Goal: Task Accomplishment & Management: Manage account settings

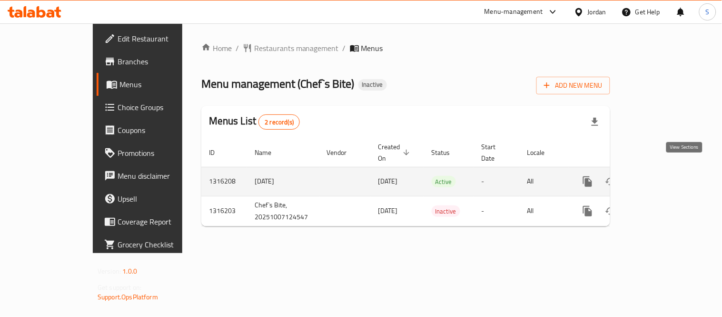
click at [662, 176] on icon "enhanced table" at bounding box center [656, 181] width 11 height 11
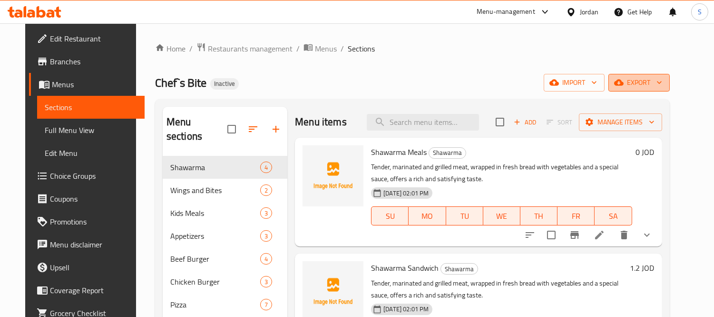
click at [664, 87] on icon "button" at bounding box center [660, 83] width 10 height 10
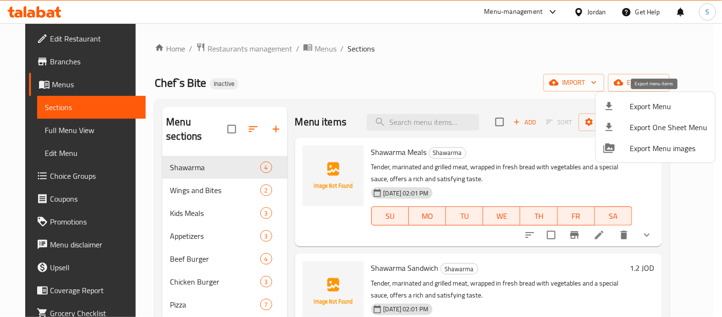
click at [661, 102] on span "Export Menu" at bounding box center [669, 105] width 78 height 11
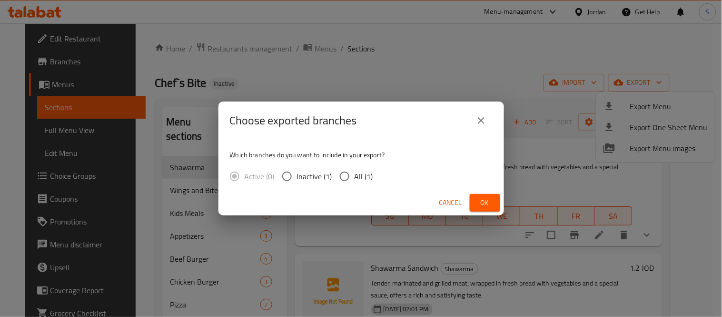
click at [373, 173] on div "Active (0) Inactive (1) All (1)" at bounding box center [305, 176] width 151 height 20
drag, startPoint x: 364, startPoint y: 176, endPoint x: 397, endPoint y: 186, distance: 34.6
click at [364, 177] on span "All (1)" at bounding box center [364, 175] width 19 height 11
click at [355, 177] on input "All (1)" at bounding box center [345, 176] width 20 height 20
radio input "true"
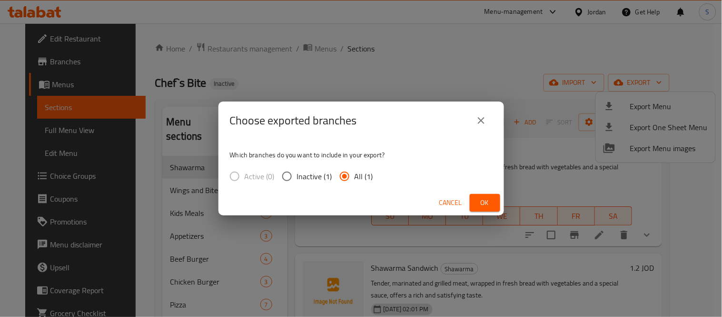
click at [486, 202] on span "Ok" at bounding box center [484, 203] width 15 height 12
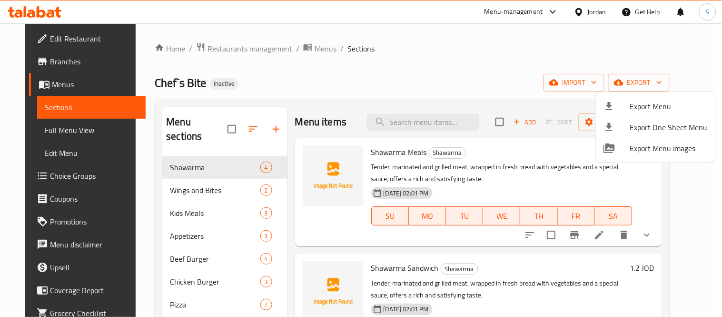
click at [52, 126] on div at bounding box center [361, 158] width 722 height 317
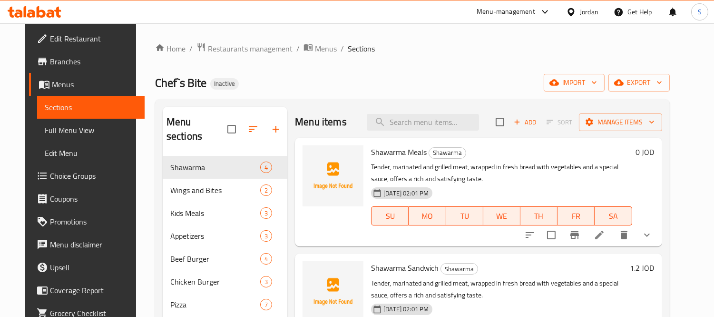
drag, startPoint x: 52, startPoint y: 126, endPoint x: 331, endPoint y: 2, distance: 304.9
click at [52, 126] on span "Full Menu View" at bounding box center [91, 129] width 92 height 11
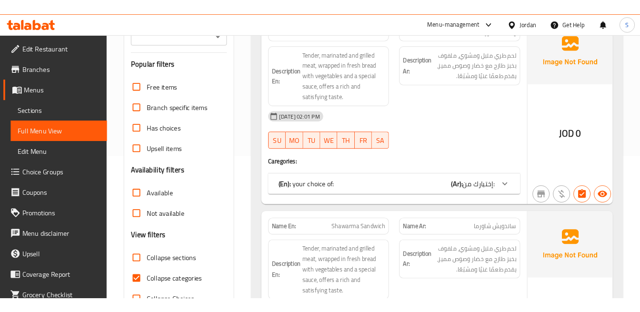
scroll to position [211, 0]
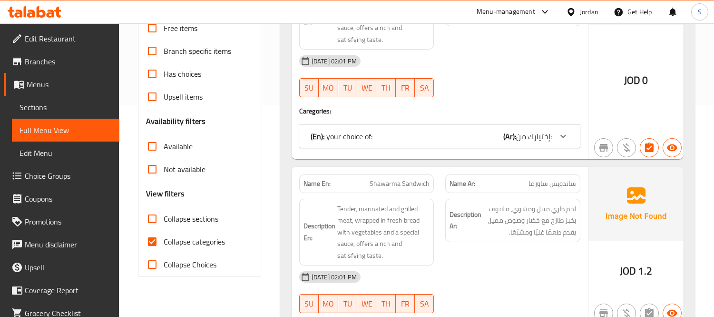
click at [211, 242] on span "Collapse categories" at bounding box center [194, 241] width 61 height 11
click at [164, 242] on input "Collapse categories" at bounding box center [152, 241] width 23 height 23
checkbox input "false"
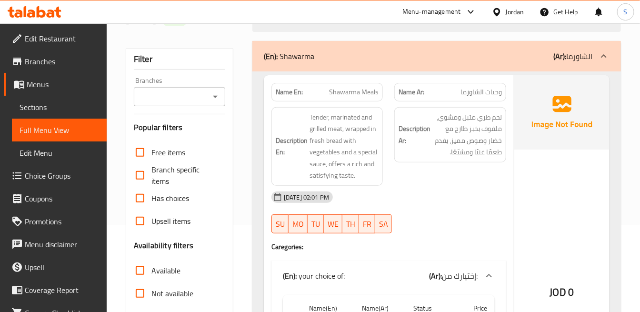
scroll to position [106, 0]
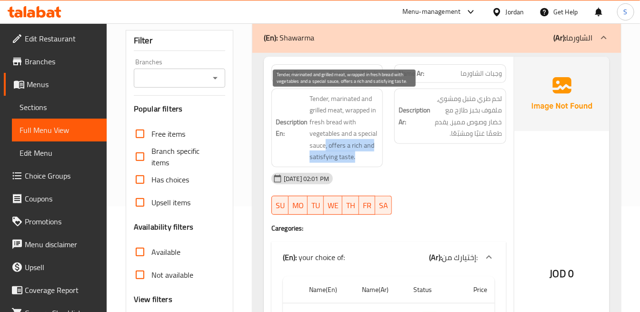
drag, startPoint x: 325, startPoint y: 146, endPoint x: 359, endPoint y: 151, distance: 34.2
click at [359, 151] on span "Tender, marinated and grilled meat, wrapped in fresh bread with vegetables and …" at bounding box center [343, 128] width 69 height 70
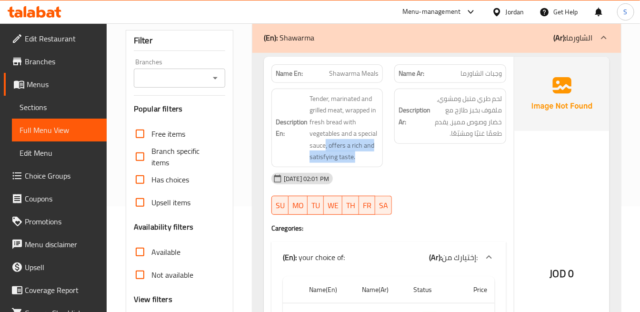
copy span ", offers a rich and satisfying taste."
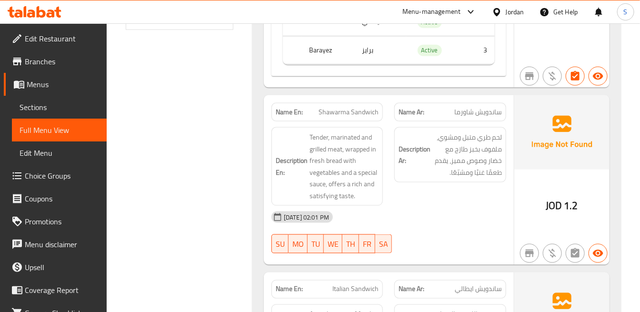
scroll to position [476, 0]
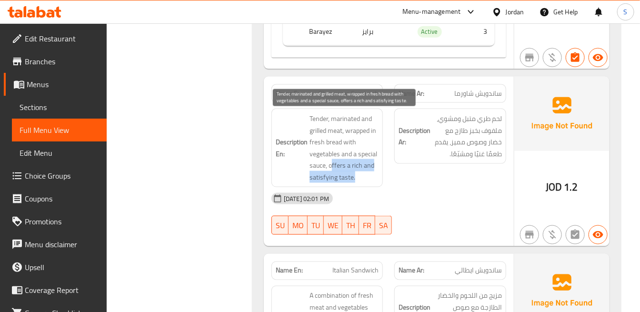
drag, startPoint x: 355, startPoint y: 170, endPoint x: 405, endPoint y: 181, distance: 50.8
click at [372, 174] on span "Tender, marinated and grilled meat, wrapped in fresh bread with vegetables and …" at bounding box center [343, 148] width 69 height 70
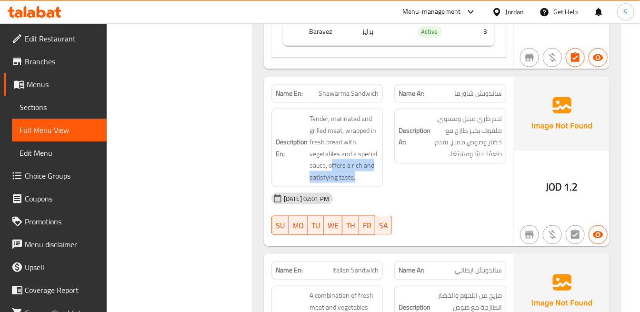
copy span "ffers a rich and satisfying taste."
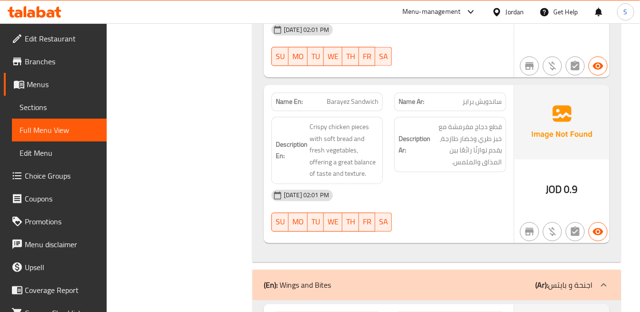
scroll to position [846, 0]
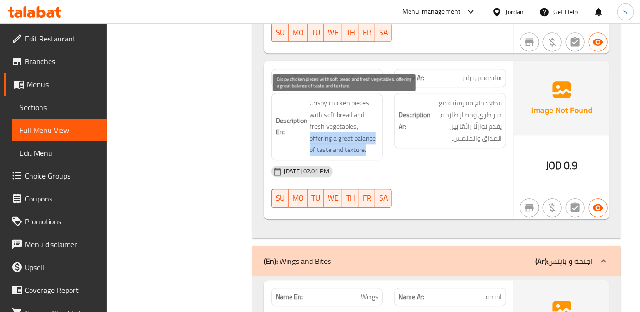
drag, startPoint x: 367, startPoint y: 150, endPoint x: 310, endPoint y: 141, distance: 57.8
click at [310, 141] on span "Crispy chicken pieces with soft bread and fresh vegetables, offering a great ba…" at bounding box center [343, 126] width 69 height 59
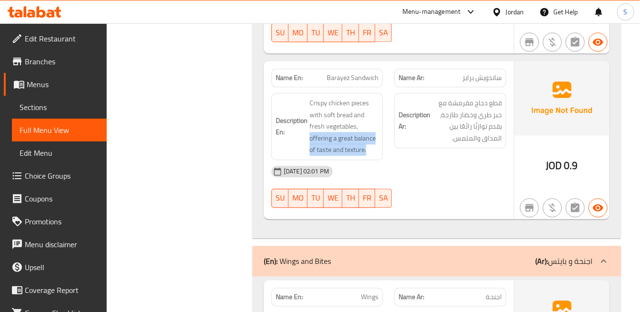
copy span "offering a great balance of taste and texture."
click at [533, 164] on div "JOD 0.9" at bounding box center [561, 140] width 95 height 158
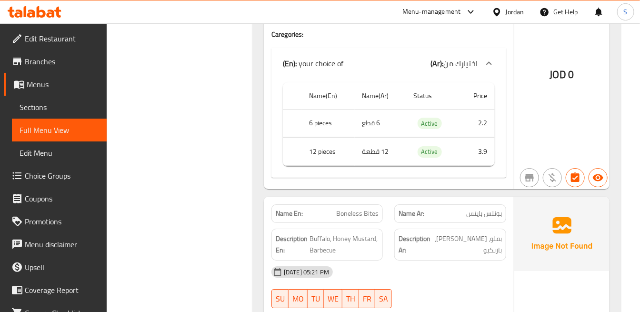
scroll to position [1269, 0]
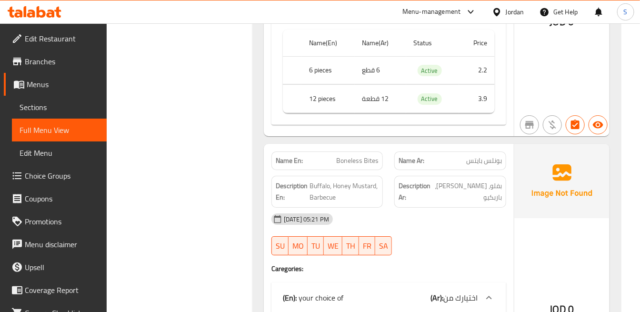
click at [267, 192] on div "Description En: Buffalo, Honey Mustard, Barbecue" at bounding box center [327, 191] width 123 height 43
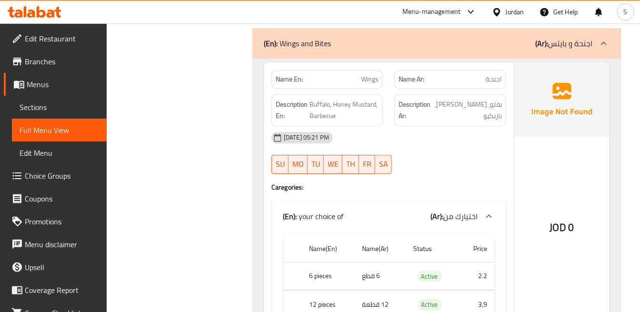
scroll to position [1058, 0]
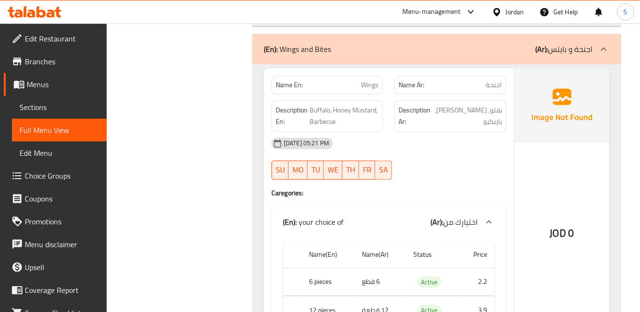
click at [374, 91] on div "Name En: Wings" at bounding box center [326, 85] width 111 height 19
copy span "Wings"
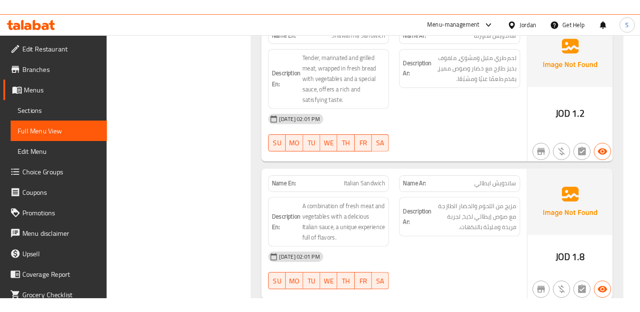
scroll to position [532, 0]
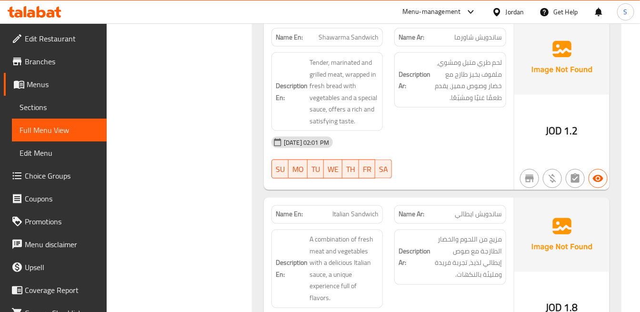
click at [500, 112] on div "Description Ar: لحم طري متبل ومشوي، ملفوف بخبز طازج مع خضار وصوص مميز، يقدم طعم…" at bounding box center [449, 92] width 123 height 90
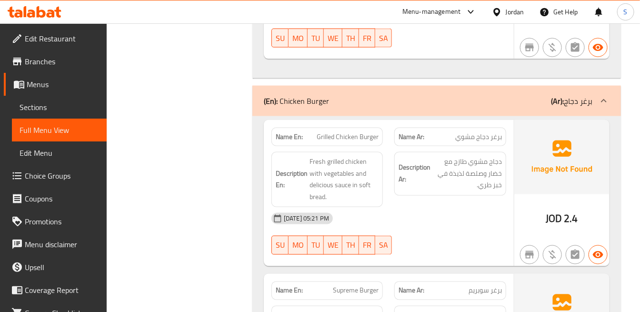
scroll to position [3465, 0]
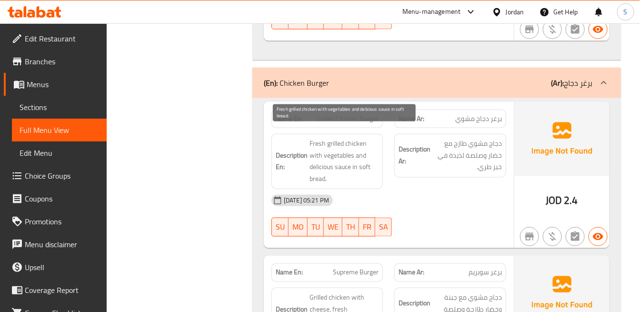
click at [322, 157] on span "Fresh grilled chicken with vegetables and delicious sauce in soft bread." at bounding box center [343, 161] width 69 height 47
click at [322, 158] on span "Fresh grilled chicken with vegetables and delicious sauce in soft bread." at bounding box center [343, 161] width 69 height 47
copy span "delicious"
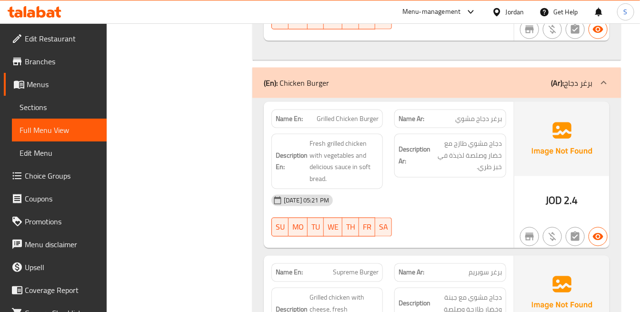
click at [515, 174] on div "JOD 2.4" at bounding box center [561, 175] width 95 height 146
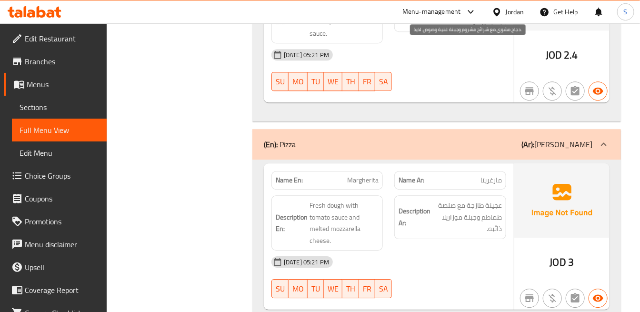
scroll to position [3941, 0]
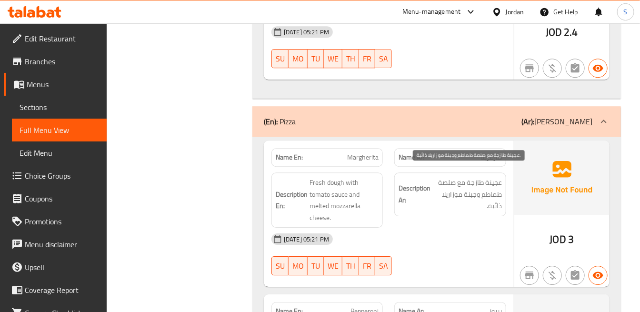
drag, startPoint x: 500, startPoint y: 192, endPoint x: 524, endPoint y: 197, distance: 24.7
click at [501, 194] on span "عجينة طازجة مع صلصة طماطم وجبنة موزاريلا ذائبة." at bounding box center [466, 194] width 69 height 35
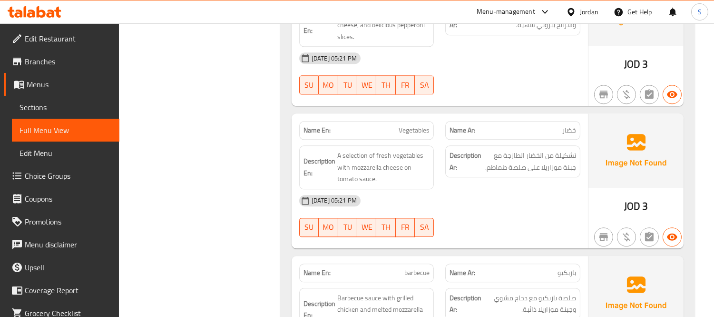
scroll to position [3994, 0]
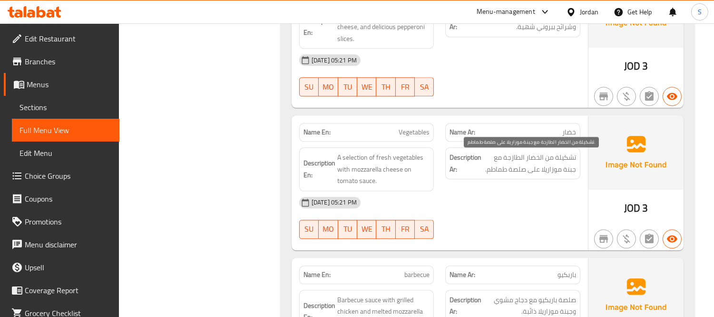
click at [576, 168] on span "تشكيلة من الخضار الطازجة مع جبنة موزاريلا على صلصة طماطم." at bounding box center [530, 162] width 93 height 23
click at [570, 164] on span "تشكيلة من الخضار الطازجة مع جبنة موزاريلا على صلصة طماطم." at bounding box center [530, 162] width 93 height 23
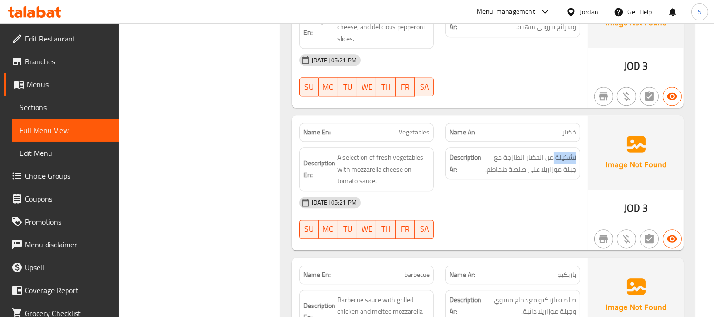
copy span "تشكيلة"
click at [420, 127] on div "Name En: Vegetables" at bounding box center [366, 132] width 135 height 19
copy span "Vegetables"
click at [487, 193] on div "07-10-2025 05:21 PM" at bounding box center [440, 202] width 293 height 23
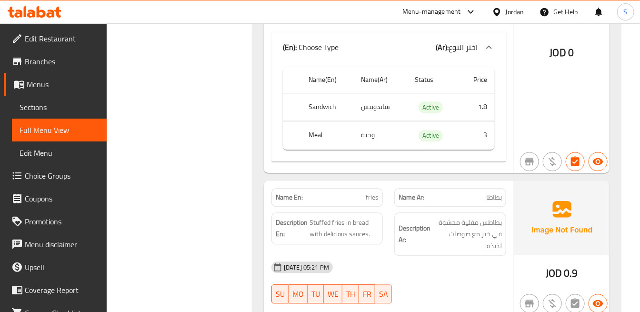
scroll to position [6681, 0]
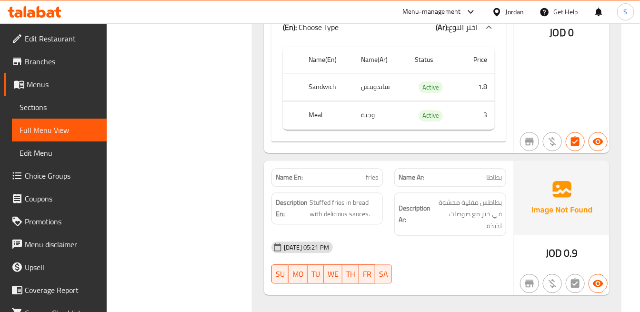
click at [373, 172] on span "fries" at bounding box center [372, 177] width 13 height 10
click at [373, 168] on div "Name En: fries" at bounding box center [326, 177] width 111 height 19
click at [376, 172] on span "fries" at bounding box center [372, 177] width 13 height 10
click at [377, 172] on span "fries" at bounding box center [372, 177] width 13 height 10
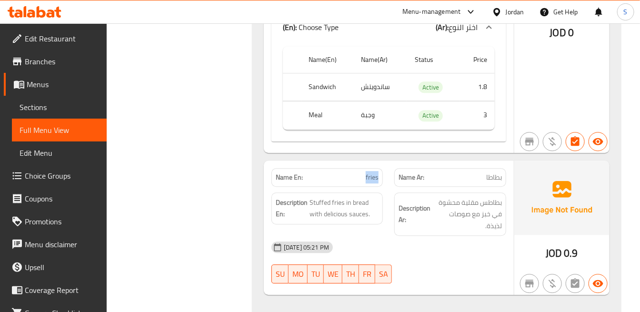
copy span "fries"
click at [319, 73] on th "Sandwich" at bounding box center [327, 87] width 52 height 28
copy th "Sandwich"
click at [512, 208] on div "Name En: fries Name Ar: بطاطا Description En: Stuffed fries in bread with delic…" at bounding box center [389, 227] width 250 height 135
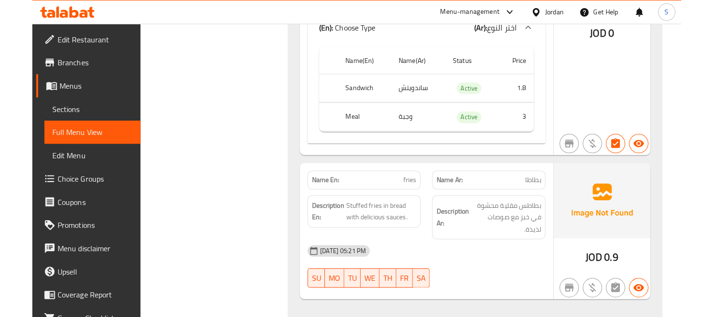
scroll to position [6316, 0]
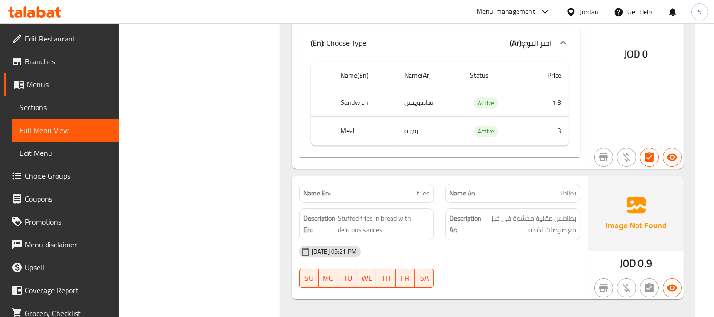
click at [25, 111] on span "Sections" at bounding box center [66, 106] width 92 height 11
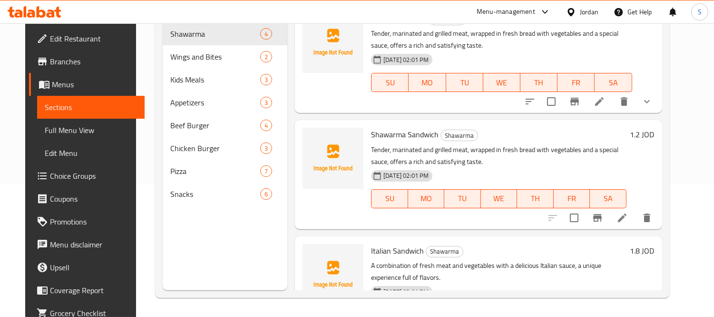
scroll to position [133, 0]
click at [50, 37] on span "Edit Restaurant" at bounding box center [93, 38] width 87 height 11
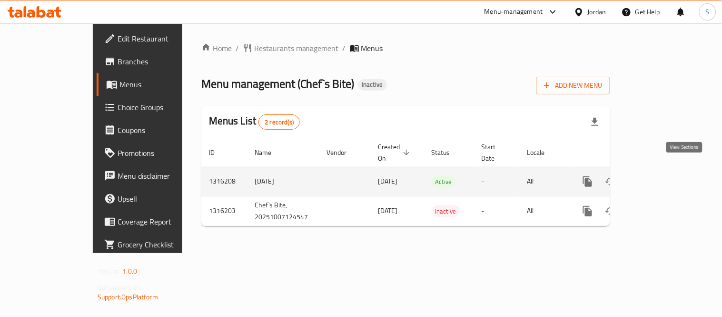
click at [662, 176] on icon "enhanced table" at bounding box center [656, 181] width 11 height 11
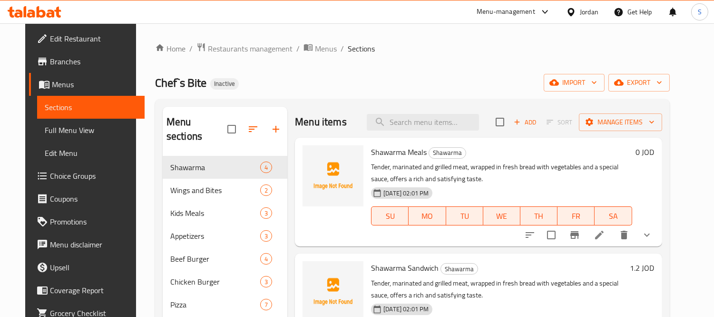
click at [430, 107] on div "Menu items Add Sort Manage items" at bounding box center [478, 122] width 367 height 31
click at [424, 119] on input "search" at bounding box center [423, 122] width 112 height 17
paste input ", offers a rich and satisfying taste."
drag, startPoint x: 400, startPoint y: 126, endPoint x: 394, endPoint y: 127, distance: 6.2
click at [394, 127] on input ", offers a rich and satisfying taste." at bounding box center [423, 122] width 112 height 17
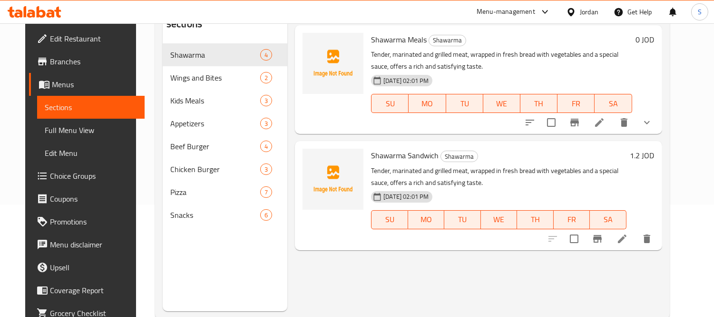
scroll to position [133, 0]
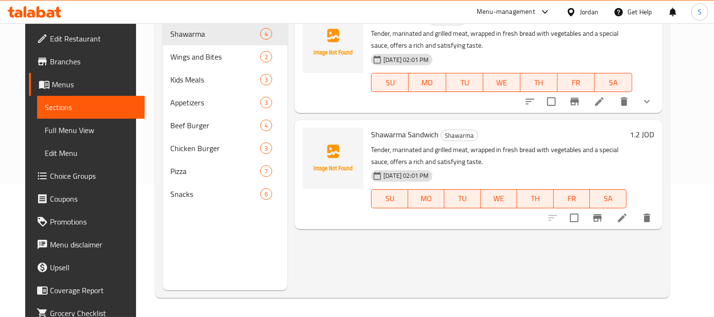
click at [500, 126] on div "Shawarma Sandwich Shawarma Tender, marinated and grilled meat, wrapped in fresh…" at bounding box center [498, 174] width 263 height 101
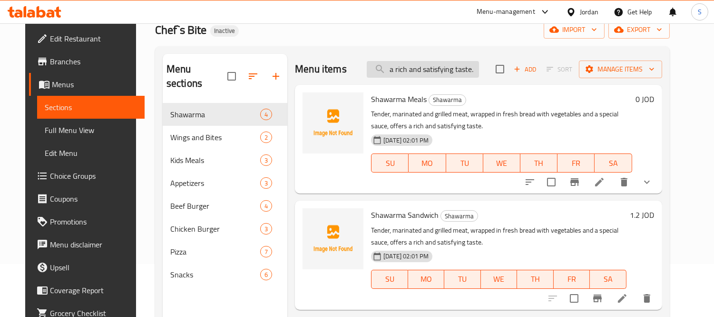
scroll to position [0, 0]
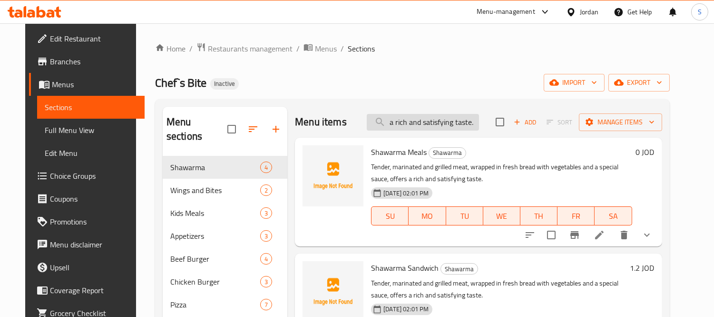
click at [460, 118] on input "a rich and satisfying taste." at bounding box center [423, 122] width 112 height 17
click at [461, 124] on input "a rich and satisfying taste." at bounding box center [423, 122] width 112 height 17
paste input "offering a great balance of taste and textur"
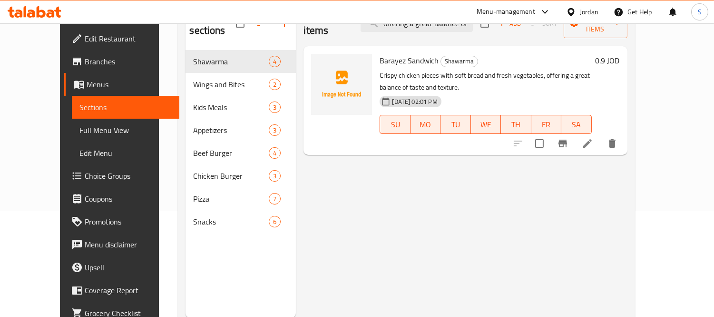
click at [467, 203] on div "Menu items offering a great balance of taste and texture. Add Sort Manage items…" at bounding box center [461, 159] width 331 height 317
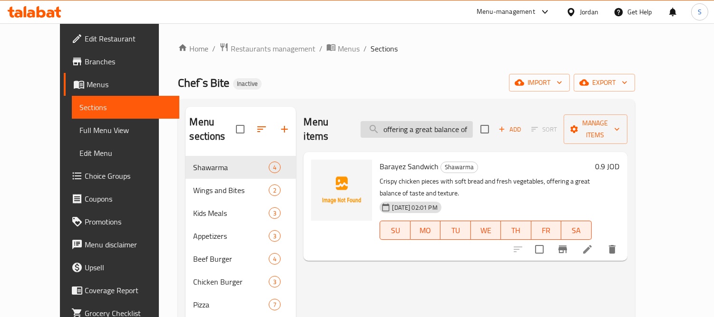
click at [450, 122] on input "offering a great balance of taste and texture." at bounding box center [417, 129] width 112 height 17
paste input "delicious"
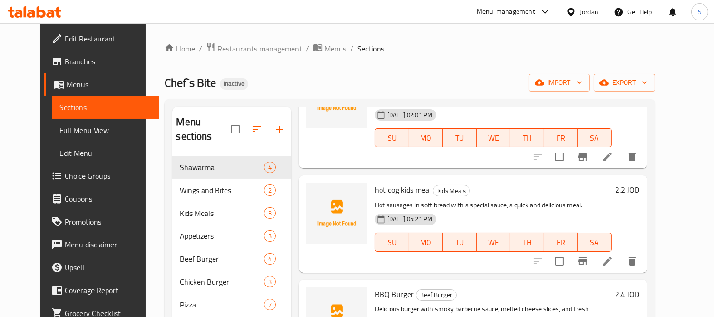
scroll to position [106, 0]
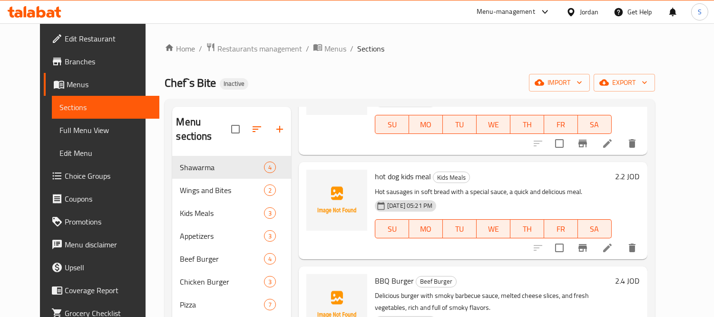
type input "delicious"
drag, startPoint x: 633, startPoint y: 124, endPoint x: 641, endPoint y: 130, distance: 9.8
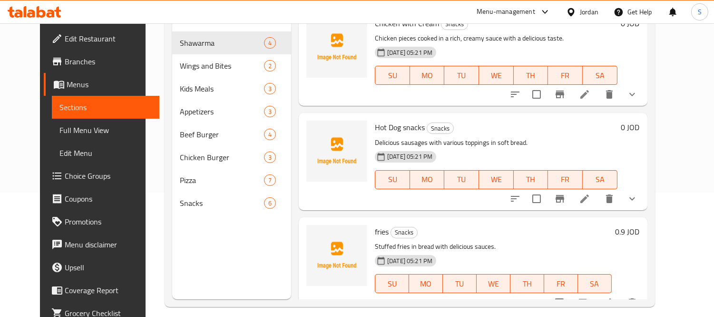
scroll to position [133, 0]
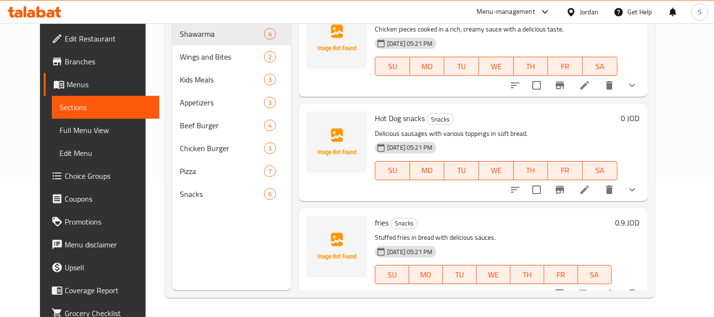
click at [528, 111] on h6 "Hot Dog snacks Snacks" at bounding box center [496, 117] width 243 height 13
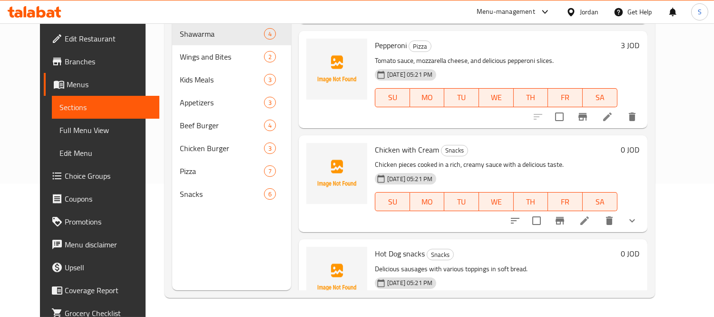
scroll to position [455, 0]
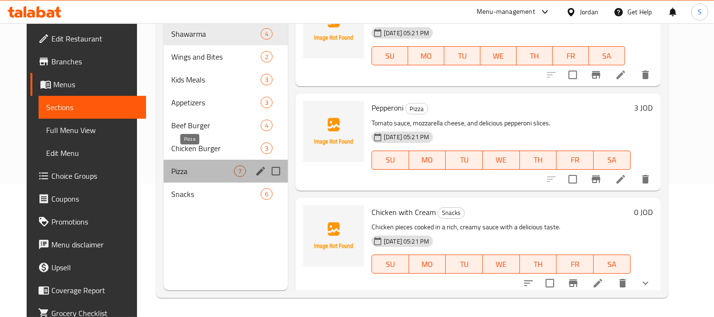
drag, startPoint x: 181, startPoint y: 160, endPoint x: 278, endPoint y: 180, distance: 98.6
click at [182, 165] on span "Pizza" at bounding box center [202, 170] width 63 height 11
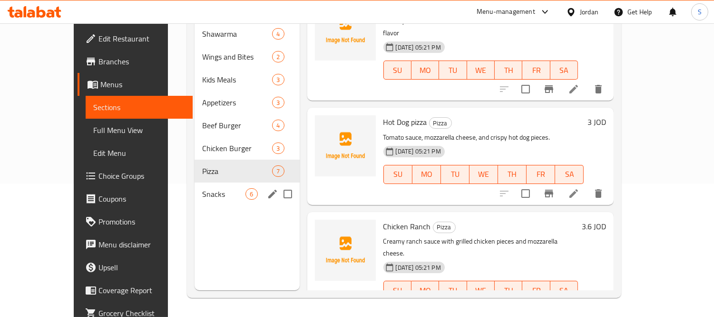
scroll to position [435, 0]
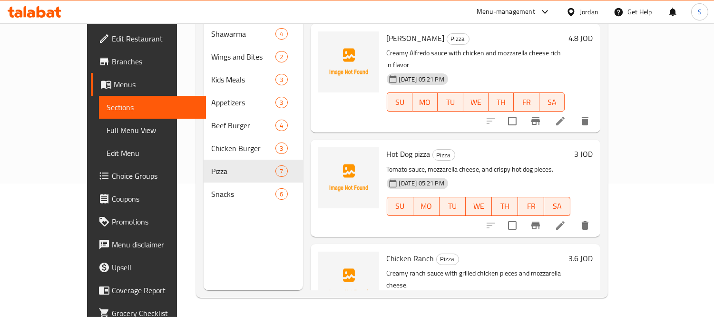
click at [627, 200] on div "Home / Restaurants management / Menus / Sections Chef`s Bite Inactive import ex…" at bounding box center [402, 103] width 450 height 426
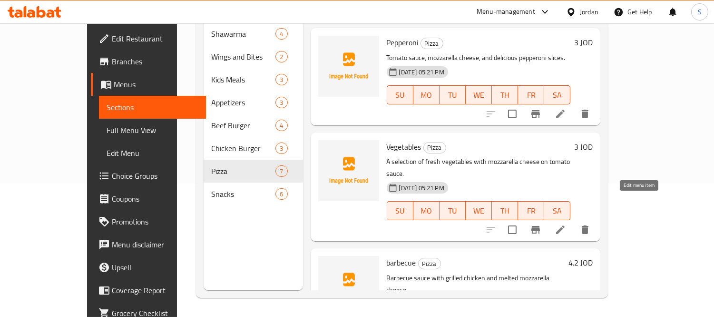
click at [566, 224] on icon at bounding box center [560, 229] width 11 height 11
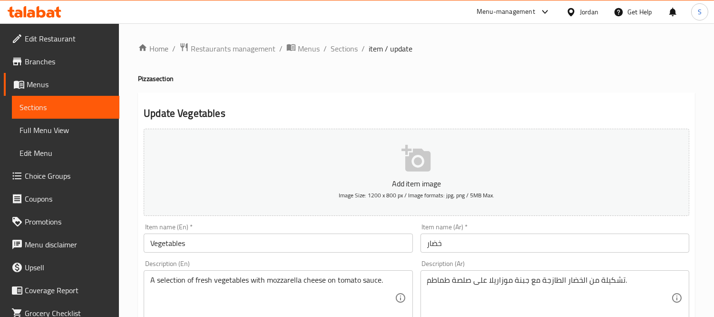
click at [172, 281] on textarea "A selection of fresh vegetables with mozzarella cheese on tomato sauce." at bounding box center [272, 297] width 244 height 45
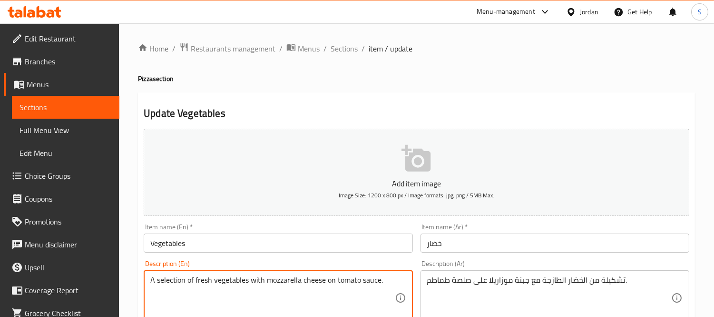
paste textarea "Mixture"
click at [158, 279] on textarea "A Mixture of fresh vegetables with mozzarella cheese on tomato sauce." at bounding box center [272, 297] width 244 height 45
type textarea "Mixture of fresh vegetables with mozzarella cheese on tomato sauce."
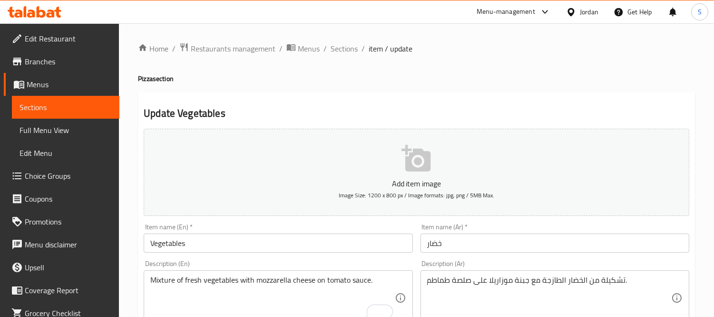
click at [324, 249] on input "Vegetables" at bounding box center [278, 242] width 269 height 19
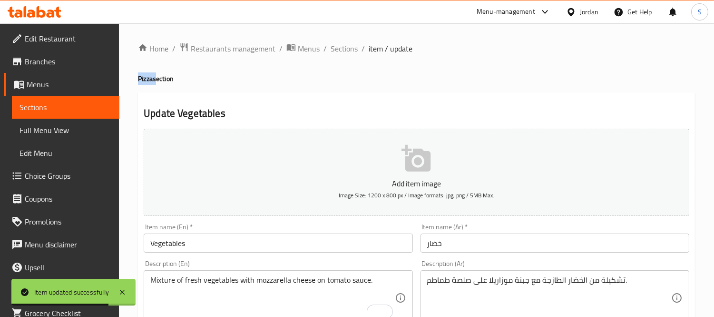
copy h4 "Pizza"
click at [213, 240] on input "Vegetables" at bounding box center [278, 242] width 269 height 19
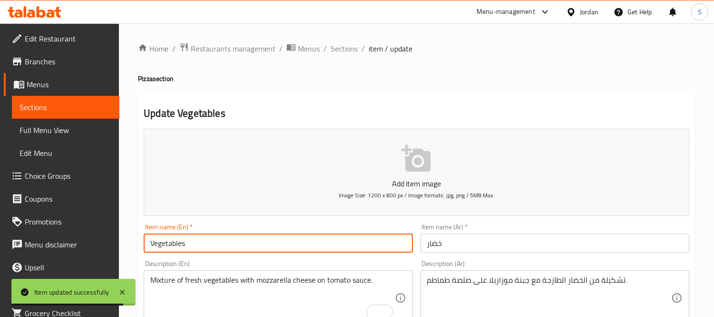
paste input "Pizza"
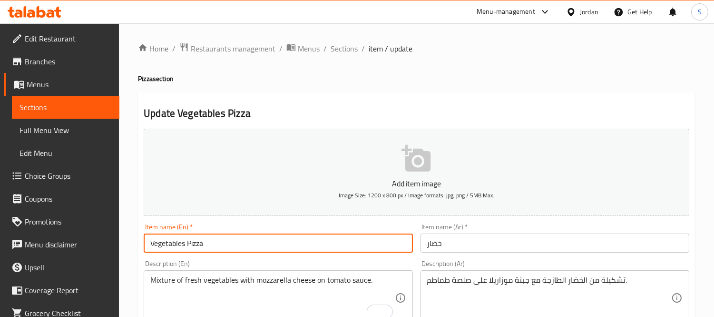
type input "Vegetables Pizza"
click at [426, 246] on input "خضار" at bounding box center [555, 242] width 269 height 19
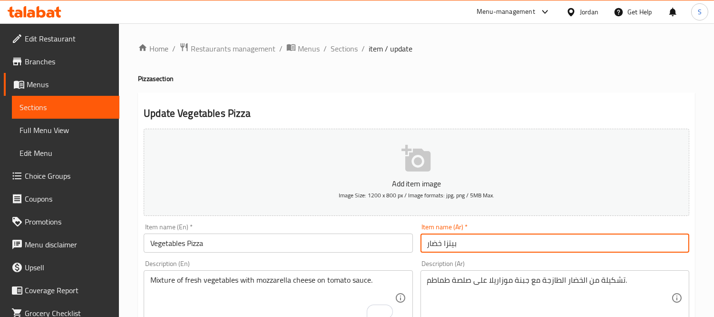
type input "بيتزا خضار"
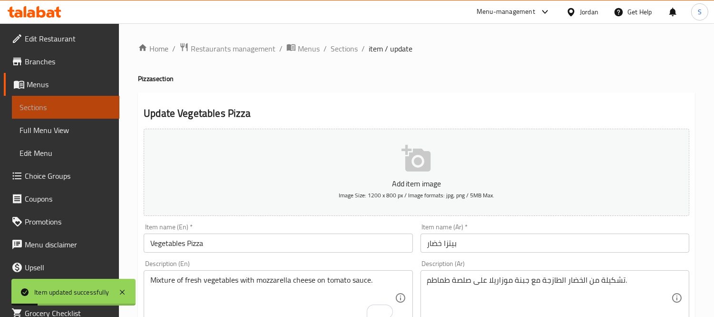
click at [75, 101] on span "Sections" at bounding box center [66, 106] width 92 height 11
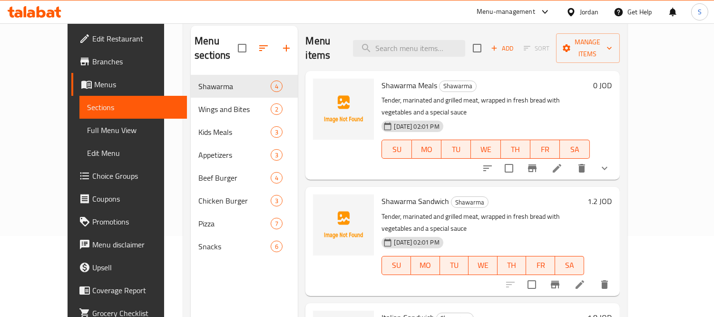
scroll to position [106, 0]
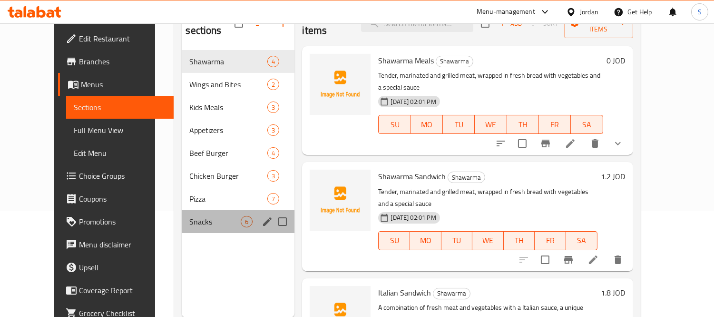
click at [182, 216] on div "Snacks 6" at bounding box center [238, 221] width 113 height 23
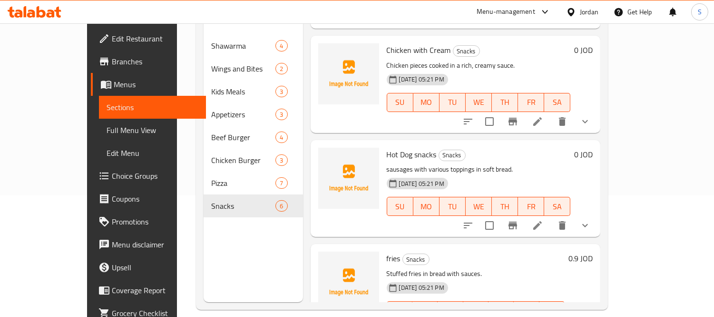
scroll to position [133, 0]
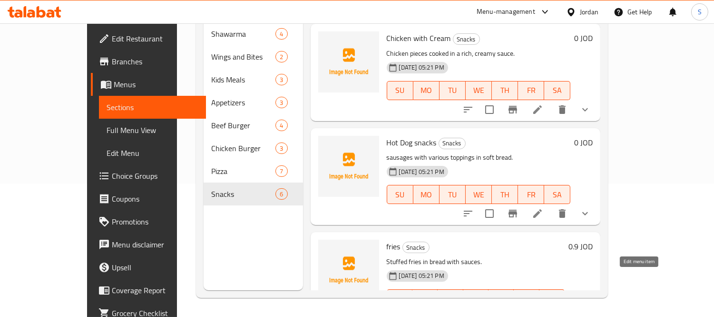
click at [566, 312] on icon at bounding box center [560, 317] width 11 height 11
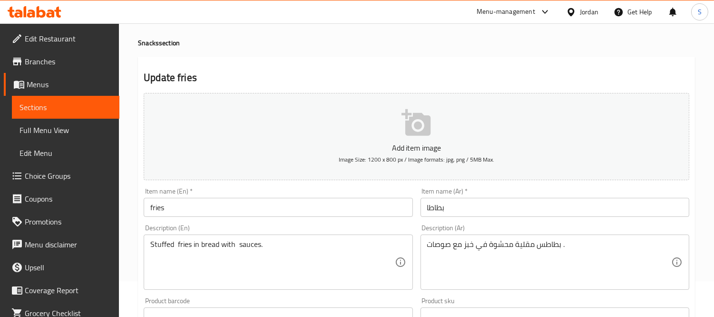
scroll to position [53, 0]
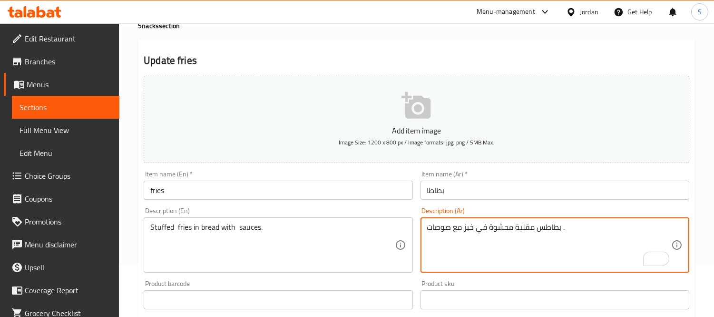
drag, startPoint x: 522, startPoint y: 231, endPoint x: 560, endPoint y: 229, distance: 38.6
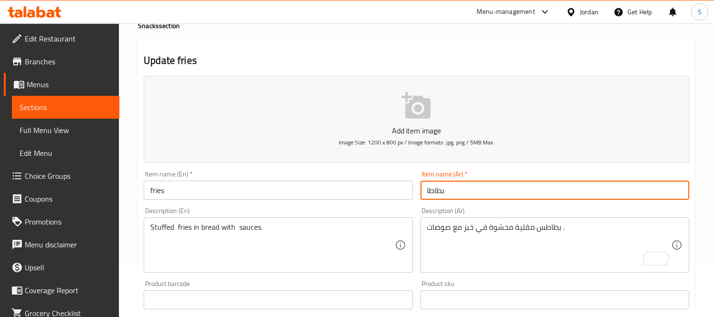
click at [434, 191] on input "بطاطا" at bounding box center [555, 189] width 269 height 19
paste input "مقلية"
type input "بطاطس مقلية"
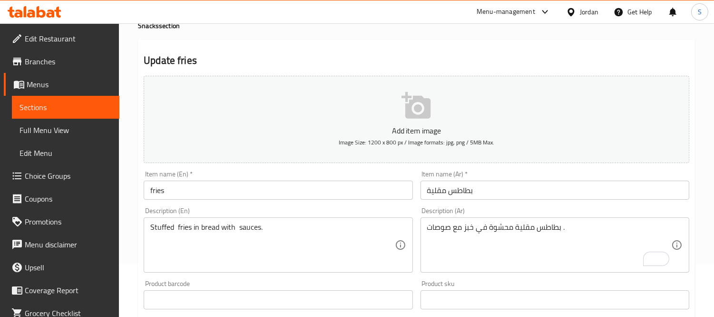
click at [232, 198] on input "fries" at bounding box center [278, 189] width 269 height 19
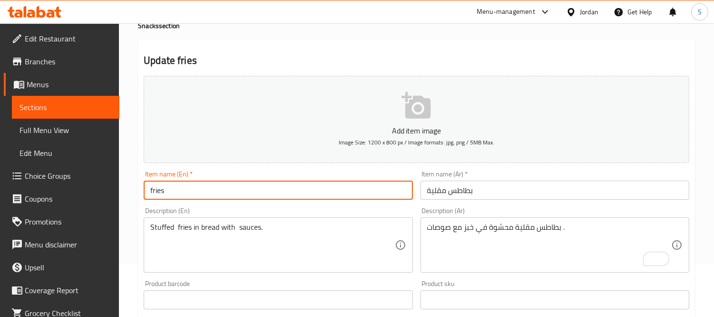
scroll to position [158, 0]
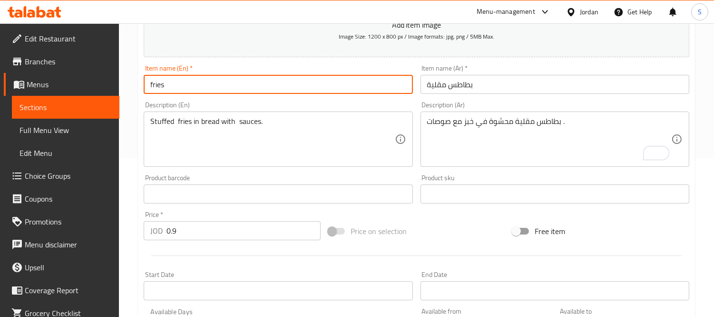
paste input "Sandwich"
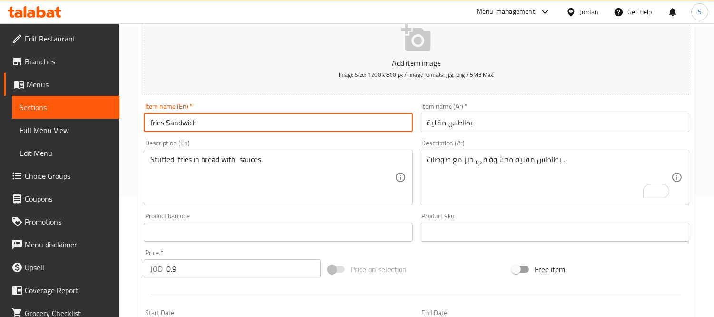
scroll to position [106, 0]
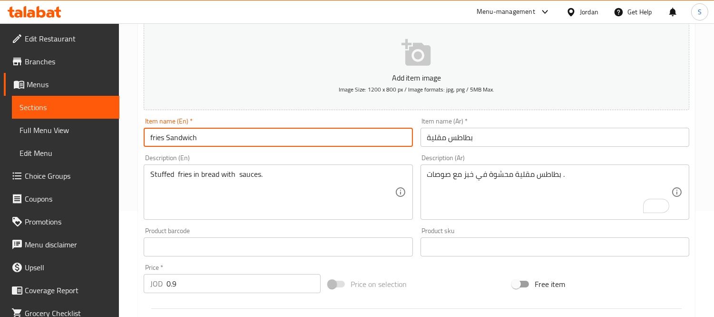
type input "fries Sandwich"
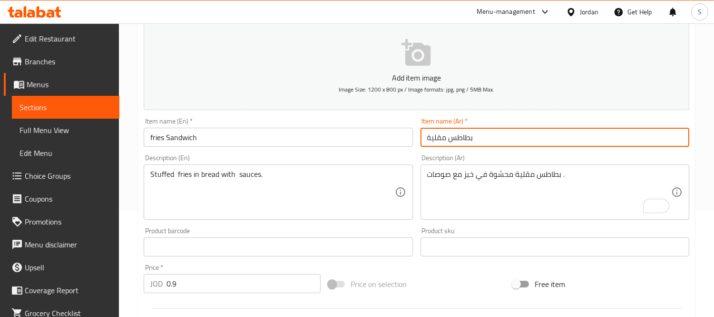
click at [422, 140] on input "بطاطس مقلية" at bounding box center [555, 137] width 269 height 19
paste input "ساندويش"
type input "ساندويش بطاطس مقلية"
click at [255, 132] on input "fries Sandwich" at bounding box center [278, 137] width 269 height 19
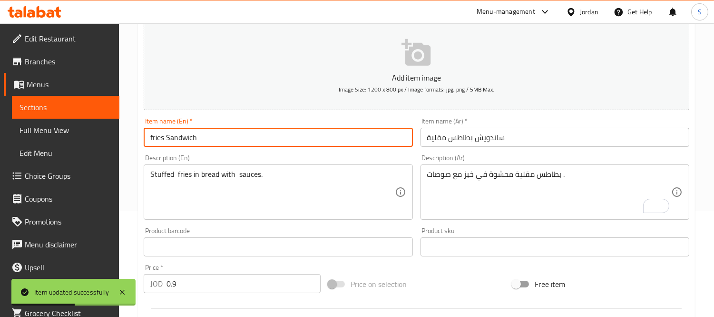
click at [69, 96] on link "Sections" at bounding box center [66, 107] width 108 height 23
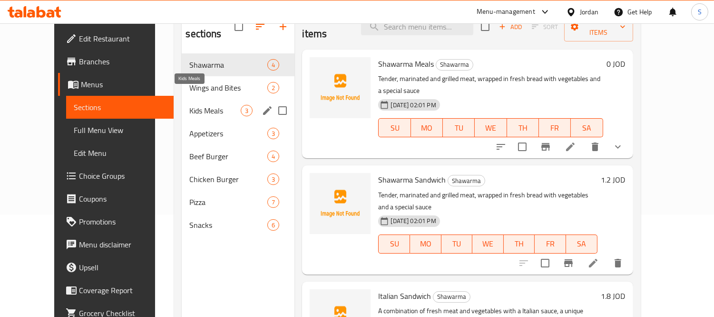
scroll to position [106, 0]
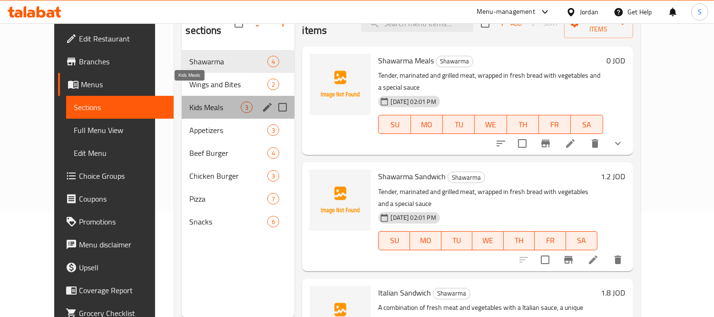
click at [189, 101] on span "Kids Meals" at bounding box center [214, 106] width 51 height 11
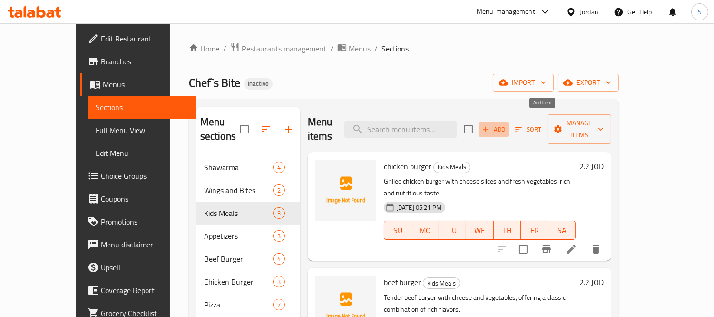
click at [507, 125] on span "Add" at bounding box center [494, 129] width 26 height 11
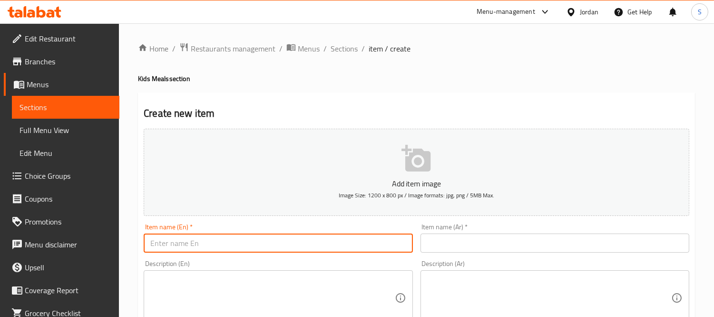
click at [238, 236] on input "text" at bounding box center [278, 242] width 269 height 19
paste input "chicken nuggets"
type input "chicken nuggets"
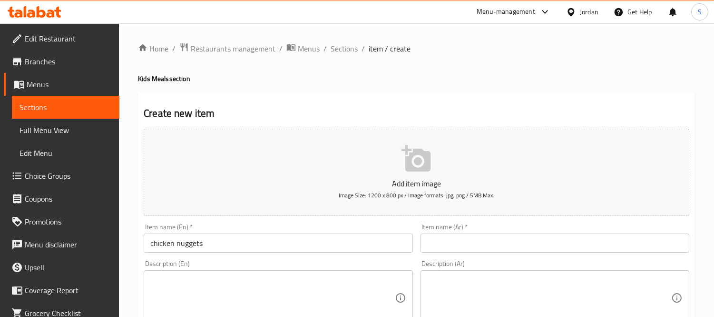
drag, startPoint x: 279, startPoint y: 91, endPoint x: 297, endPoint y: 106, distance: 23.0
click at [505, 283] on textarea at bounding box center [549, 297] width 244 height 45
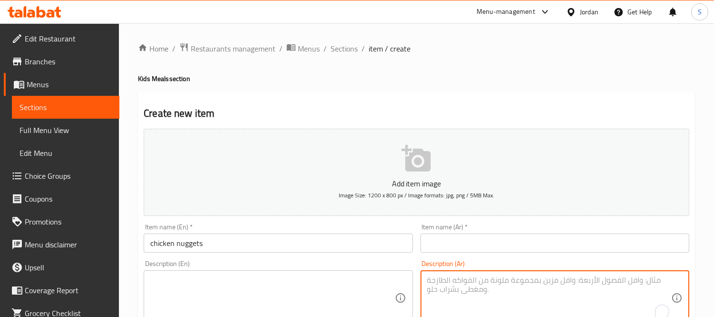
paste textarea "قطع دجاج مقرمشة من الخارج وطرية من الداخل، مثالية للوجبات السريعة والخفيفة."
click at [460, 293] on textarea "قطع دجاج مقرمشة من الخارج وطرية من الداخل، مثالية للوجبات السريعة والخفيفة." at bounding box center [549, 297] width 244 height 45
click at [473, 282] on textarea "قطع دجاج مقرمشة من الخارج وطرية من الداخل، مثالية للوجبات السريعة والخفيفة." at bounding box center [549, 297] width 244 height 45
click at [459, 280] on textarea "قطع دجاج مقرمشة من الخارج وطرية من الداخل، مثالية السريعة والخفيفة." at bounding box center [549, 297] width 244 height 45
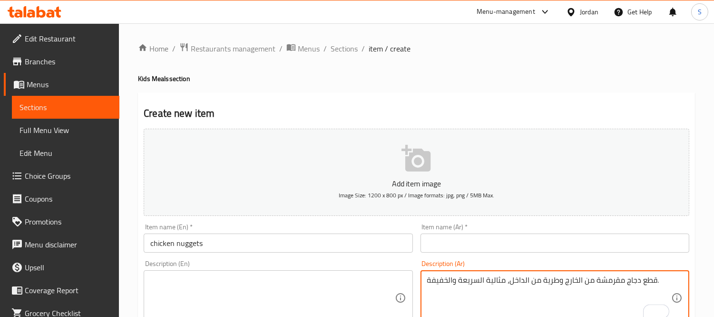
click at [459, 280] on textarea "قطع دجاج مقرمشة من الخارج وطرية من الداخل، مثالية السريعة والخفيفة." at bounding box center [549, 297] width 244 height 45
click at [441, 278] on textarea "قطع دجاج مقرمشة من الخارج وطرية من الداخل، مثالية السريعة والخفيفة." at bounding box center [549, 297] width 244 height 45
click at [445, 280] on textarea "قطع دجاج مقرمشة من الخارج وطرية من الداخل، مثالية السريعة ." at bounding box center [549, 297] width 244 height 45
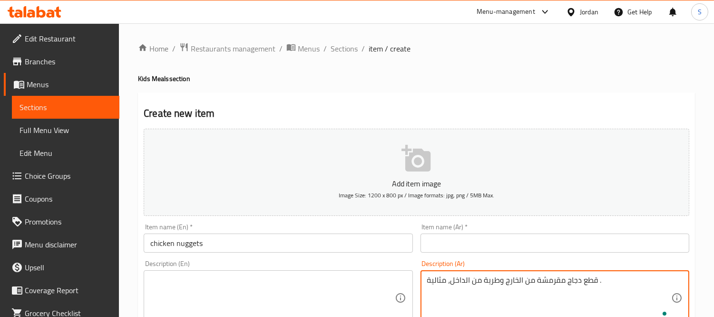
click at [446, 280] on textarea "قطع دجاج مقرمشة من الخارج وطرية من الداخل، مثالية ." at bounding box center [549, 297] width 244 height 45
click at [440, 279] on textarea "قطع دجاج مقرمشة من الخارج وطرية من الداخل، مثالية ." at bounding box center [549, 297] width 244 height 45
click at [467, 286] on textarea "قطع دجاج مقرمشة من الخارج وطرية من الداخل،." at bounding box center [549, 297] width 244 height 45
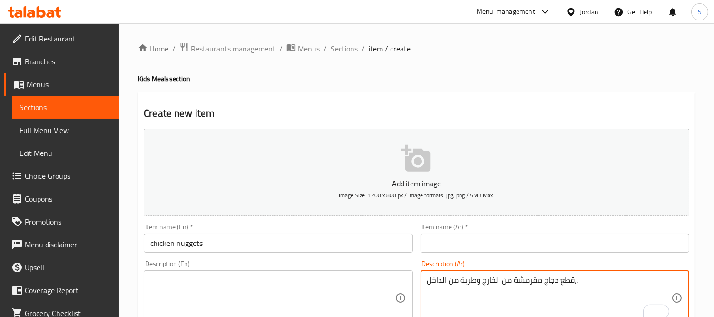
click at [467, 286] on textarea "قطع دجاج مقرمشة من الخارج وطرية من الداخل،." at bounding box center [549, 297] width 244 height 45
type textarea "قطع دجاج مقرمشة من الخارج وطرية من الداخل،."
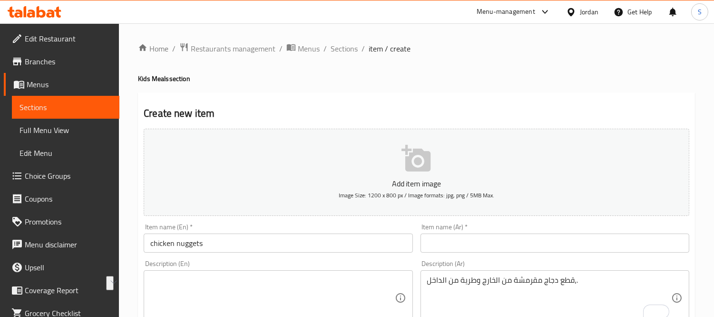
click at [480, 77] on h4 "Kids Meals section" at bounding box center [416, 79] width 557 height 10
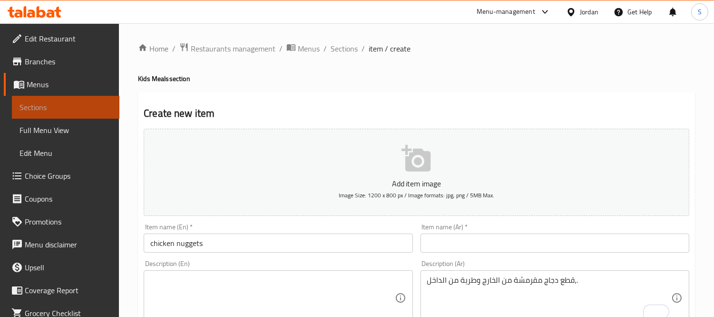
click at [69, 102] on span "Sections" at bounding box center [66, 106] width 92 height 11
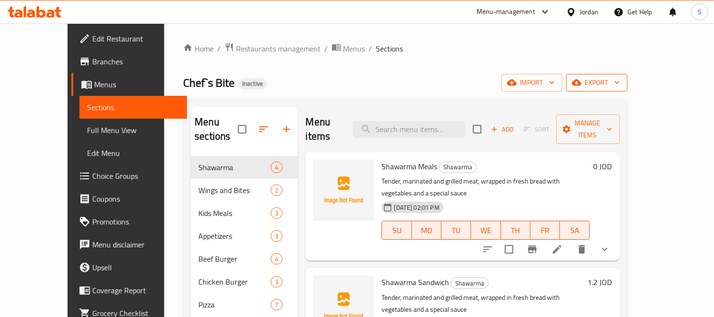
click at [620, 86] on span "export" at bounding box center [597, 83] width 46 height 12
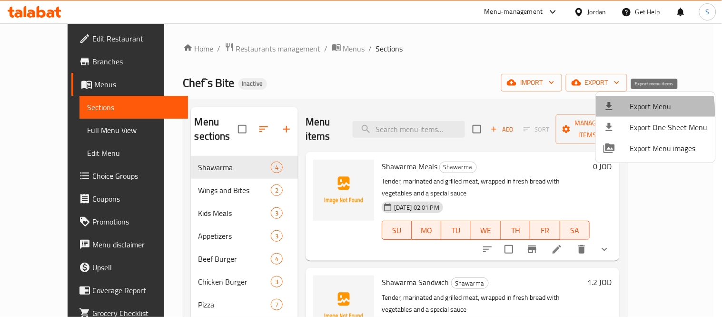
click at [633, 110] on span "Export Menu" at bounding box center [669, 105] width 78 height 11
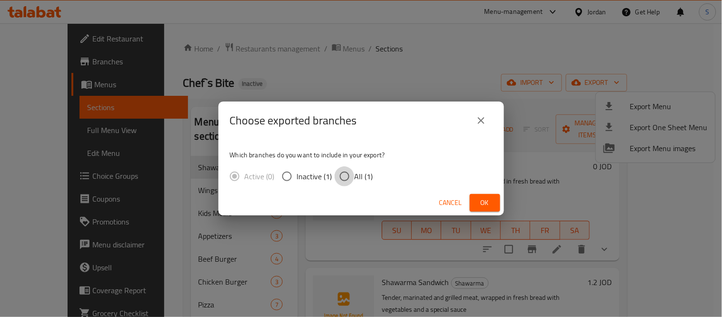
click at [353, 177] on input "All (1)" at bounding box center [345, 176] width 20 height 20
radio input "true"
click at [482, 207] on span "Ok" at bounding box center [484, 203] width 15 height 12
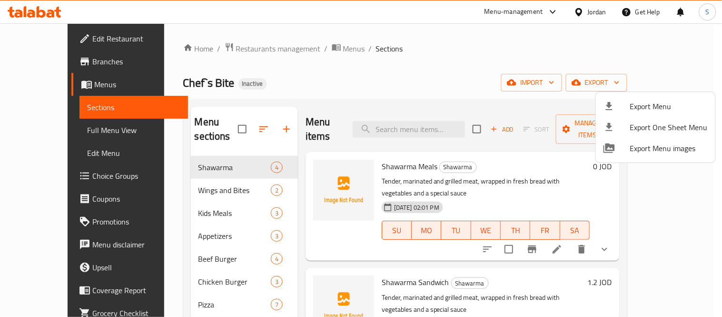
click at [615, 46] on div at bounding box center [361, 158] width 722 height 317
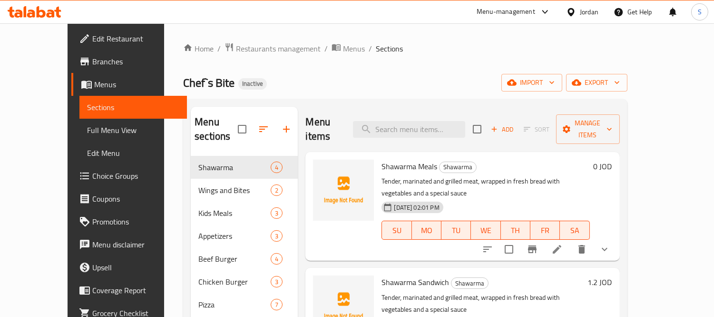
click at [581, 11] on div "Jordan" at bounding box center [589, 12] width 19 height 10
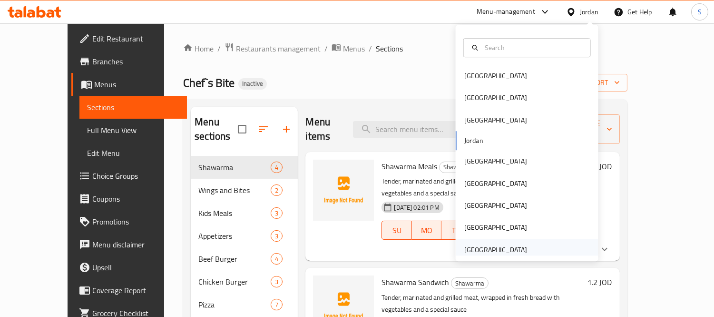
click at [502, 252] on div "[GEOGRAPHIC_DATA]" at bounding box center [496, 249] width 63 height 10
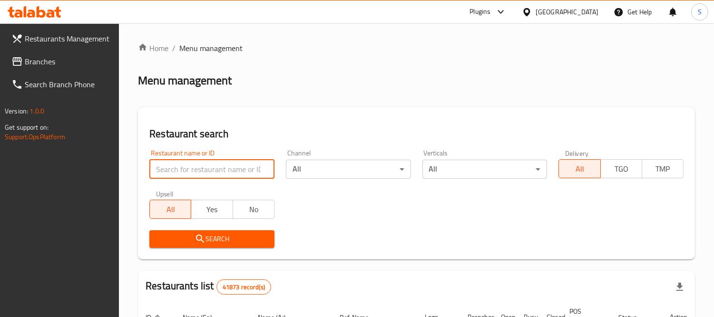
paste input "Mangoon Asian Fusio"
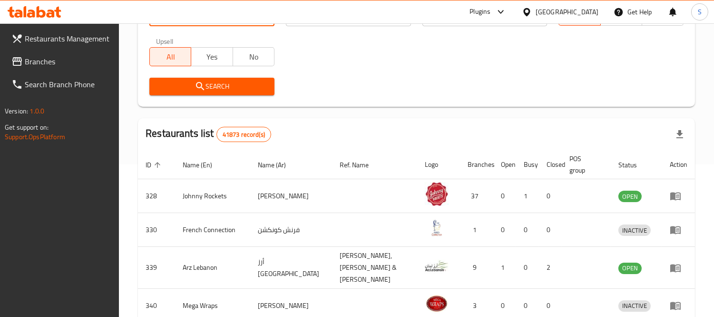
scroll to position [158, 0]
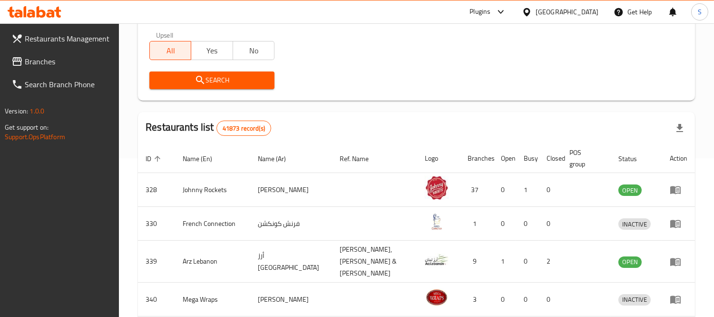
type input "Mangoon Asian Fusio"
click at [214, 88] on button "Search" at bounding box center [211, 80] width 125 height 18
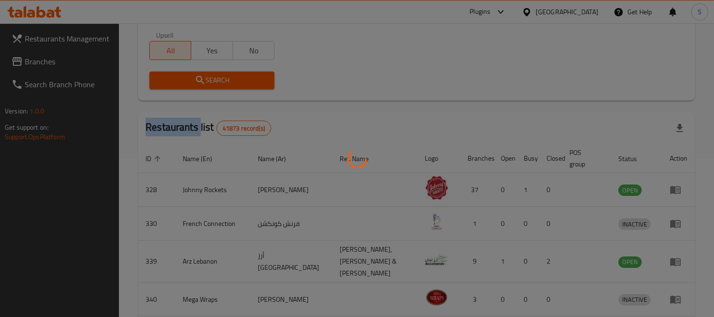
click at [214, 88] on div at bounding box center [357, 158] width 714 height 317
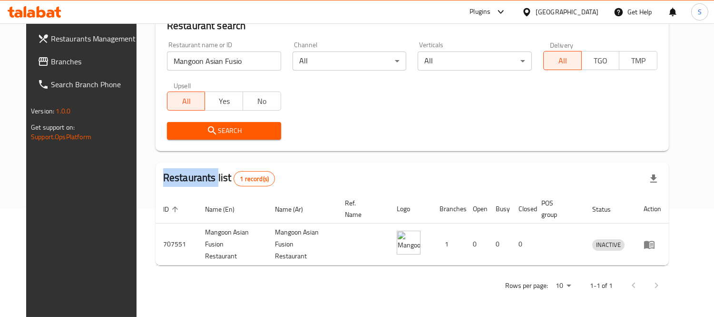
scroll to position [100, 0]
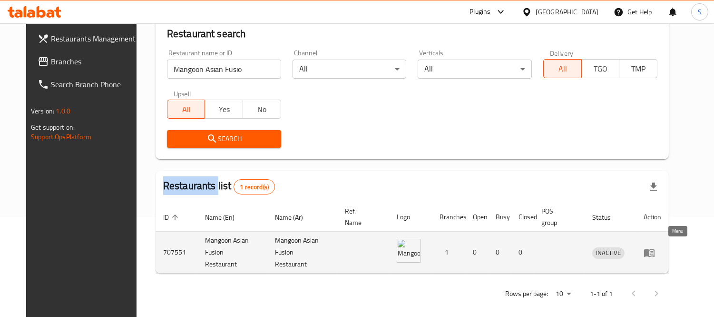
click at [655, 250] on icon "enhanced table" at bounding box center [649, 252] width 10 height 8
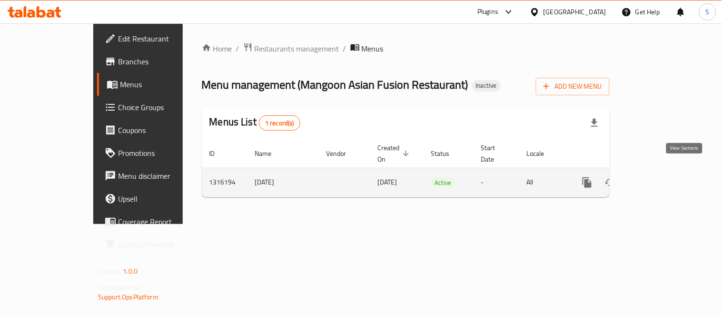
click at [662, 177] on icon "enhanced table" at bounding box center [655, 182] width 11 height 11
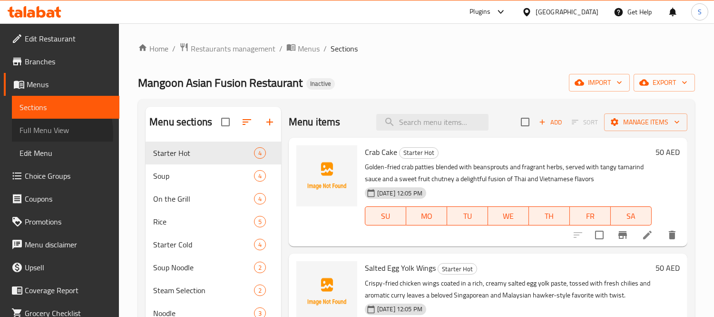
drag, startPoint x: 33, startPoint y: 133, endPoint x: 459, endPoint y: 1, distance: 445.6
click at [34, 133] on span "Full Menu View" at bounding box center [66, 129] width 92 height 11
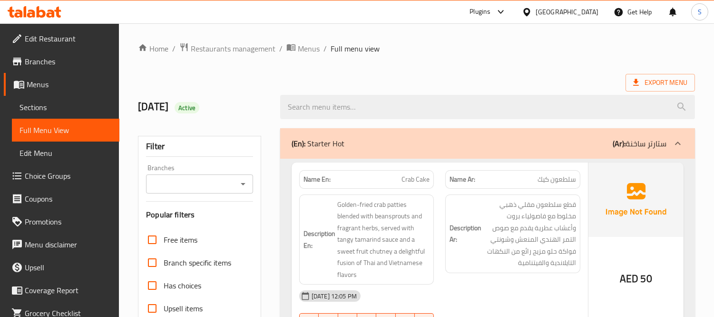
click at [50, 65] on span "Branches" at bounding box center [68, 61] width 87 height 11
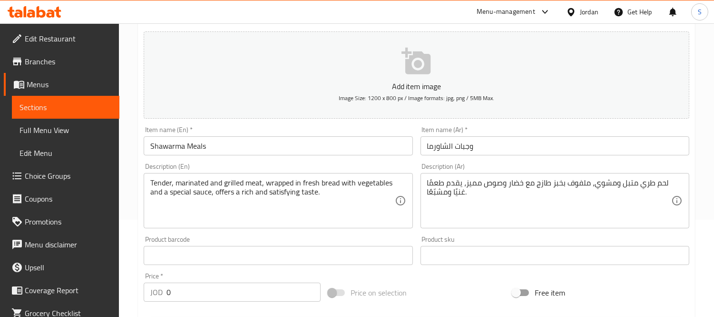
scroll to position [106, 0]
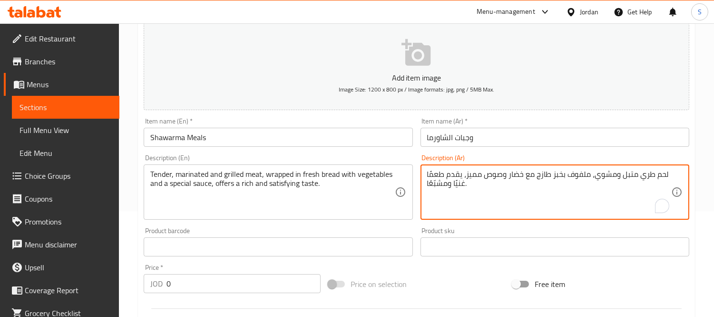
drag, startPoint x: 466, startPoint y: 183, endPoint x: 463, endPoint y: 165, distance: 18.4
type textarea "لحم طري متبل ومشوي، ملفوف بخبز طازج مع خضار وصوص مميز،"
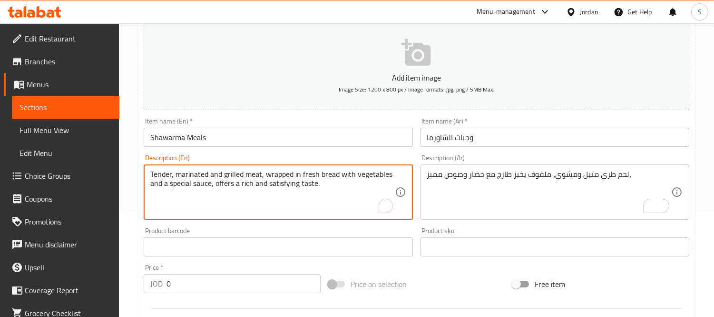
drag, startPoint x: 327, startPoint y: 184, endPoint x: 216, endPoint y: 188, distance: 110.9
type textarea "Tender, marinated and grilled meat, wrapped in fresh bread with vegetables and …"
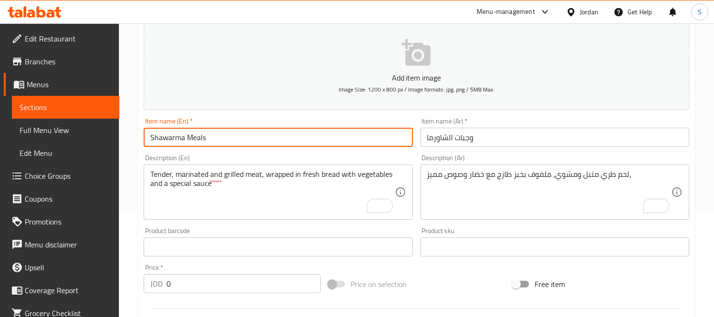
click at [263, 144] on input "Shawarma Meals" at bounding box center [278, 137] width 269 height 19
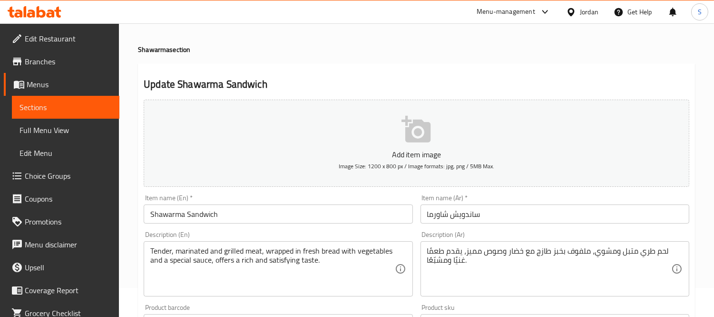
scroll to position [53, 0]
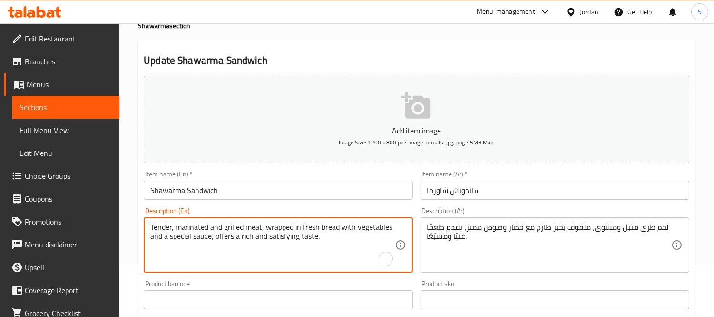
drag, startPoint x: 253, startPoint y: 234, endPoint x: 212, endPoint y: 237, distance: 41.0
type textarea "Tender, marinated and grilled meat, wrapped in fresh bread with vegetables and …"
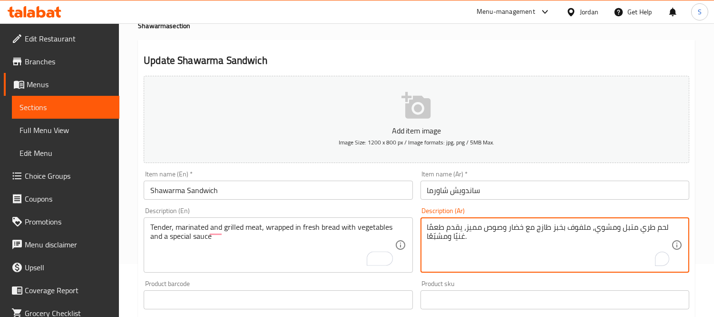
drag, startPoint x: 468, startPoint y: 236, endPoint x: 464, endPoint y: 228, distance: 9.6
type textarea "لحم طري متبل ومشوي، ملفوف بخبز طازج مع خضار وصوص مميز،"
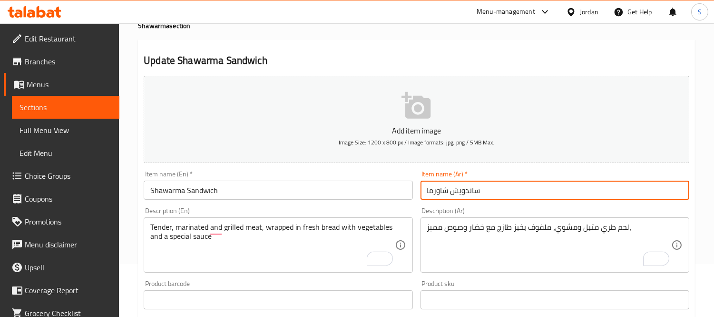
click at [474, 183] on input "ساندويش شاورما" at bounding box center [555, 189] width 269 height 19
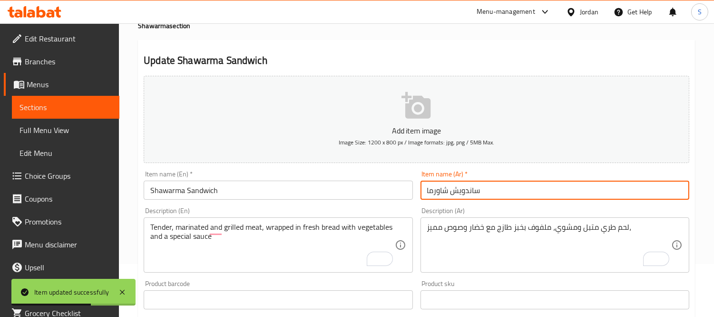
click at [59, 124] on span "Full Menu View" at bounding box center [66, 129] width 92 height 11
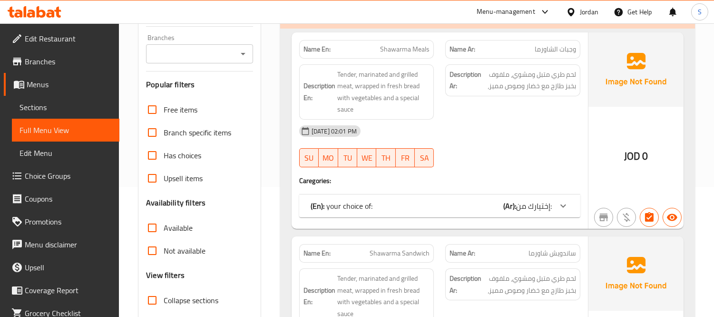
scroll to position [106, 0]
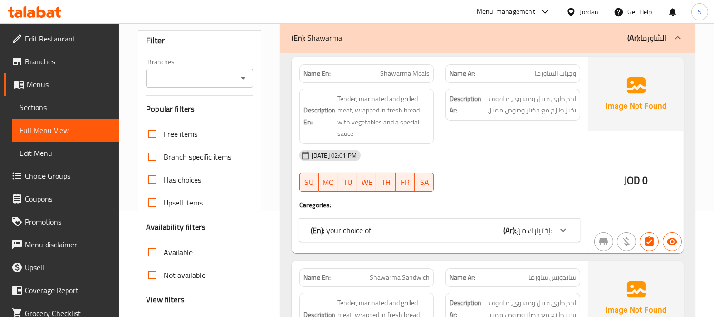
click at [532, 229] on span "إختيارك من:" at bounding box center [534, 230] width 36 height 14
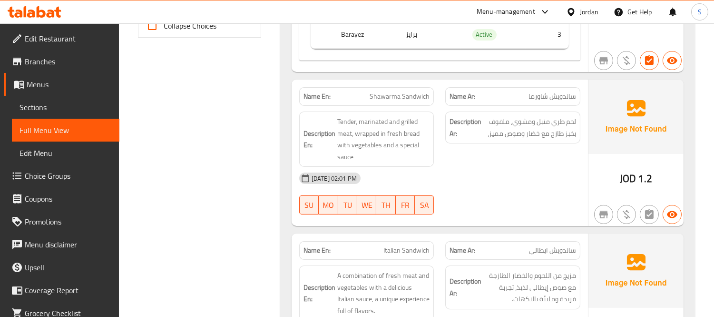
scroll to position [476, 0]
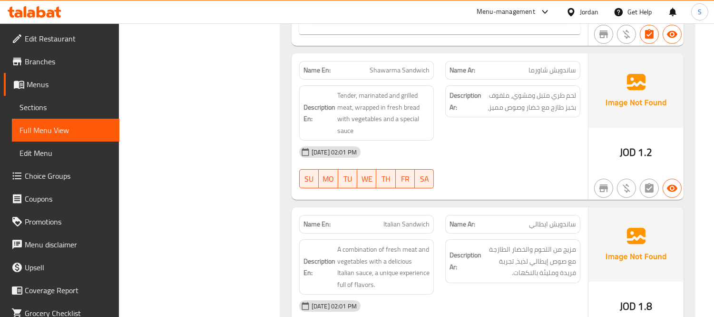
click at [564, 228] on span "ساندويش ايطالي" at bounding box center [552, 224] width 47 height 10
click at [559, 219] on span "ساندويش ايطالي" at bounding box center [552, 224] width 47 height 10
copy span "ساندويش"
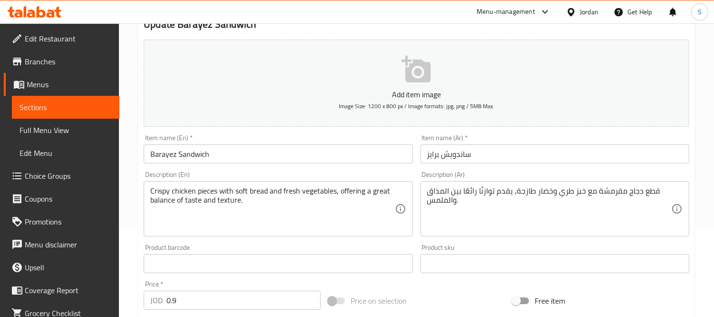
scroll to position [106, 0]
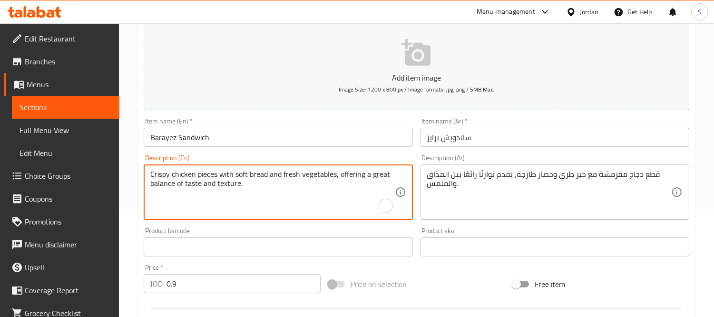
drag, startPoint x: 346, startPoint y: 185, endPoint x: 357, endPoint y: 189, distance: 12.8
type textarea "Crispy chicken pieces with soft bread and fresh vegetables,"
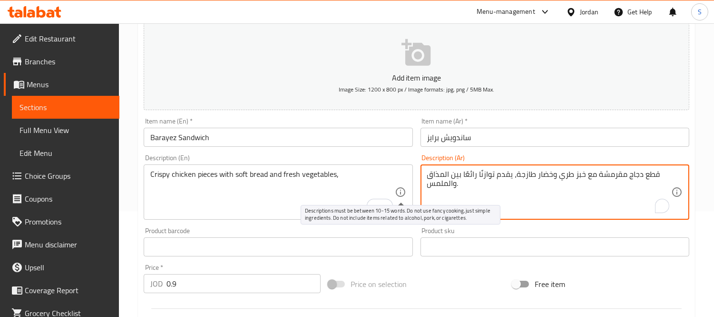
drag, startPoint x: 514, startPoint y: 174, endPoint x: 413, endPoint y: 190, distance: 102.7
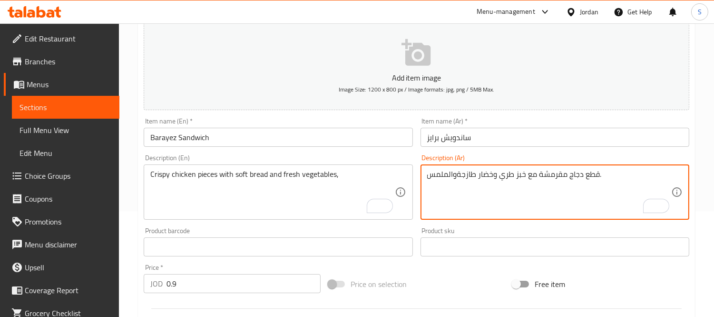
click at [436, 178] on textarea "قطع دجاج مقرمشة مع خبز طري وخضار طازجةوالملمس." at bounding box center [549, 191] width 244 height 45
click at [457, 178] on textarea "قطع دجاج مقرمشة مع خبز طري وخضار طازجةوالملمس." at bounding box center [549, 191] width 244 height 45
click at [449, 169] on textarea "قطع دجاج مقرمشة مع خبز طري وخضار طازجة والملمس." at bounding box center [549, 191] width 244 height 45
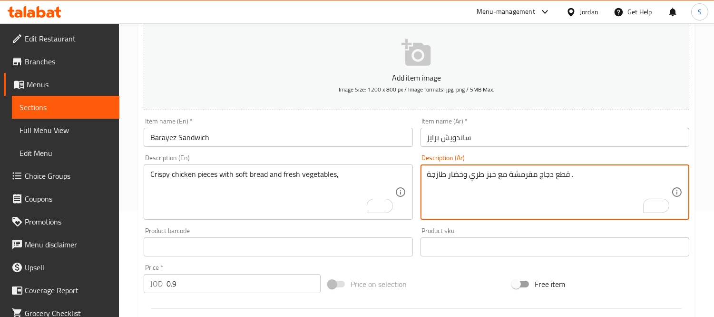
type textarea "قطع دجاج مقرمشة مع خبز طري وخضار طازجة ."
click at [346, 143] on input "Barayez Sandwich" at bounding box center [278, 137] width 269 height 19
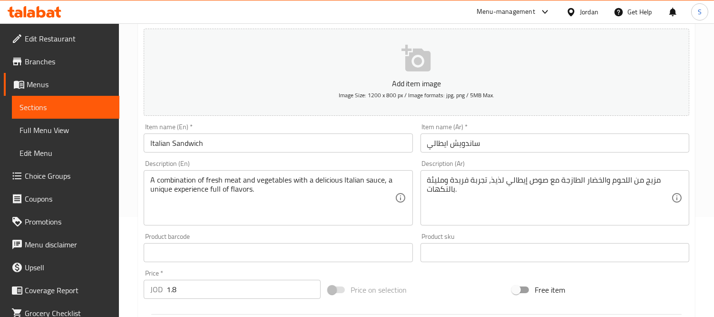
scroll to position [106, 0]
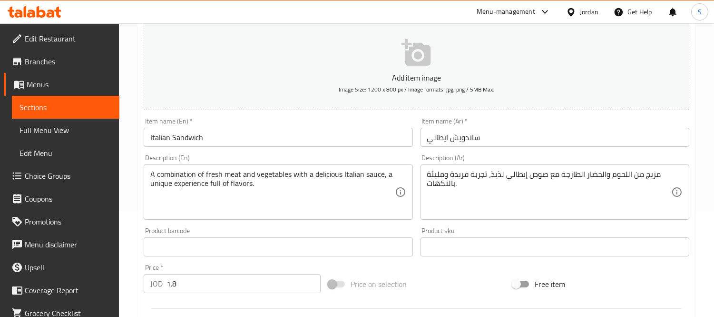
click at [334, 174] on textarea "A combination of fresh meat and vegetables with a delicious Italian sauce, a un…" at bounding box center [272, 191] width 244 height 45
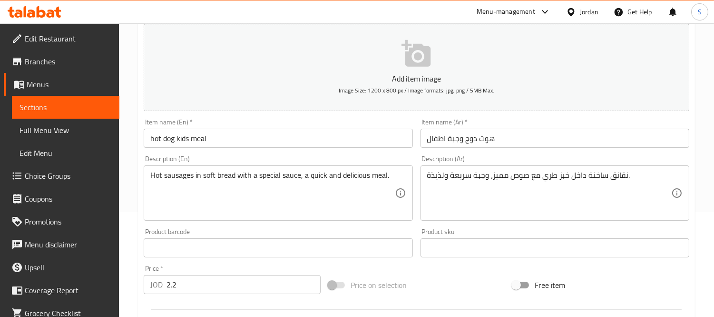
scroll to position [106, 0]
click at [360, 178] on textarea "Hot sausages in soft bread with a special sauce, a quick and delicious meal." at bounding box center [272, 191] width 244 height 45
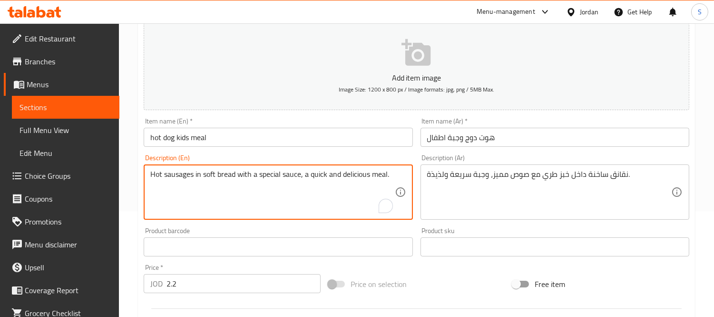
type textarea "Hot sausages in soft bread with a special sauce, a quick and meal."
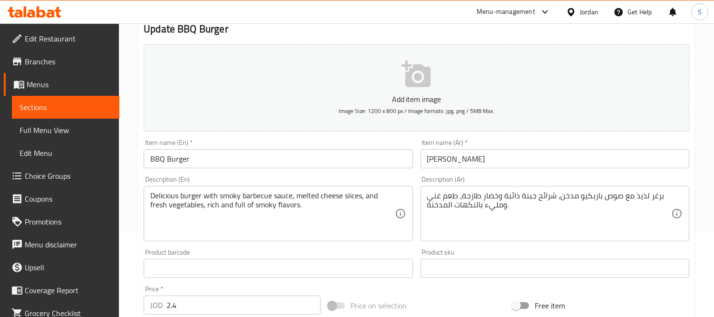
scroll to position [106, 0]
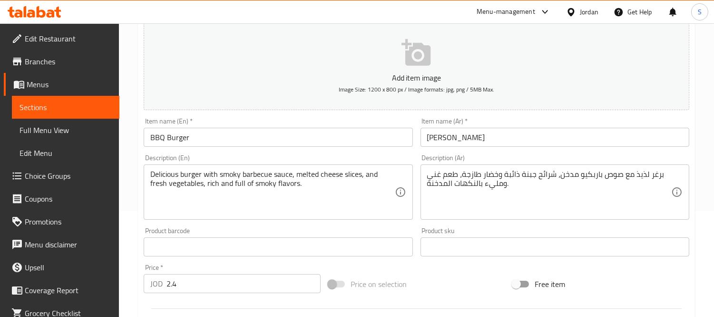
click at [159, 175] on textarea "Delicious burger with smoky barbecue sauce, melted cheese slices, and fresh veg…" at bounding box center [272, 191] width 244 height 45
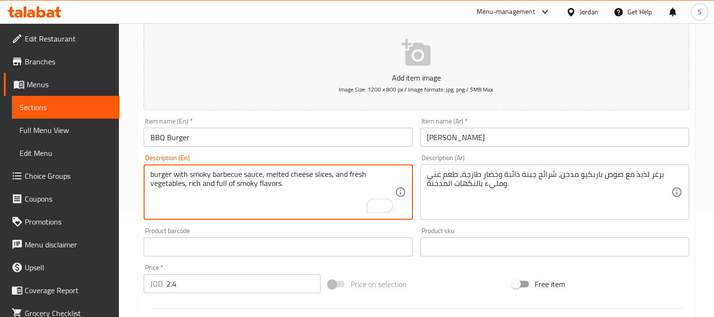
type textarea "burger with smoky barbecue sauce, melted cheese slices, and fresh vegetables, r…"
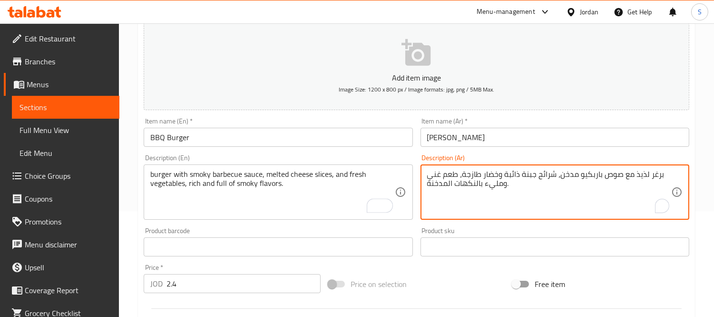
click at [640, 175] on textarea "برغر لذيذ مع صوص باربكيو مدخن، شرائح جبنة ذائبة وخضار طازجة، طعم غني ومليء بالن…" at bounding box center [549, 191] width 244 height 45
type textarea "برغر مع صوص باربكيو مدخن، شرائح جبنة ذائبة وخضار طازجة، طعم غني ومليء بالنكهات …"
click at [610, 135] on input "برغر باربكيو" at bounding box center [555, 137] width 269 height 19
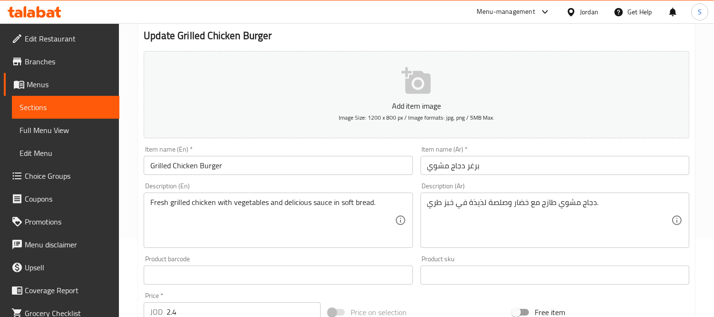
scroll to position [106, 0]
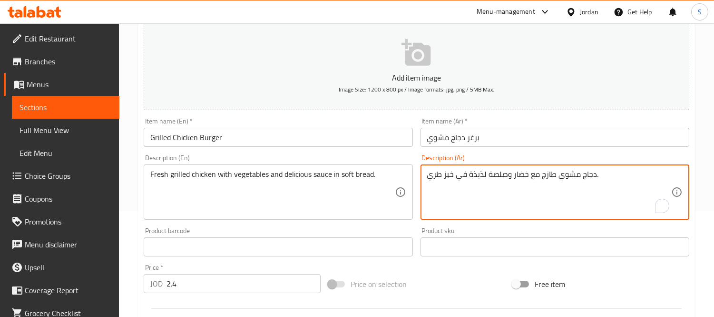
click at [480, 175] on textarea "دجاج مشوي طازج مع خضار وصلصة لذيذة في خبز طري." at bounding box center [549, 191] width 244 height 45
type textarea "دجاج مشوي طازج مع خضار وصلصة في خبز طري."
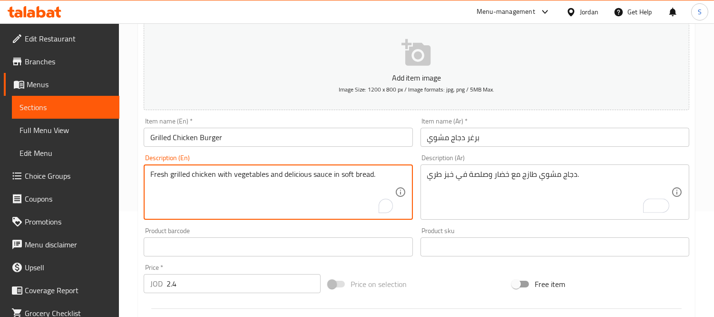
click at [299, 178] on textarea "Fresh grilled chicken with vegetables and delicious sauce in soft bread." at bounding box center [272, 191] width 244 height 45
type textarea "Fresh grilled chicken with vegetables and sauce in soft bread."
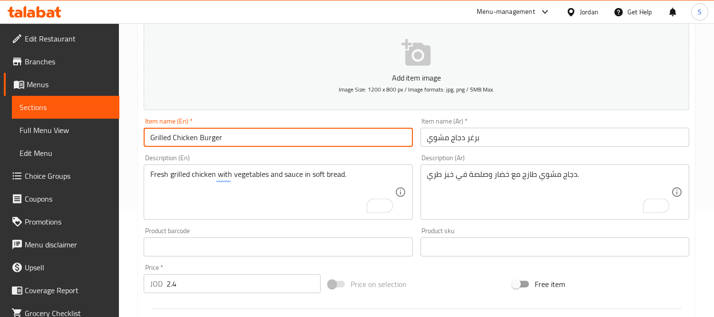
click at [317, 135] on input "Grilled Chicken Burger" at bounding box center [278, 137] width 269 height 19
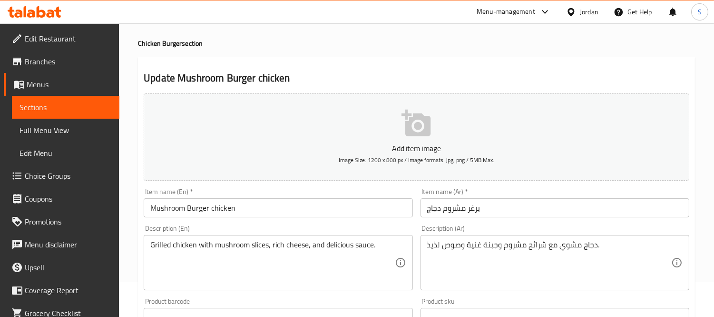
scroll to position [53, 0]
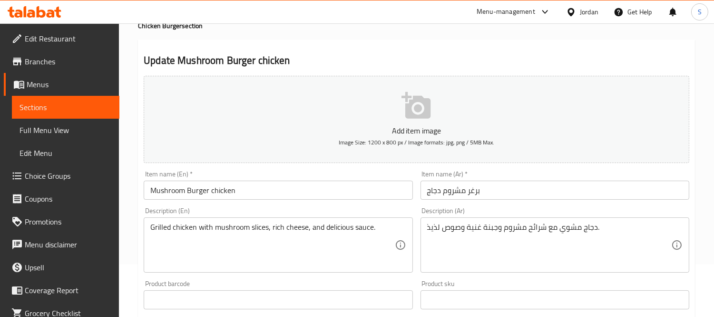
click at [437, 231] on textarea "دجاج مشوي مع شرائح مشروم وجبنة غنية وصوص لذيذ." at bounding box center [549, 244] width 244 height 45
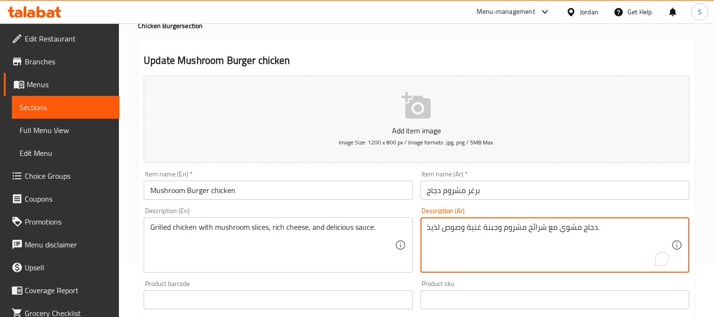
click at [429, 232] on textarea "دجاج مشوي مع شرائح مشروم وجبنة غنية وصوص لذيذ." at bounding box center [549, 244] width 244 height 45
click at [436, 224] on textarea "دجاج مشوي مع شرائح مشروم وجبنة غنية وصوص لذيذ." at bounding box center [549, 244] width 244 height 45
click at [436, 226] on textarea "دجاج مشوي مع شرائح مشروم وجبنة غنية وصوص لذيذ." at bounding box center [549, 244] width 244 height 45
click at [435, 228] on textarea "دجاج مشوي مع شرائح مشروم وجبنة غنية وصوص لذيذ." at bounding box center [549, 244] width 244 height 45
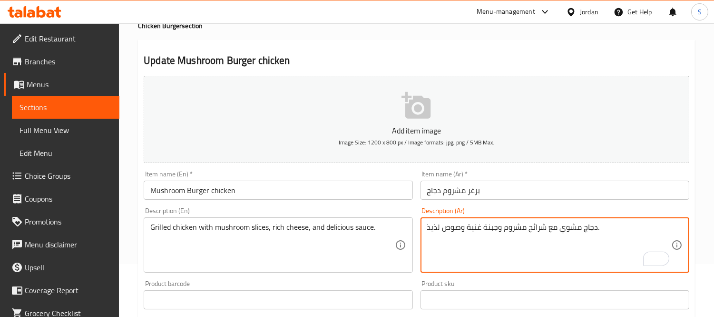
click at [435, 228] on textarea "دجاج مشوي مع شرائح مشروم وجبنة غنية وصوص لذيذ." at bounding box center [549, 244] width 244 height 45
type textarea "دجاج مشوي مع شرائح مشروم وجبنة غنية وصوص ."
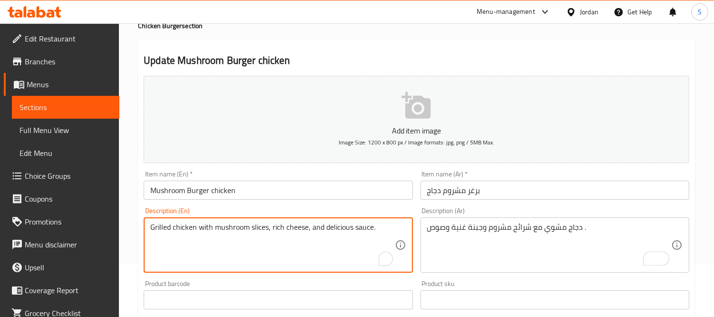
click at [331, 231] on textarea "Grilled chicken with mushroom slices, rich cheese, and delicious sauce." at bounding box center [272, 244] width 244 height 45
type textarea "Grilled chicken with mushroom slices, rich cheese, and sauce."
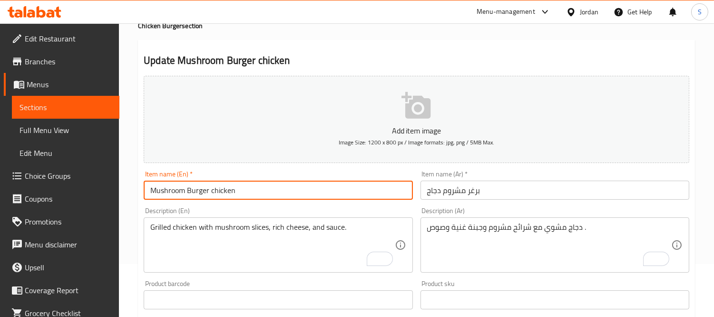
click at [325, 189] on input "Mushroom Burger chicken" at bounding box center [278, 189] width 269 height 19
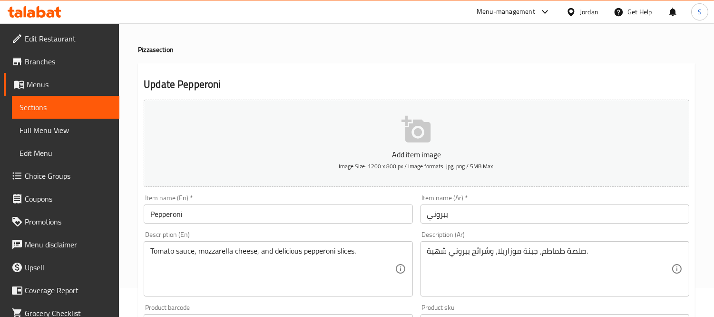
scroll to position [53, 0]
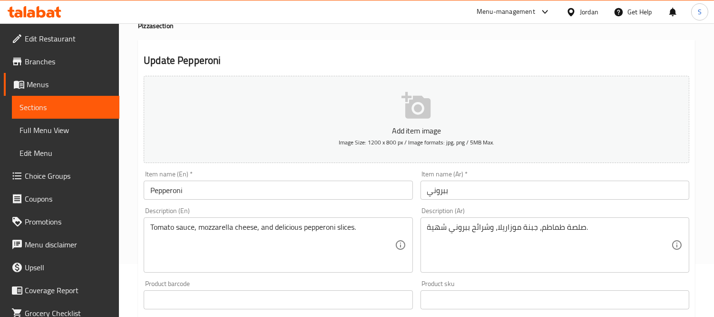
click at [435, 223] on textarea "صلصة طماطم، جبنة موزاريلا، وشرائح ببروني شهية." at bounding box center [549, 244] width 244 height 45
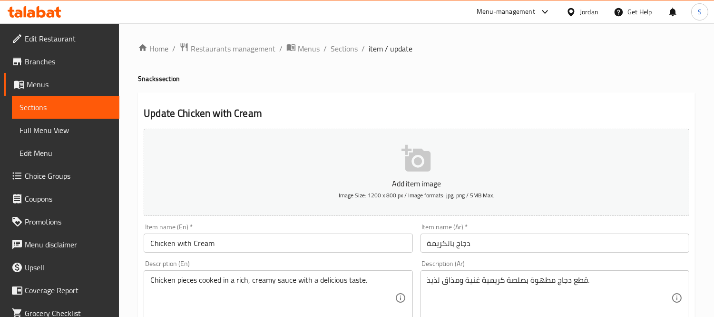
scroll to position [53, 0]
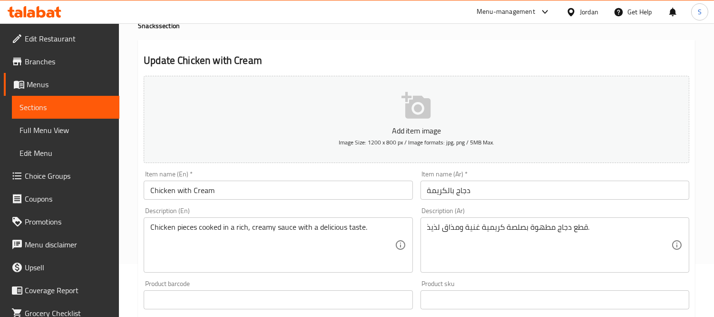
click at [335, 233] on textarea "Chicken pieces cooked in a rich, creamy sauce with a delicious taste." at bounding box center [272, 244] width 244 height 45
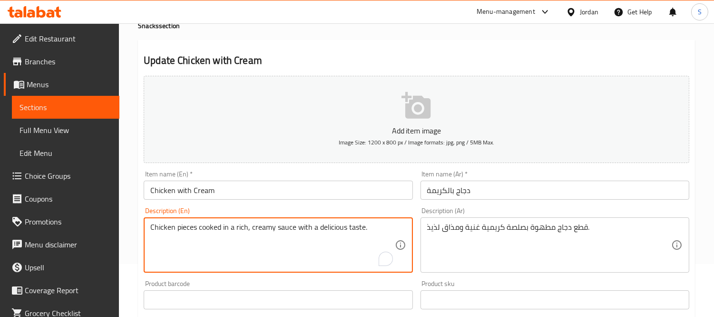
type textarea "Chicken pieces cooked in a rich, creamy sauce with a taste."
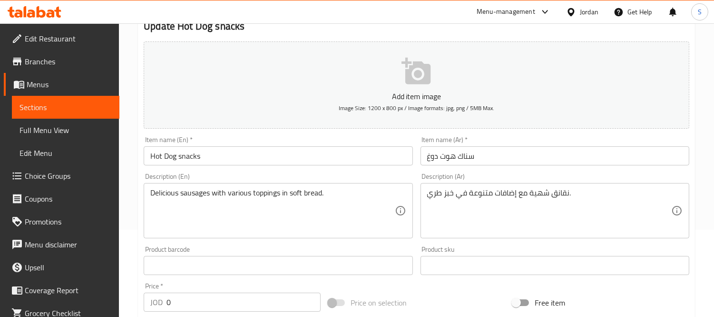
scroll to position [106, 0]
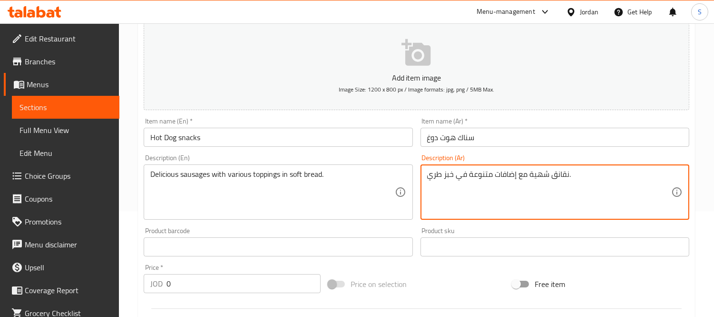
click at [537, 174] on textarea "نقانق شهية مع إضافات متنوعة في خبز طري." at bounding box center [549, 191] width 244 height 45
type textarea "نقانق مع إضافات متنوعة في خبز طري."
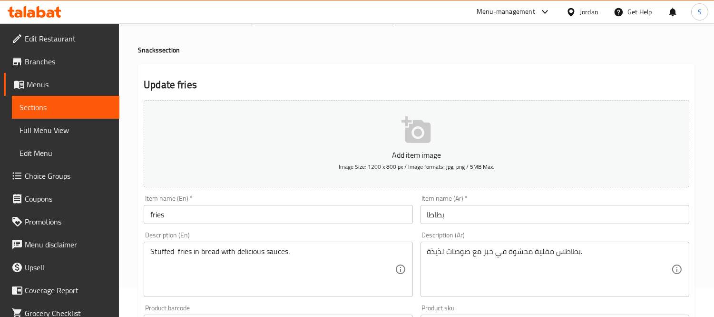
scroll to position [53, 0]
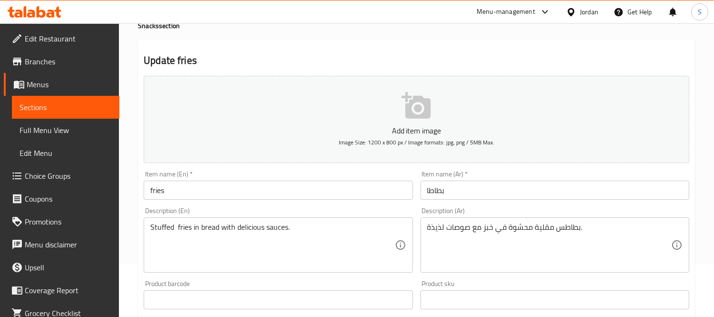
click at [438, 229] on textarea "بطاطس مقلية محشوة في خبز مع صوصات لذيذة." at bounding box center [549, 244] width 244 height 45
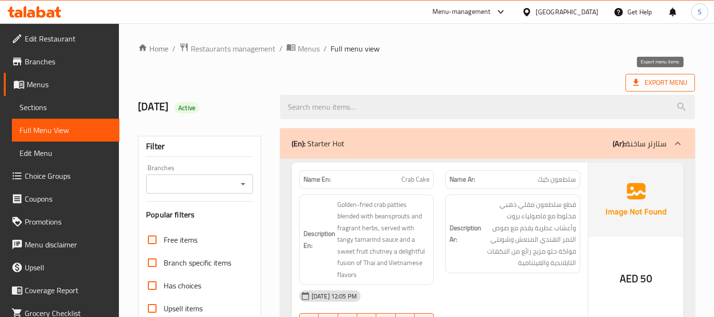
click at [664, 77] on span "Export Menu" at bounding box center [660, 83] width 54 height 12
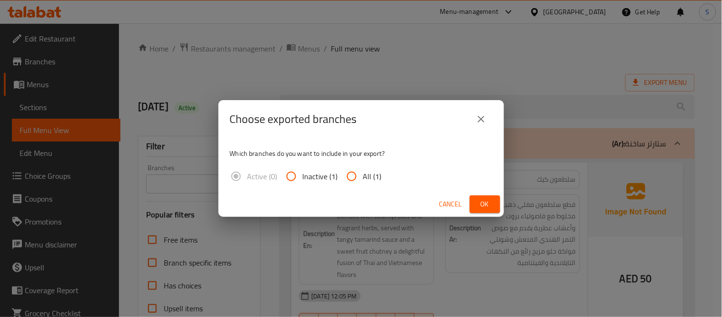
click at [360, 178] on input "All (1)" at bounding box center [351, 176] width 23 height 23
radio input "true"
click at [489, 206] on span "Ok" at bounding box center [484, 204] width 15 height 12
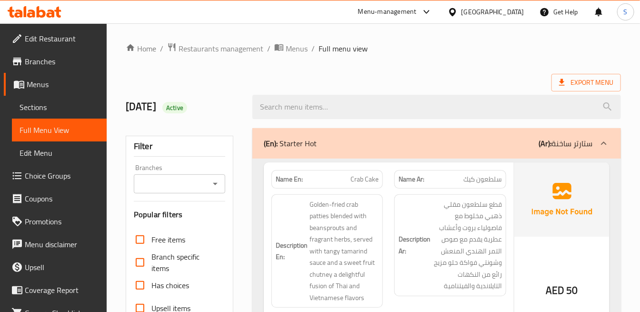
click at [483, 54] on ol "Home / Restaurants management / Menus / Full menu view" at bounding box center [373, 48] width 495 height 12
click at [519, 46] on ol "Home / Restaurants management / Menus / Full menu view" at bounding box center [373, 48] width 495 height 12
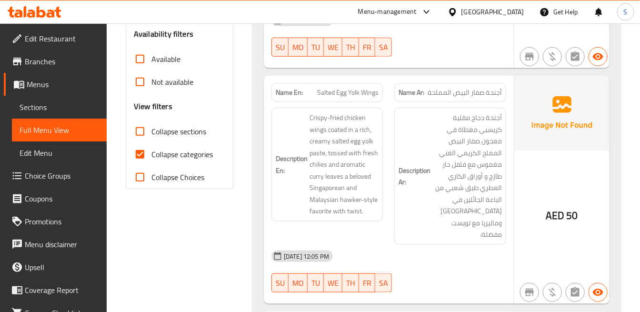
scroll to position [317, 0]
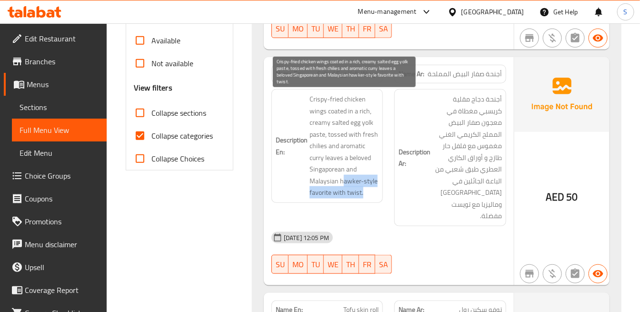
drag, startPoint x: 362, startPoint y: 197, endPoint x: 336, endPoint y: 177, distance: 32.7
click at [337, 179] on span "Crispy-fried chicken wings coated in a rich, creamy salted egg yolk paste, toss…" at bounding box center [343, 145] width 69 height 105
click at [343, 148] on span "Crispy-fried chicken wings coated in a rich, creamy salted egg yolk paste, toss…" at bounding box center [343, 145] width 69 height 105
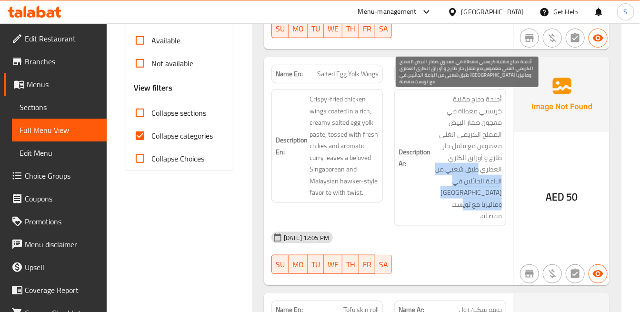
drag, startPoint x: 451, startPoint y: 207, endPoint x: 478, endPoint y: 172, distance: 44.4
click at [478, 172] on span "أجنحة دجاج مقلية كريسبي مغطاة في معجون صفار البيض المملح الكريمي الغني مغموس مع…" at bounding box center [466, 157] width 69 height 129
copy span "طبق شعبي من الباعة الجائلين في سنغافورة وماليزيا مع تويست مفضلة."
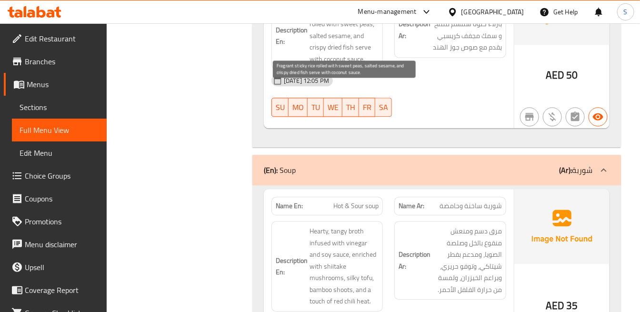
scroll to position [899, 0]
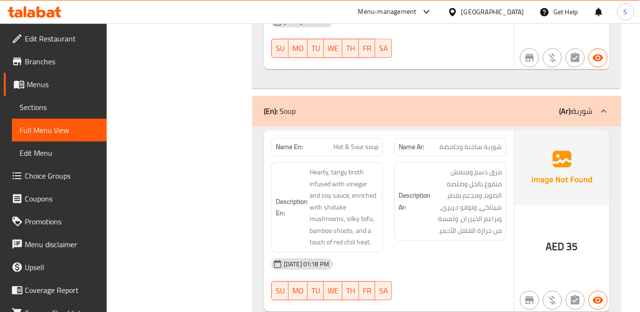
click at [557, 158] on img at bounding box center [561, 167] width 95 height 74
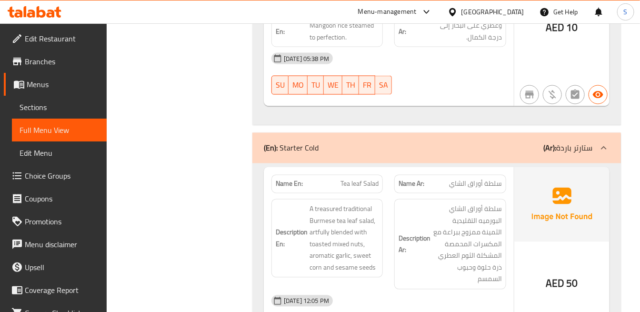
scroll to position [3383, 0]
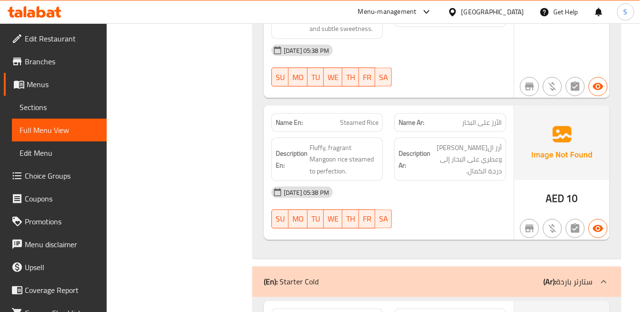
click at [583, 276] on p "(Ar): ستارتر باردة" at bounding box center [567, 281] width 49 height 11
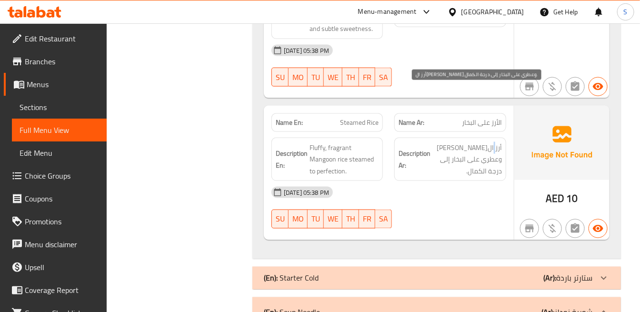
click at [495, 142] on span "أرز المانجو فلفي وعطري على البخار إلى درجة الكمال." at bounding box center [466, 159] width 69 height 35
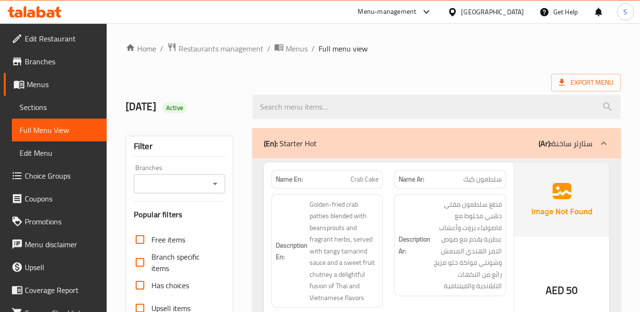
click at [532, 149] on div "(En): Starter Hot (Ar): ستارتر ساخنة" at bounding box center [436, 143] width 368 height 30
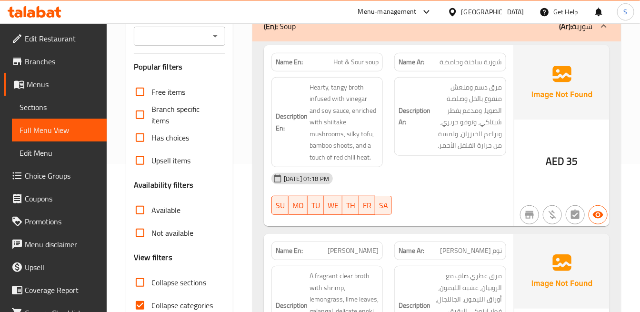
scroll to position [158, 0]
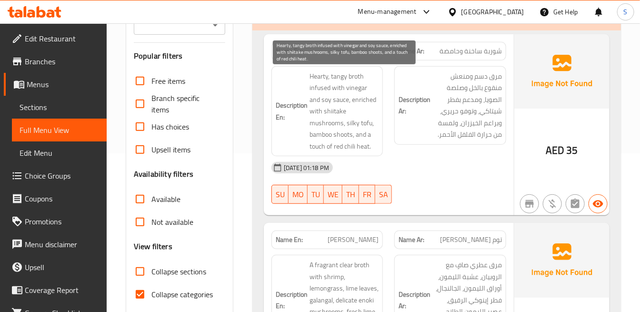
click at [325, 148] on span "Hearty, tangy broth infused with vinegar and soy sauce, enriched with shiitake …" at bounding box center [343, 111] width 69 height 82
copy span "chili"
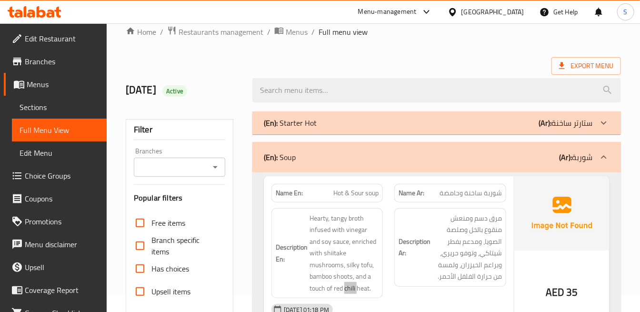
scroll to position [0, 0]
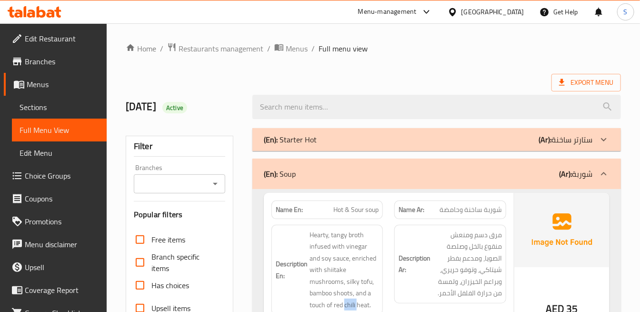
click at [567, 170] on b "(Ar):" at bounding box center [565, 174] width 13 height 14
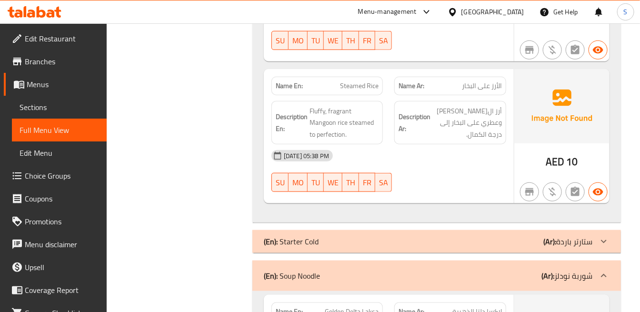
scroll to position [1768, 0]
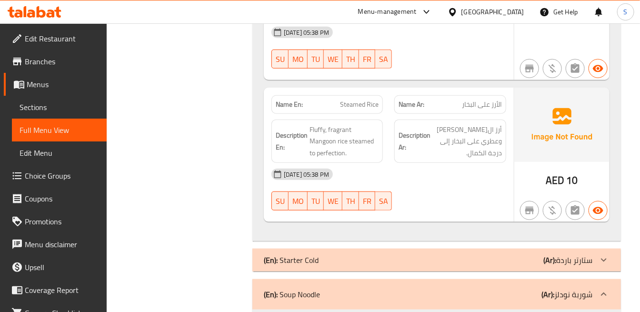
click at [567, 288] on p "(Ar): شوربة نودلز" at bounding box center [566, 293] width 51 height 11
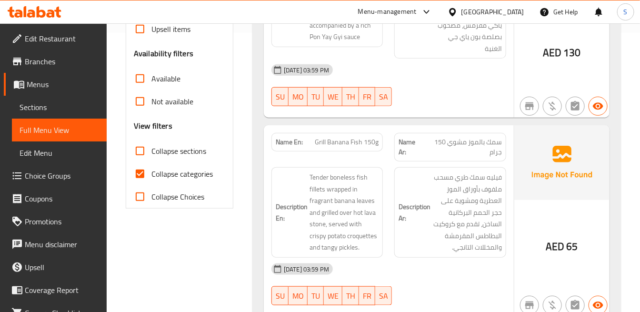
scroll to position [305, 0]
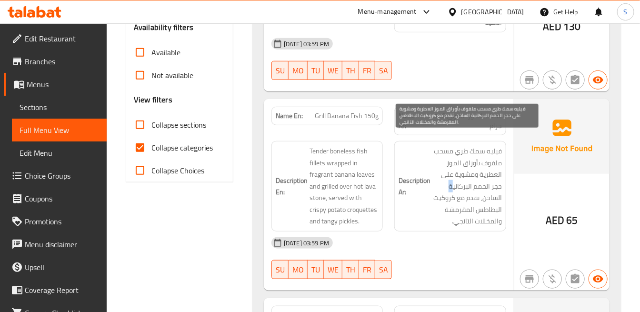
click at [451, 175] on span "فيليه سمك طري مسحب ملفوف بأوراق الموز العطرية ومشوية على حجر الحمم البركانية ال…" at bounding box center [466, 186] width 69 height 82
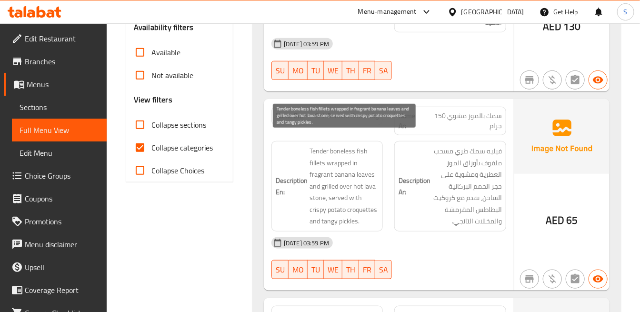
click at [367, 170] on span "Tender boneless fish fillets wrapped in fragrant banana leaves and grilled over…" at bounding box center [343, 186] width 69 height 82
click at [374, 179] on span "Tender boneless fish fillets wrapped in fragrant banana leaves and grilled over…" at bounding box center [343, 186] width 69 height 82
copy span "lava"
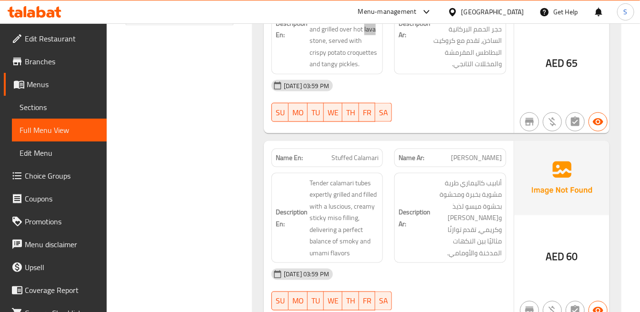
scroll to position [464, 0]
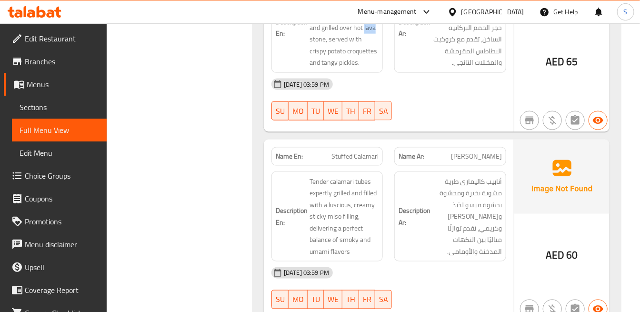
drag, startPoint x: 421, startPoint y: 168, endPoint x: 373, endPoint y: 146, distance: 52.2
click at [421, 176] on h6 "Description Ar: أنابيب كاليماري طرية مشوية بخبرة ومحشوة بحشوة ميسو لذيذ وستيكي …" at bounding box center [449, 217] width 103 height 82
click at [358, 151] on span "Stuffed Calamari" at bounding box center [354, 156] width 47 height 10
click at [359, 151] on span "Stuffed Calamari" at bounding box center [354, 156] width 47 height 10
click at [360, 151] on span "Stuffed Calamari" at bounding box center [354, 156] width 47 height 10
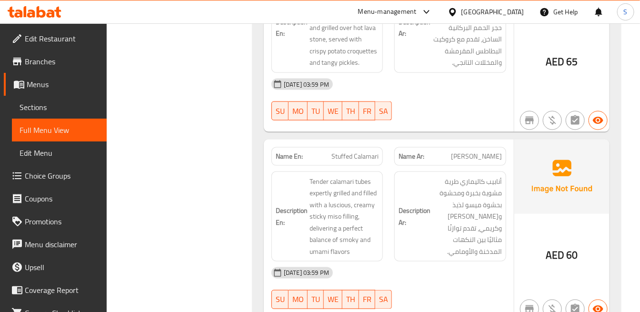
drag, startPoint x: 361, startPoint y: 139, endPoint x: 355, endPoint y: 146, distance: 9.5
click at [355, 151] on span "Stuffed Calamari" at bounding box center [354, 156] width 47 height 10
click at [348, 151] on span "Stuffed Calamari" at bounding box center [354, 156] width 47 height 10
click at [347, 151] on span "Stuffed Calamari" at bounding box center [354, 156] width 47 height 10
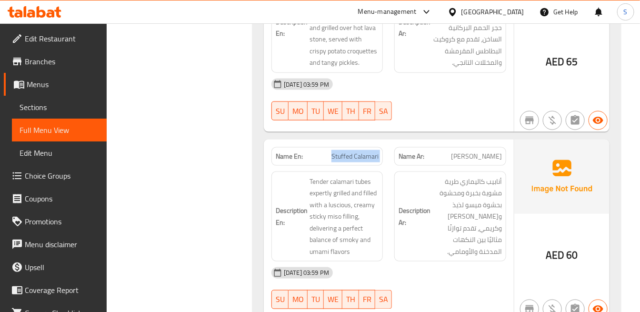
copy span "Stuffed Calamari"
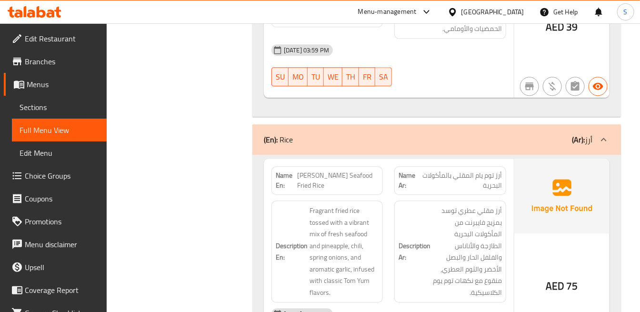
scroll to position [40, 0]
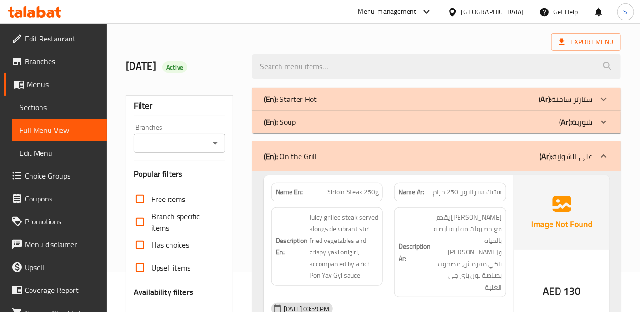
click at [527, 158] on div "(En): On the Grill (Ar): على الشواية" at bounding box center [428, 155] width 328 height 11
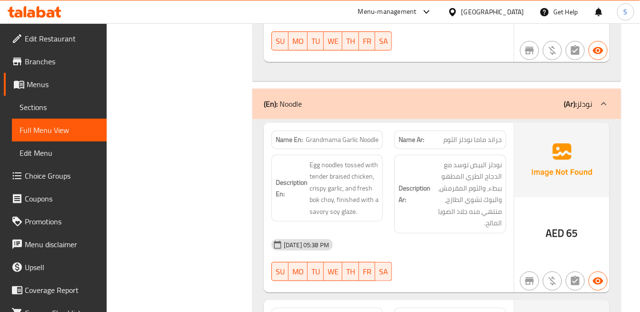
scroll to position [1112, 0]
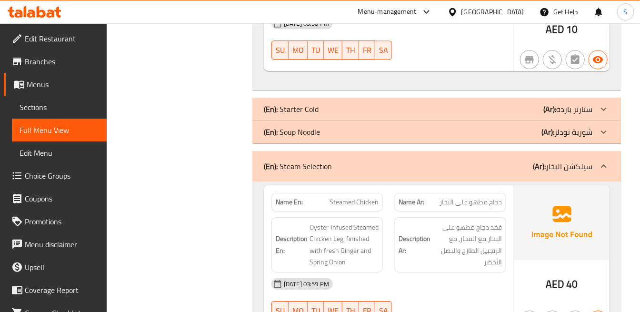
click at [551, 160] on p "(Ar): سيلكشن البخار" at bounding box center [562, 165] width 59 height 11
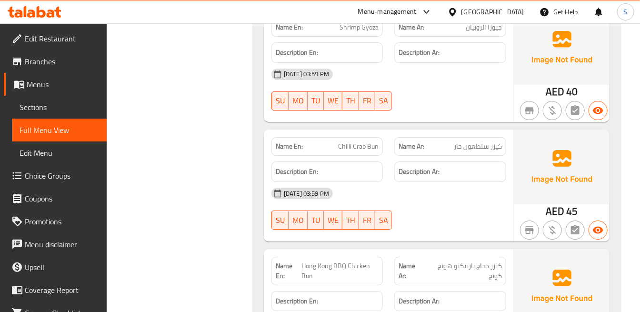
scroll to position [2741, 0]
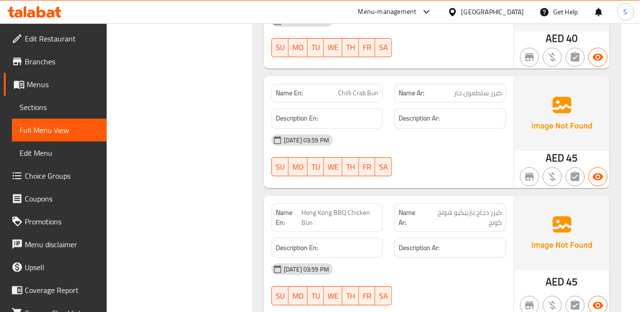
click at [346, 88] on span "Chilli Crab Bun" at bounding box center [358, 93] width 40 height 10
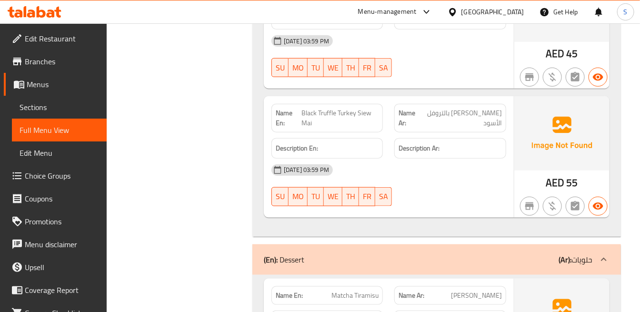
scroll to position [1790, 0]
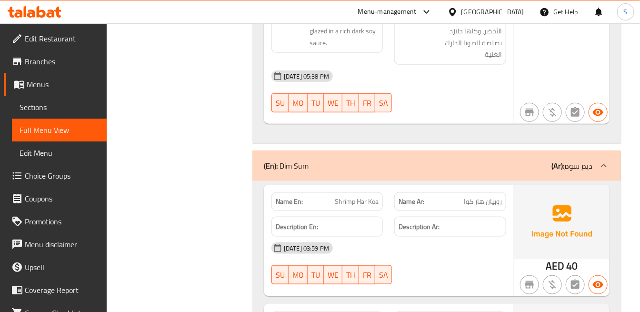
drag, startPoint x: 575, startPoint y: 155, endPoint x: 645, endPoint y: 141, distance: 71.2
click at [576, 160] on p "(Ar): ديم سوم" at bounding box center [571, 165] width 41 height 11
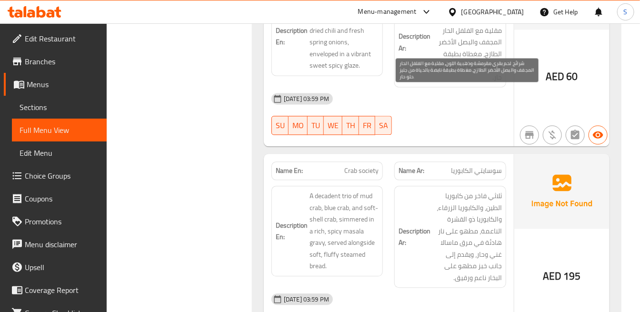
scroll to position [3691, 0]
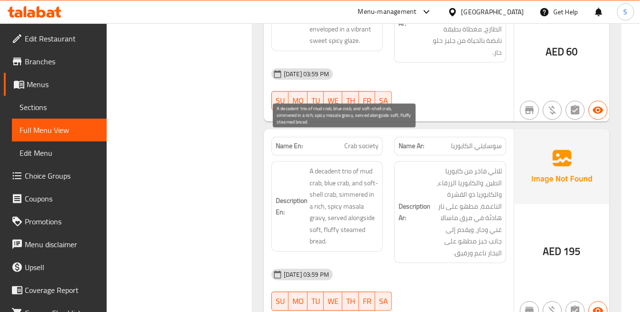
click at [313, 199] on span "A decadent trio of mud crab, blue crab, and soft-shell crab, simmered in a rich…" at bounding box center [343, 206] width 69 height 82
copy span "fluffy"
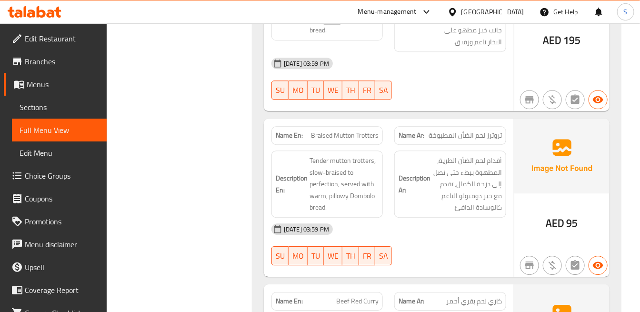
scroll to position [3902, 0]
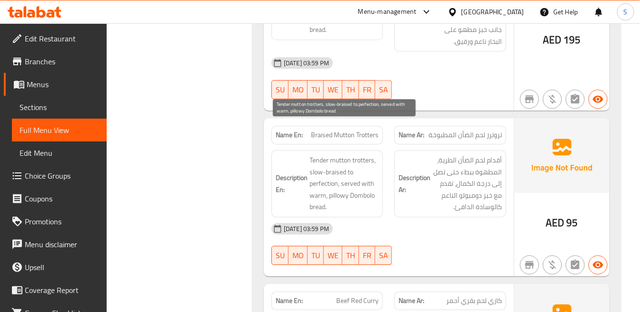
click at [365, 165] on span "Tender mutton trotters, slow-braised to perfection, served with warm, pillowy D…" at bounding box center [343, 183] width 69 height 59
click at [336, 175] on span "Tender mutton trotters, slow-braised to perfection, served with warm, pillowy D…" at bounding box center [343, 183] width 69 height 59
click at [336, 165] on span "Tender mutton trotters, slow-braised to perfection, served with warm, pillowy D…" at bounding box center [343, 183] width 69 height 59
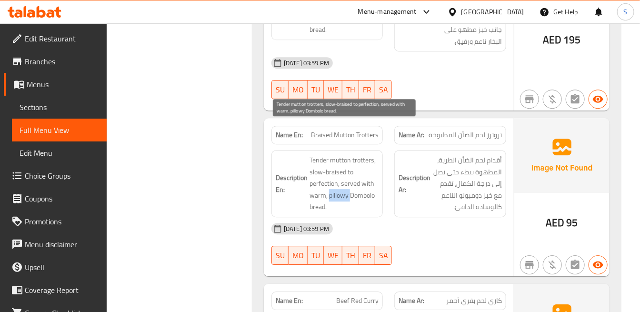
copy span "pillowy"
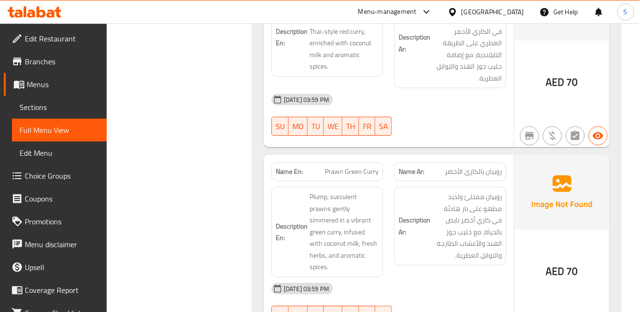
scroll to position [4272, 0]
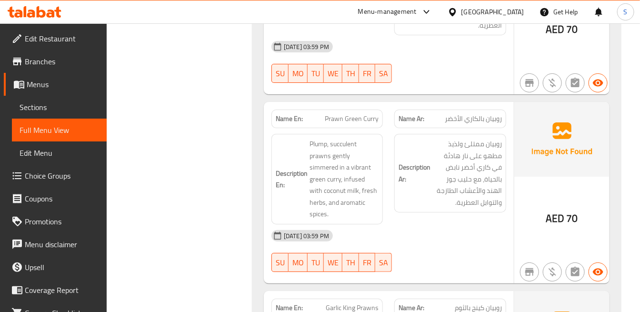
click at [336, 114] on span "Prawn Green Curry" at bounding box center [352, 119] width 54 height 10
copy span "Prawn Green Curry"
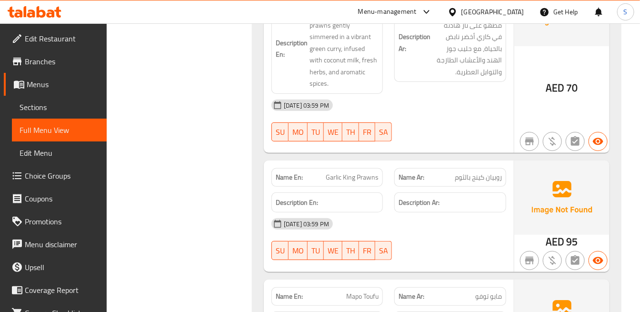
scroll to position [4400, 0]
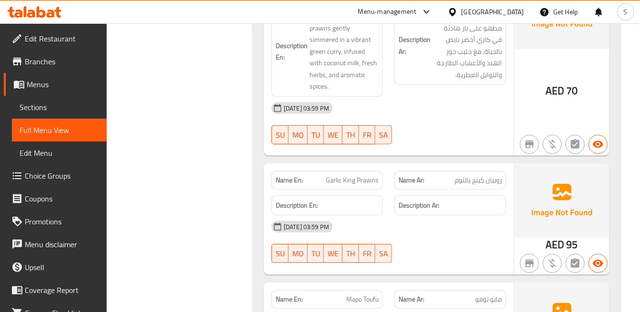
click at [359, 175] on span "Garlic King Prawns" at bounding box center [352, 180] width 53 height 10
click at [360, 175] on span "Garlic King Prawns" at bounding box center [352, 180] width 53 height 10
click at [361, 175] on span "Garlic King Prawns" at bounding box center [352, 180] width 53 height 10
click at [359, 175] on span "Garlic King Prawns" at bounding box center [352, 180] width 53 height 10
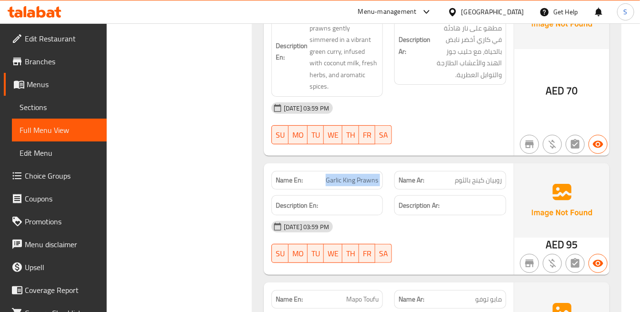
click at [359, 175] on span "Garlic King Prawns" at bounding box center [352, 180] width 53 height 10
copy span "Garlic King Prawns"
click at [348, 171] on div "Name En: Garlic King Prawns" at bounding box center [326, 180] width 111 height 19
click at [356, 175] on span "Garlic King Prawns" at bounding box center [352, 180] width 53 height 10
click at [357, 175] on span "Garlic King Prawns" at bounding box center [352, 180] width 53 height 10
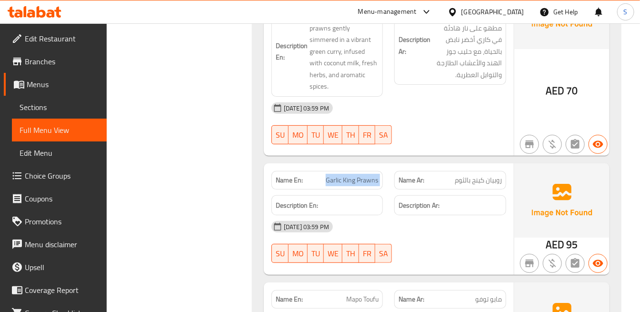
click at [357, 175] on span "Garlic King Prawns" at bounding box center [352, 180] width 53 height 10
copy span "Garlic King Prawns"
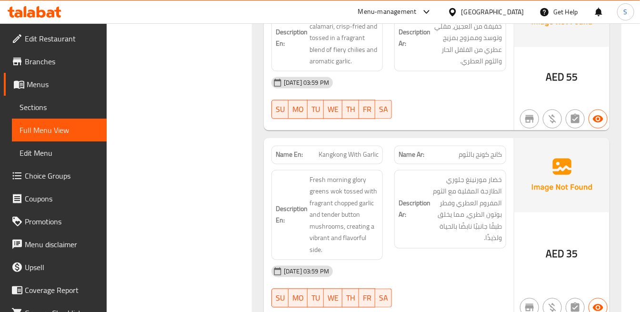
scroll to position [4928, 0]
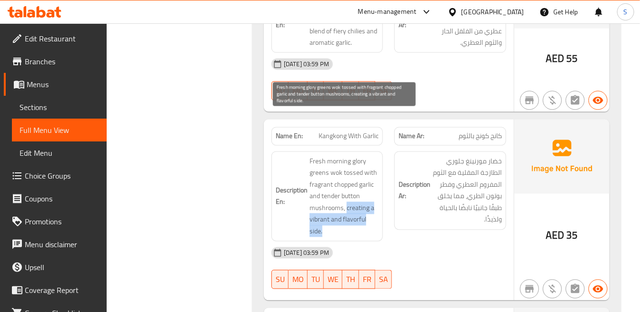
drag, startPoint x: 348, startPoint y: 168, endPoint x: 359, endPoint y: 187, distance: 21.7
click at [359, 187] on span "Fresh morning glory greens wok tossed with fragrant chopped garlic and tender b…" at bounding box center [343, 197] width 69 height 82
copy span "creating a vibrant and flavorful side."
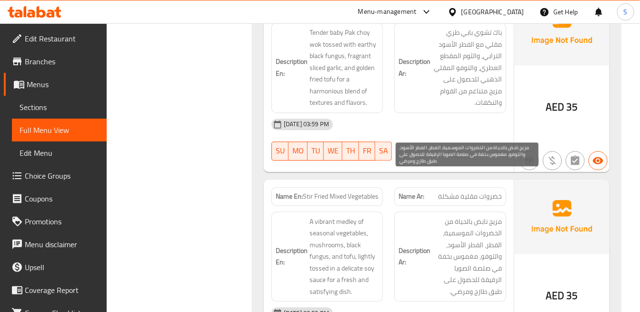
scroll to position [5290, 0]
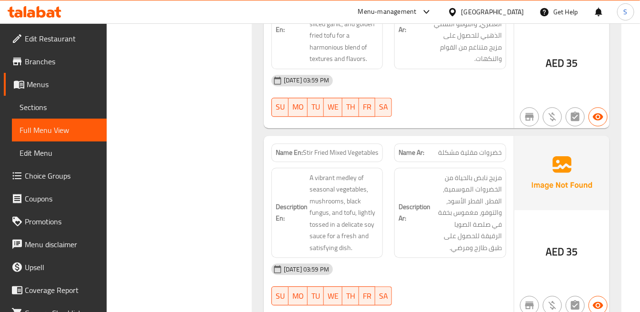
click at [578, 199] on div "AED 35" at bounding box center [561, 226] width 95 height 181
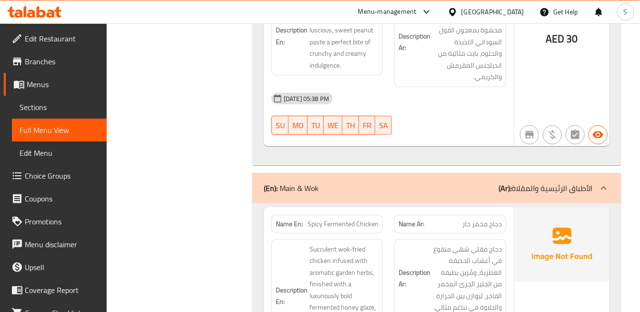
click at [516, 182] on p "(Ar): الأطباق الرئيسية والمقلاة" at bounding box center [545, 187] width 94 height 11
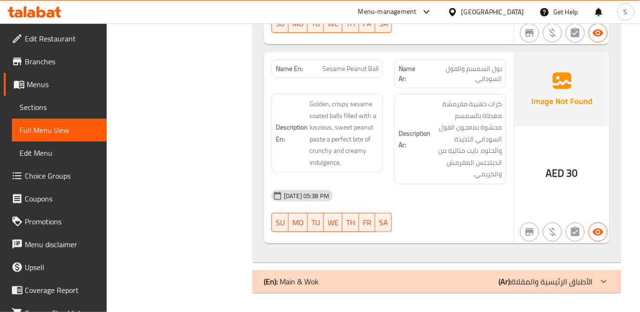
scroll to position [2873, 0]
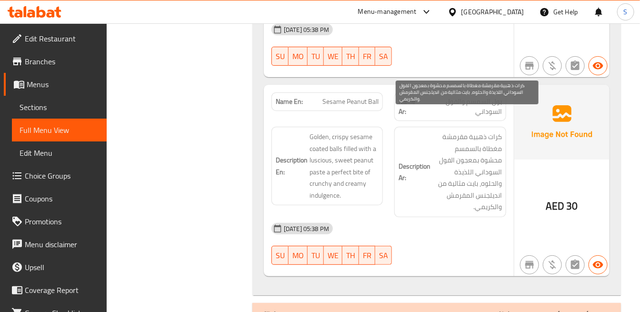
click at [479, 131] on span "كرات ذهبية مقرمشة مغطاة بالسمسم محشوة بمعجون الفول السوداني اللذيذة والحلوه، با…" at bounding box center [466, 172] width 69 height 82
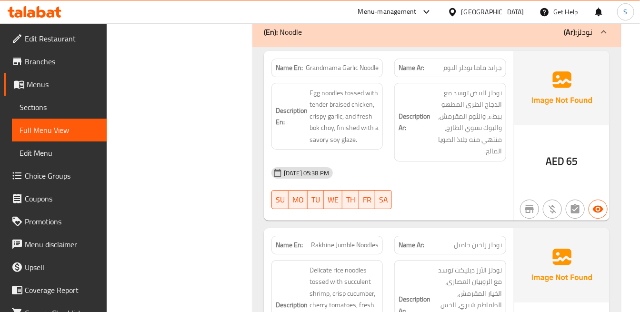
scroll to position [1268, 0]
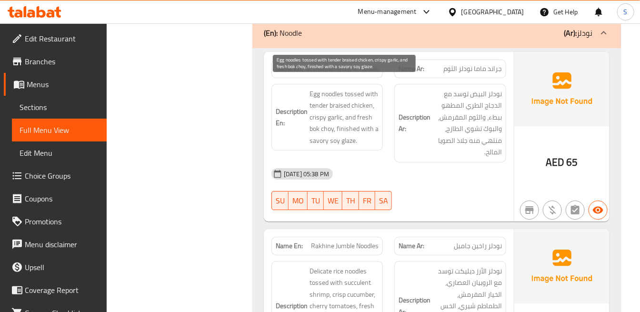
click at [349, 119] on span "Egg noodles tossed with tender braised chicken, crispy garlic, and fresh bok ch…" at bounding box center [343, 117] width 69 height 59
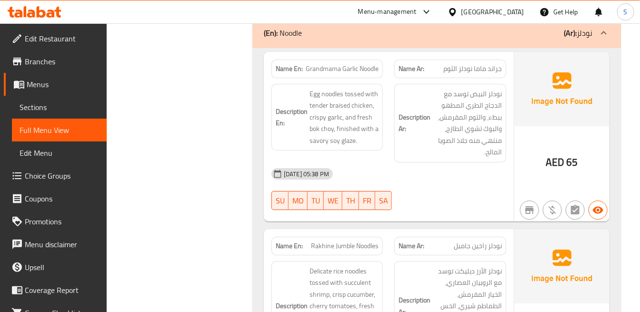
click at [430, 147] on h6 "Description Ar: نودلز البيض توسد مع الدجاج الطري المطهو ببطء، والثوم المقرمش، و…" at bounding box center [449, 123] width 103 height 70
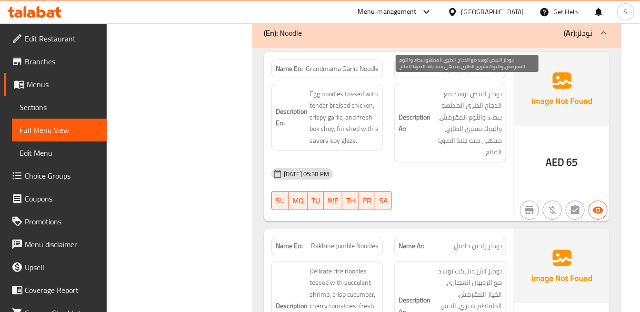
click at [435, 117] on span "نودلز البيض توسد مع الدجاج الطري المطهو ببطء، والثوم المقرمش، والبوك تشوي الطاز…" at bounding box center [466, 123] width 69 height 70
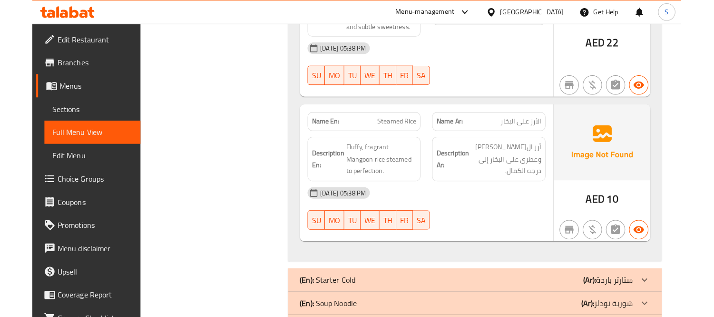
scroll to position [962, 0]
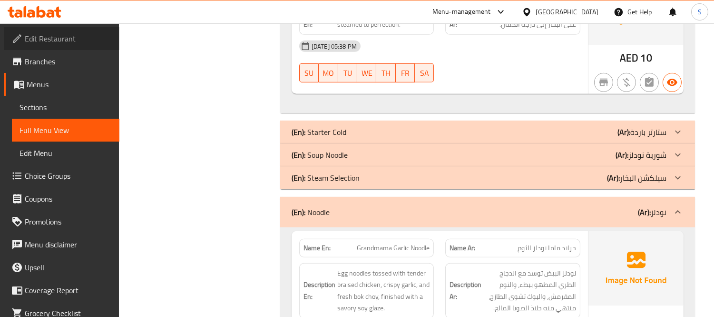
click at [85, 39] on span "Edit Restaurant" at bounding box center [68, 38] width 87 height 11
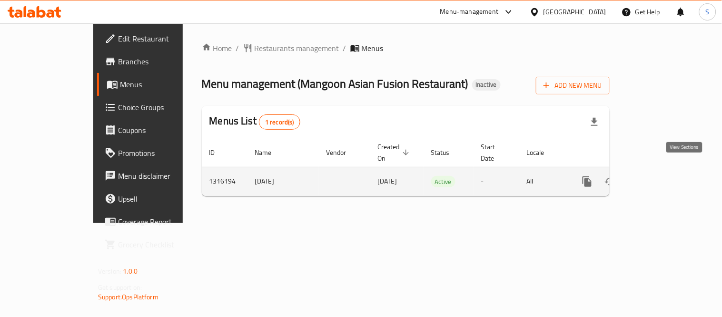
click at [667, 170] on link "enhanced table" at bounding box center [655, 181] width 23 height 23
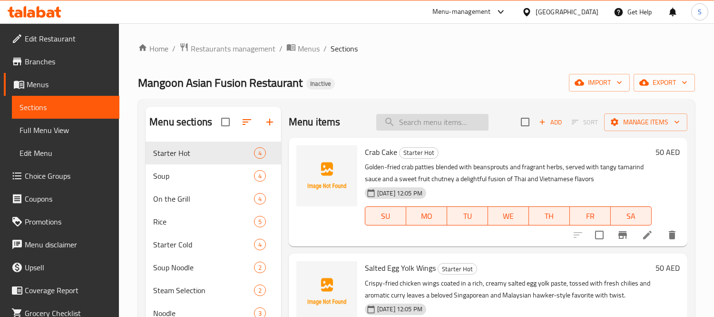
click at [439, 119] on input "search" at bounding box center [432, 122] width 112 height 17
paste input "chili"
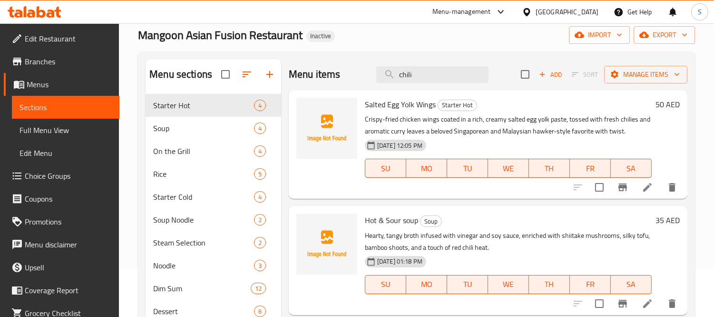
scroll to position [53, 0]
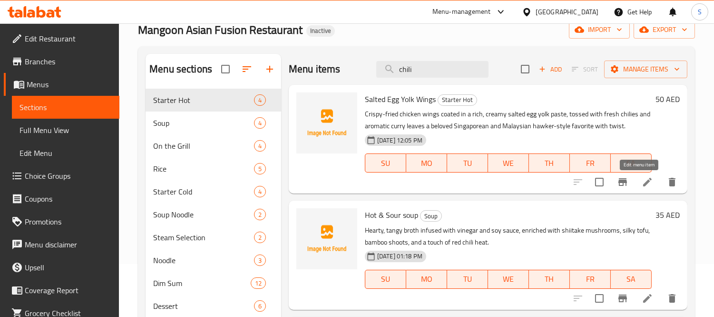
type input "chili"
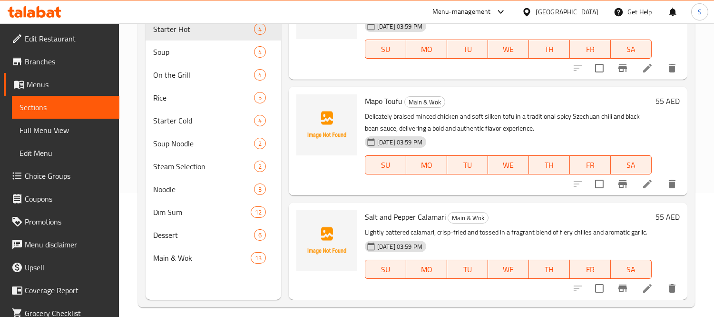
scroll to position [133, 0]
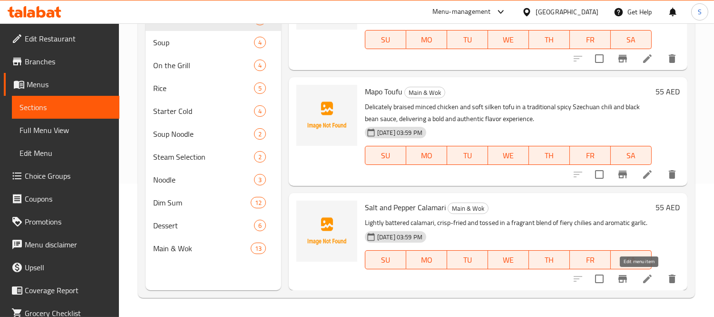
click at [642, 274] on icon at bounding box center [647, 278] width 11 height 11
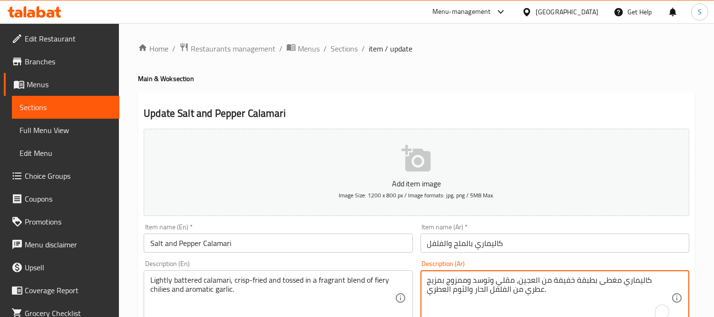
drag, startPoint x: 506, startPoint y: 289, endPoint x: 473, endPoint y: 293, distance: 33.1
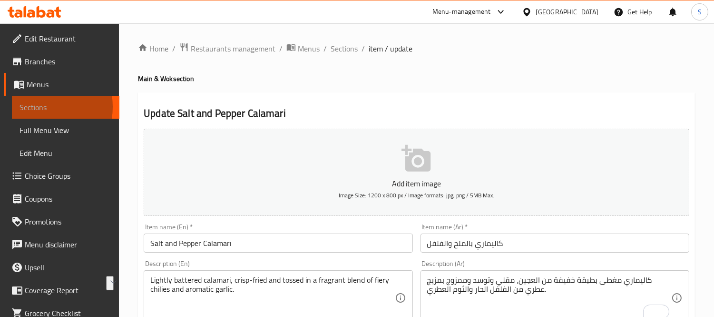
click at [35, 107] on span "Sections" at bounding box center [66, 106] width 92 height 11
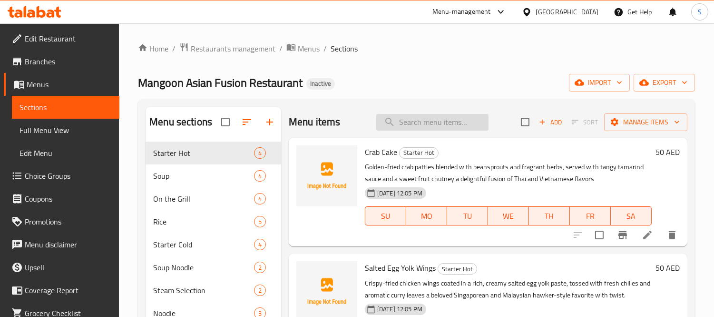
click at [468, 125] on input "search" at bounding box center [432, 122] width 112 height 17
paste input "lava"
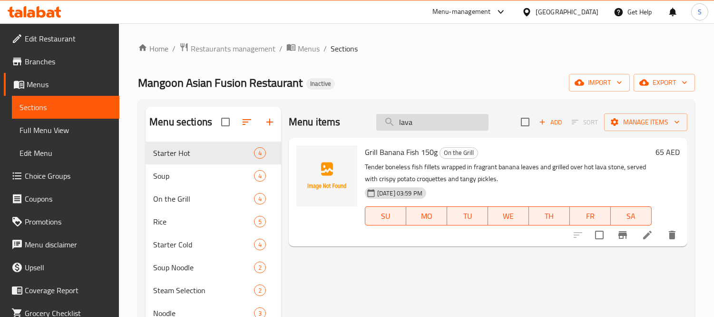
click at [452, 124] on input "lava" at bounding box center [432, 122] width 112 height 17
paste input "Stuffed Calamari"
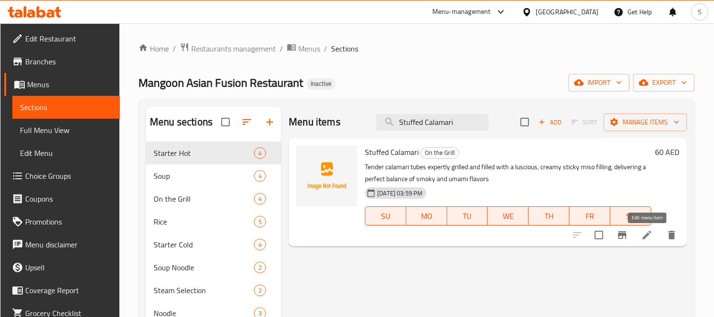
type input "Stuffed Calamari"
click at [643, 235] on icon at bounding box center [647, 234] width 11 height 11
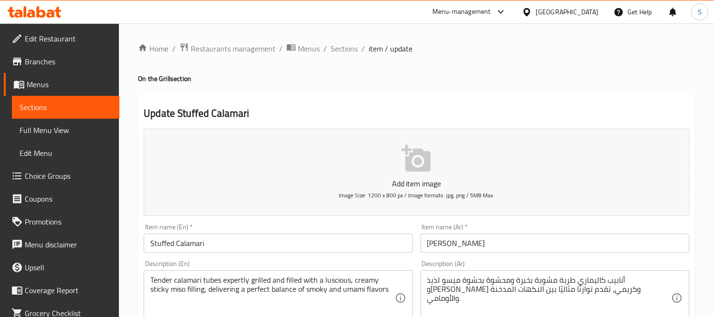
scroll to position [53, 0]
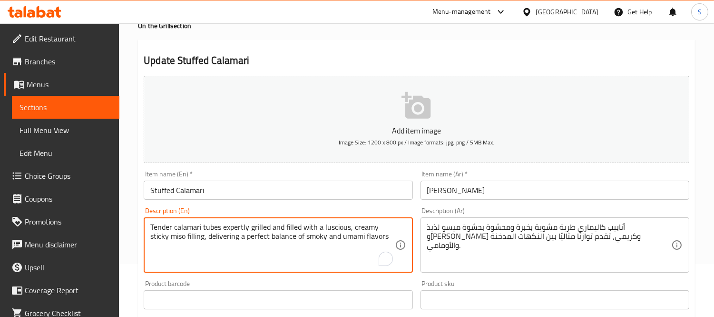
click at [164, 226] on textarea "Tender calamari tubes expertly grilled and filled with a luscious, creamy stick…" at bounding box center [272, 244] width 244 height 45
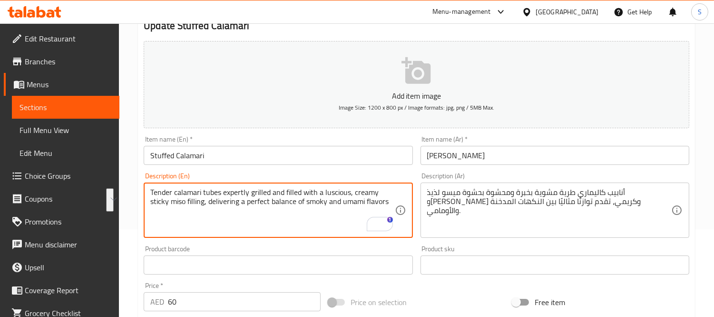
scroll to position [106, 0]
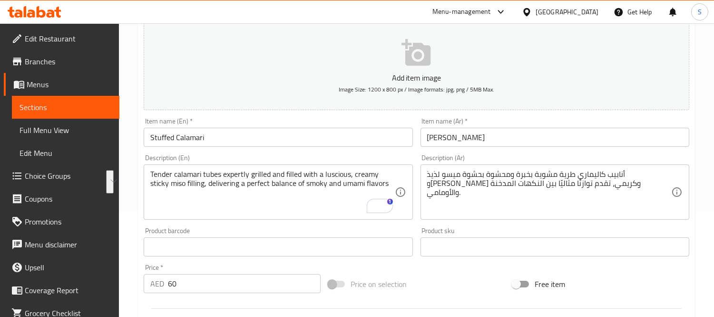
click at [649, 168] on div "أنابيب كاليماري طرية مشوية بخبرة ومحشوة بحشوة ميسو لذيذ و[PERSON_NAME] وكريمي، …" at bounding box center [555, 191] width 269 height 55
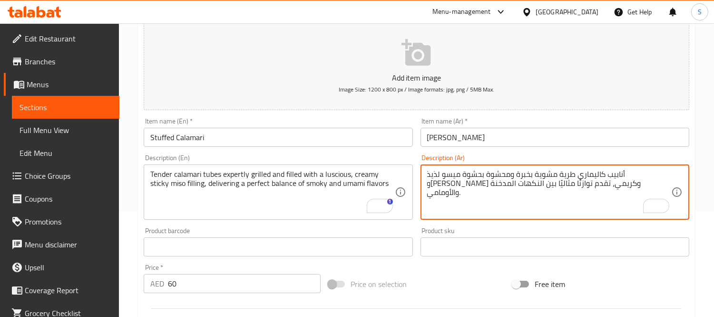
click at [642, 176] on textarea "أنابيب كاليماري طرية مشوية بخبرة ومحشوة بحشوة ميسو لذيذ و[PERSON_NAME] وكريمي، …" at bounding box center [549, 191] width 244 height 45
type textarea "تيوبس كاليماري طرية مشوية بخبرة ومحشوة بحشوة ميسو لذيذ و[PERSON_NAME] وكريمي، ت…"
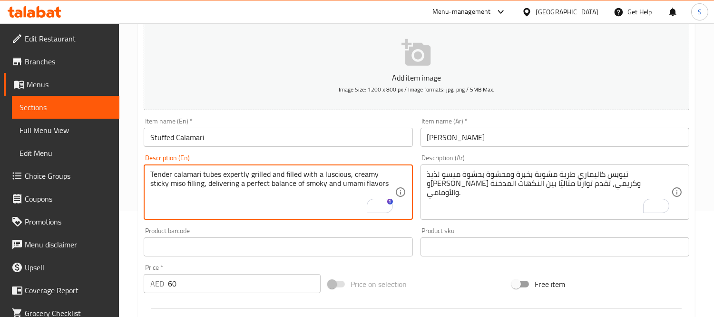
click at [336, 174] on textarea "Tender calamari tubes expertly grilled and filled with a luscious, creamy stick…" at bounding box center [272, 191] width 244 height 45
click at [339, 177] on textarea "Tender calamari tubes expertly grilled and filled with a luscious, creamy stick…" at bounding box center [272, 191] width 244 height 45
type textarea "Tender calamari tubes expertly grilled and filled with , creamy sticky miso fil…"
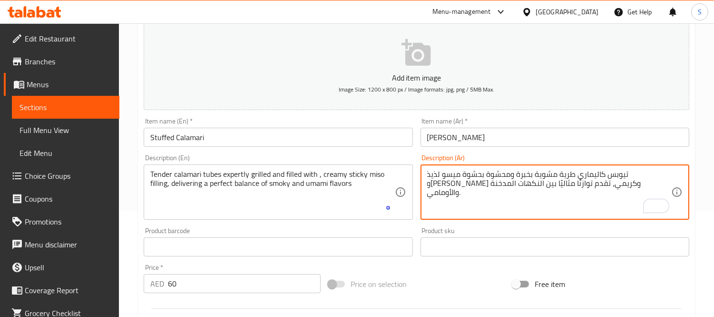
click at [463, 176] on textarea "تيوبس كاليماري طرية مشوية بخبرة ومحشوة بحشوة ميسو لذيذ و[PERSON_NAME] وكريمي، ت…" at bounding box center [549, 191] width 244 height 45
type textarea "تيوبس كاليماري طرية مشوية بخبرة ومحشوة بحشوة ميسو وستيكي وكريمي، تقدم توازنًا م…"
click at [397, 140] on input "Stuffed Calamari" at bounding box center [278, 137] width 269 height 19
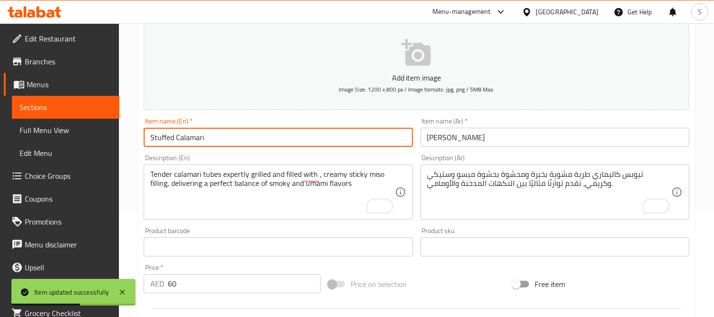
click at [73, 103] on span "Sections" at bounding box center [66, 106] width 92 height 11
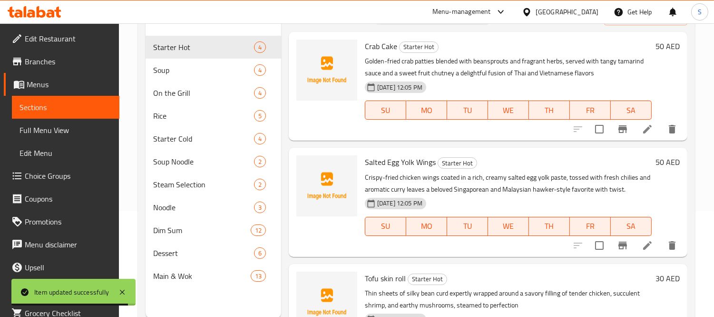
click at [504, 133] on div "Crab Cake Starter Hot Golden-fried crab patties blended with beansprouts and fr…" at bounding box center [508, 86] width 295 height 101
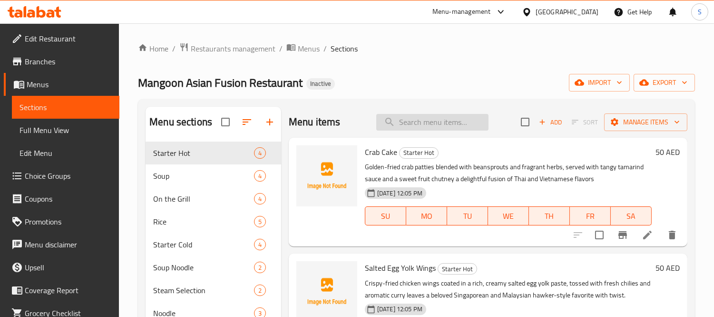
click at [451, 129] on input "search" at bounding box center [432, 122] width 112 height 17
paste input "fluffy"
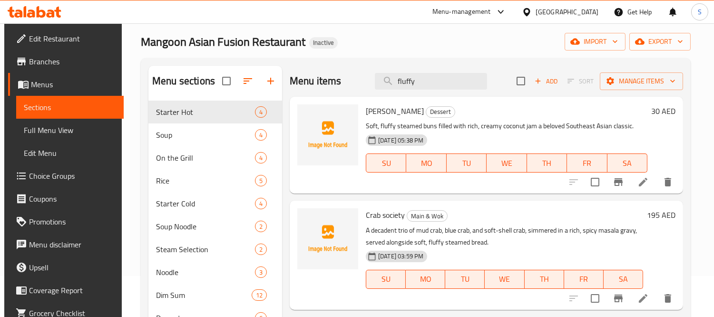
scroll to position [53, 0]
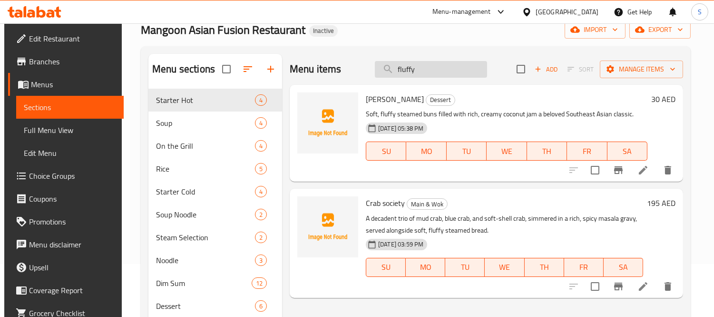
click at [454, 68] on input "fluffy" at bounding box center [431, 69] width 112 height 17
click at [455, 68] on input "fluffy" at bounding box center [431, 69] width 112 height 17
paste input "pillow"
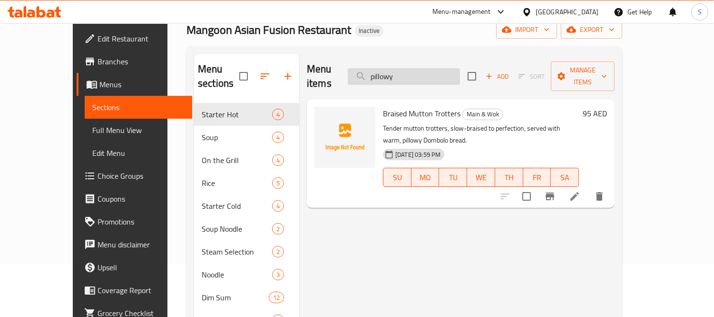
click at [448, 70] on input "pillowy" at bounding box center [404, 76] width 112 height 17
paste input "finished"
drag, startPoint x: 448, startPoint y: 70, endPoint x: 454, endPoint y: 82, distance: 13.2
click at [448, 70] on input "pillowy" at bounding box center [404, 76] width 112 height 17
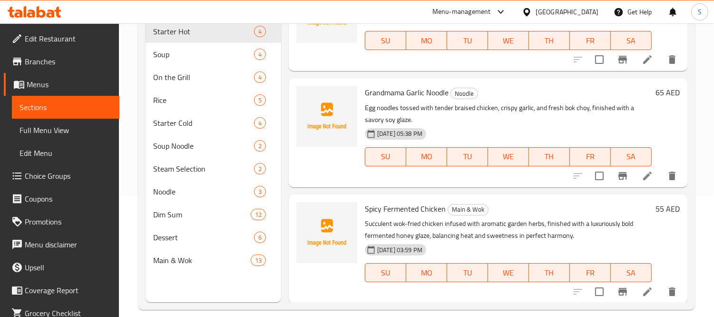
scroll to position [133, 0]
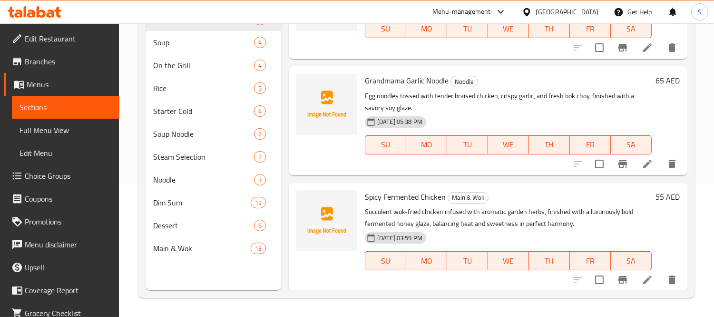
click at [512, 118] on div "07-10-2025 05:38 PM SU MO TU WE TH FR SA" at bounding box center [508, 137] width 295 height 51
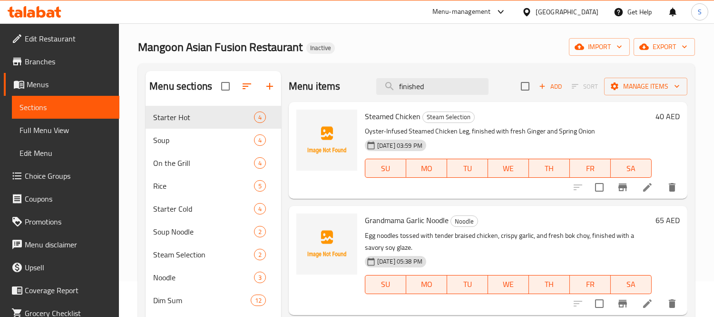
scroll to position [0, 0]
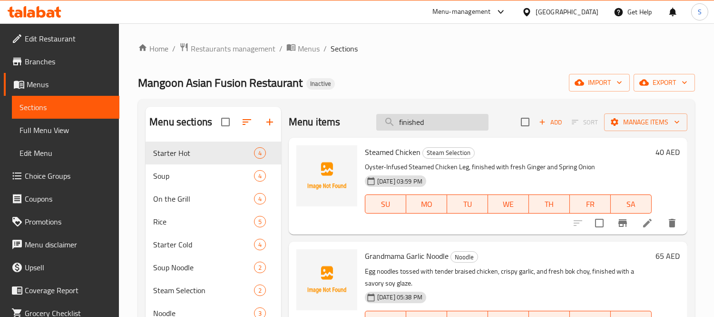
click at [475, 118] on input "finished" at bounding box center [432, 122] width 112 height 17
click at [475, 119] on input "finished" at bounding box center [432, 122] width 112 height 17
paste input "Prawn Green Curry"
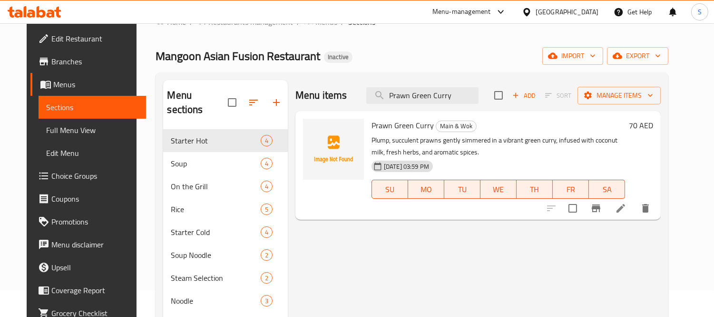
scroll to position [53, 0]
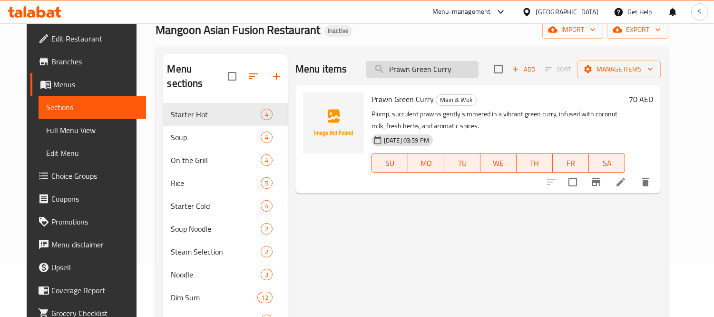
click at [451, 75] on input "Prawn Green Curry" at bounding box center [422, 69] width 112 height 17
paste input "Garlic King Prawns"
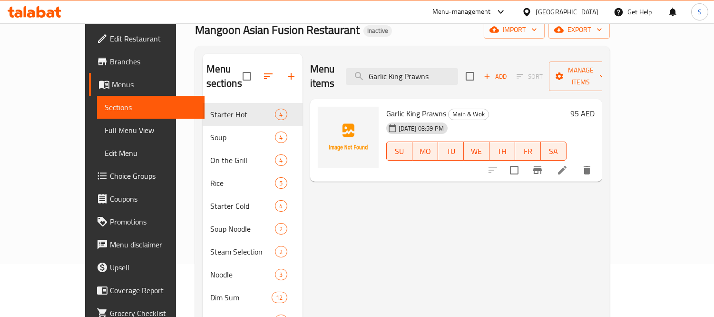
type input "Garlic King Prawns"
click at [567, 166] on icon at bounding box center [562, 170] width 9 height 9
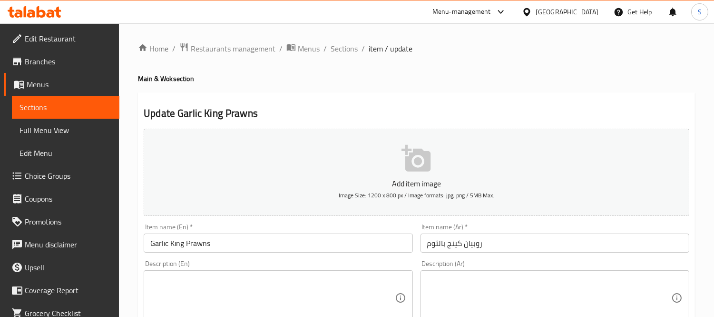
click at [217, 79] on h4 "Main & Wok section" at bounding box center [416, 79] width 557 height 10
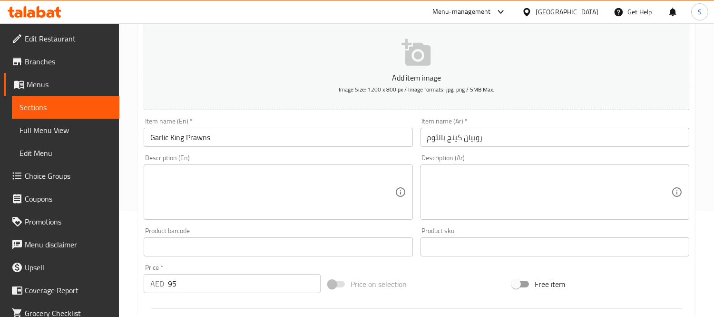
click at [225, 193] on textarea at bounding box center [272, 191] width 244 height 45
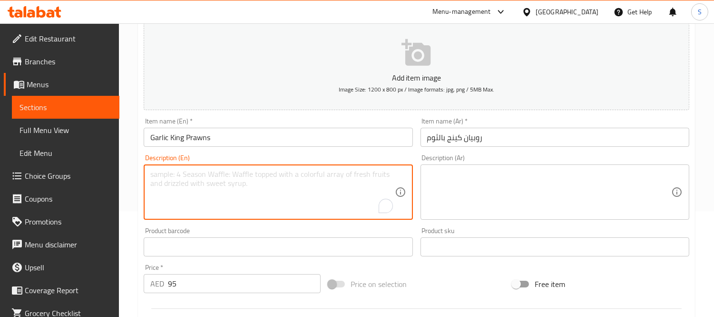
paste textarea "Succulent king prawn’s wok fried to perfection in a fragrant, rich garlic sauce."
type textarea "Succulent king prawn’s wok fried to perfection in a fragrant, rich garlic sauce."
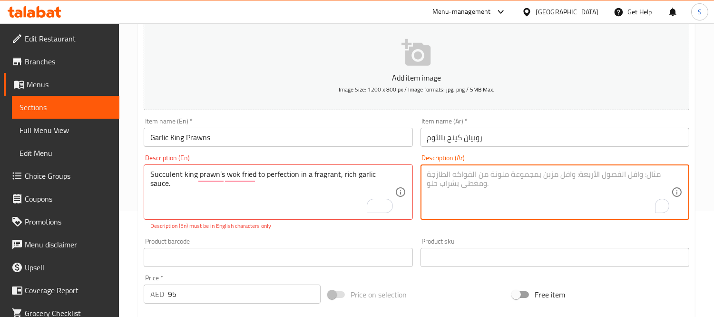
click at [477, 203] on textarea "To enrich screen reader interactions, please activate Accessibility in Grammarl…" at bounding box center [549, 191] width 244 height 45
paste textarea "روبيان ملكي شهي مقلي إلى درجة الكمال في صلصة الثوم العطرية الغنية."
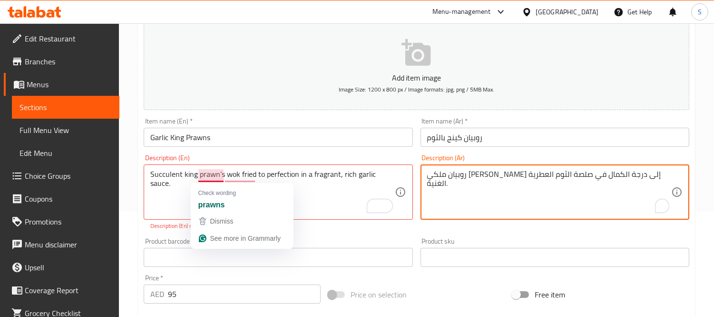
type textarea "روبيان ملكي شهي مقلي إلى درجة الكمال في صلصة الثوم العطرية الغنية."
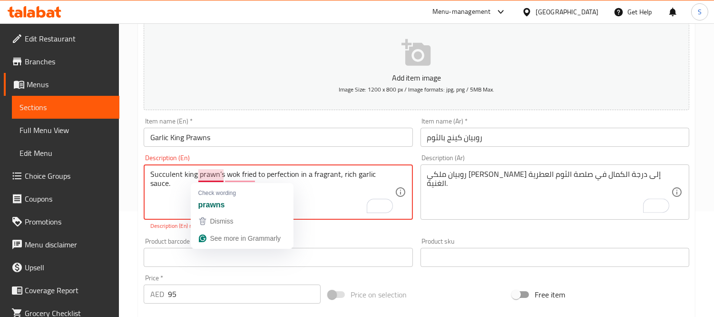
click at [224, 178] on textarea "Succulent king prawn’s wok fried to perfection in a fragrant, rich garlic sauce." at bounding box center [272, 191] width 244 height 45
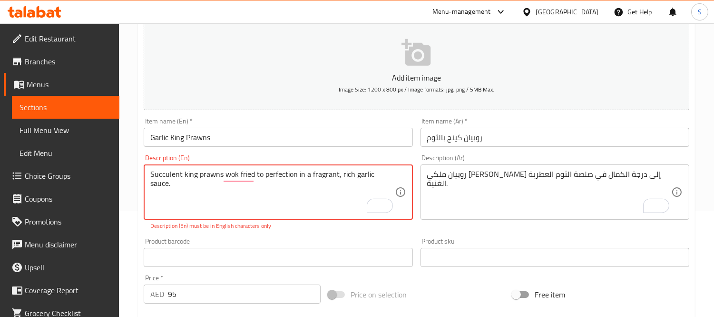
type textarea "Succulent king prawns wok fried to perfection in a fragrant, rich garlic sauce."
click at [455, 135] on input "روبيان كينج بالثوم" at bounding box center [555, 137] width 269 height 19
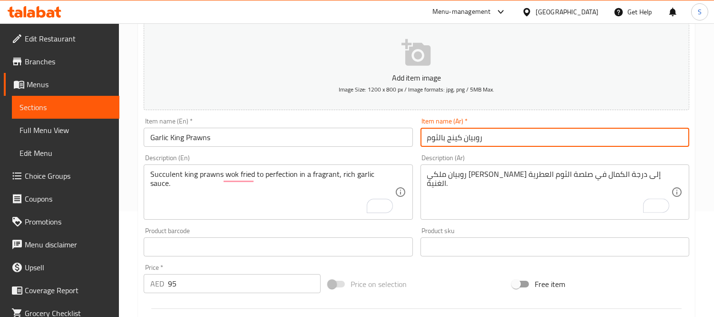
click at [456, 135] on input "روبيان كينج بالثوم" at bounding box center [555, 137] width 269 height 19
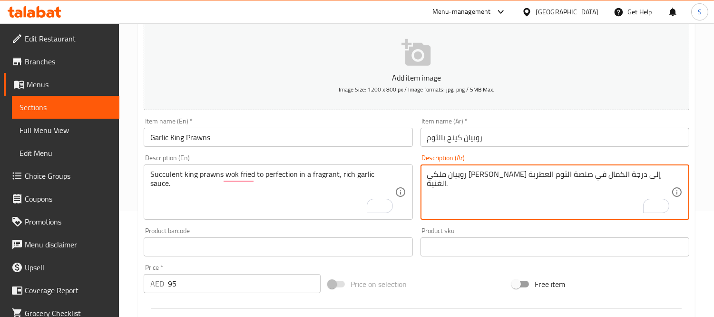
click at [635, 174] on textarea "روبيان ملكي شهي مقلي إلى درجة الكمال في صلصة الثوم العطرية الغنية." at bounding box center [549, 191] width 244 height 45
paste textarea "ينج"
type textarea "روبيان كينج شهي مقلي إلى درجة الكمال في صلصة الثوم العطرية الغنية."
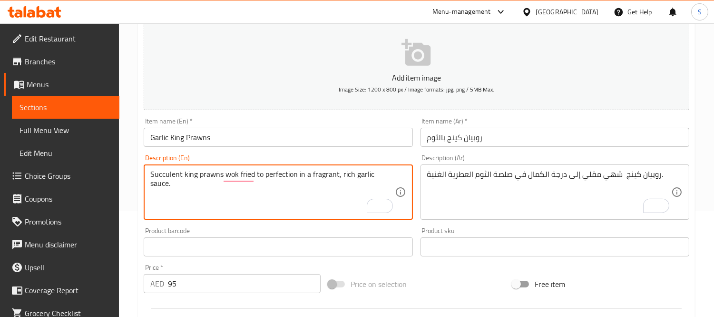
click at [163, 178] on textarea "Succulent king prawns wok fried to perfection in a fragrant, rich garlic sauce." at bounding box center [272, 191] width 244 height 45
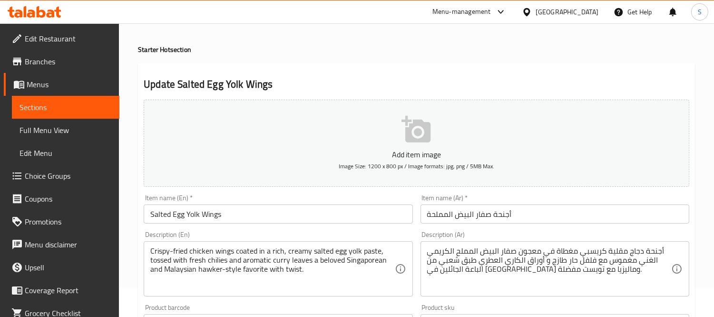
scroll to position [53, 0]
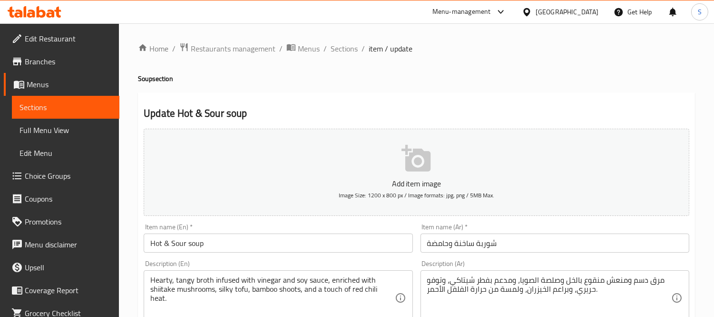
scroll to position [53, 0]
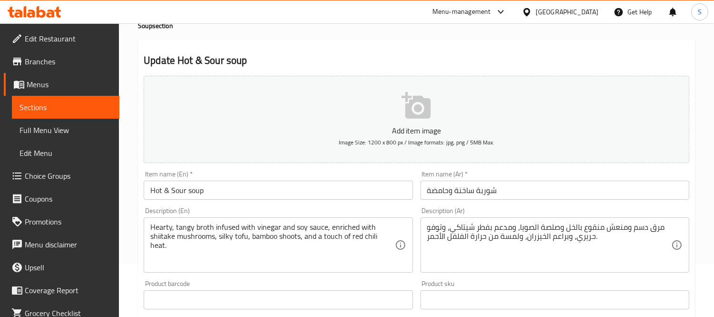
click at [457, 236] on textarea "مرق دسم ومنعش منقوع بالخل وصلصة الصويا، ومدعم بفطر شيتاكي، وتوفو حريري، وبراعم …" at bounding box center [549, 244] width 244 height 45
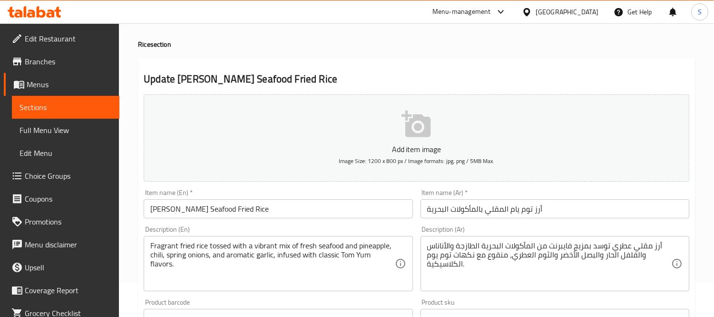
scroll to position [53, 0]
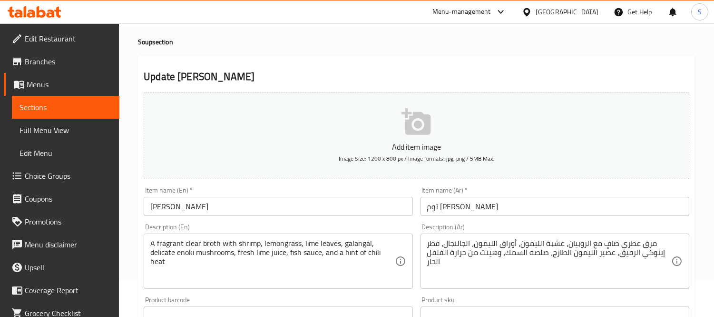
scroll to position [53, 0]
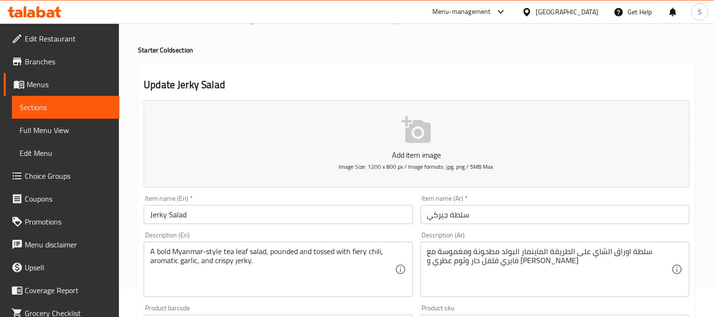
scroll to position [53, 0]
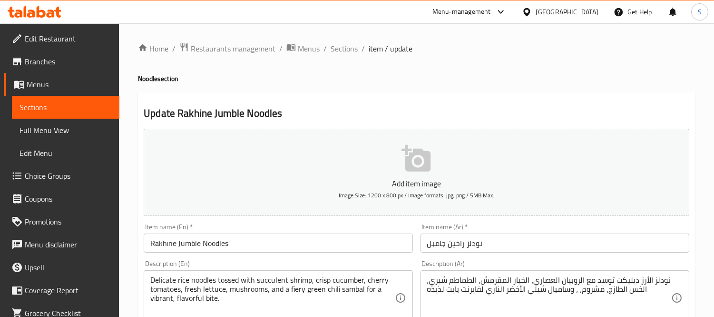
scroll to position [53, 0]
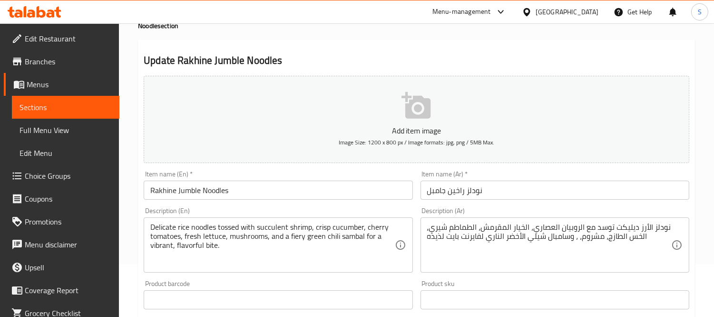
click at [535, 237] on textarea "نودلز الأرز ديليكت توسد مع الروبيان العصاري، الخيار المقرمش، الطماطم شيري، الخس…" at bounding box center [549, 244] width 244 height 45
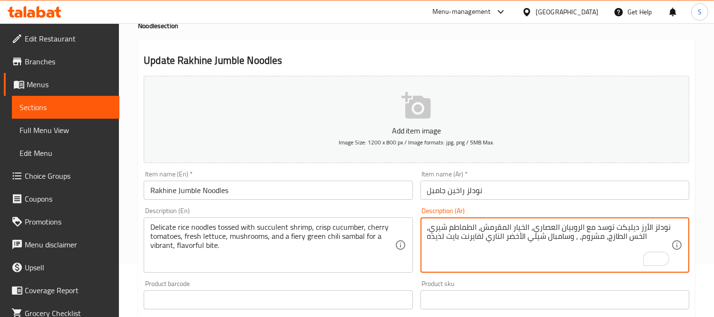
click at [535, 250] on textarea "نودلز الأرز ديليكت توسد مع الروبيان العصاري، الخيار المقرمش، الطماطم شيري، الخس…" at bounding box center [549, 244] width 244 height 45
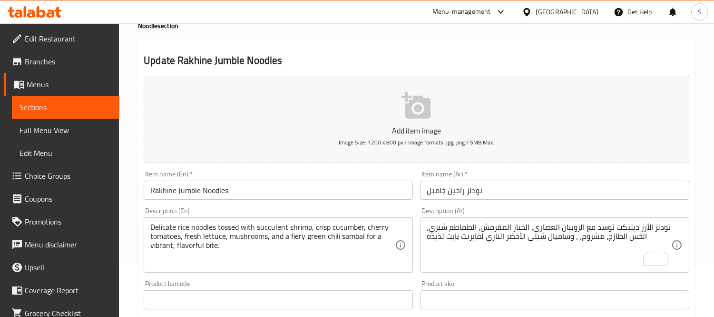
click at [553, 215] on div "Description (Ar) نودلز الأرز ديليكت توسد مع الروبيان العصاري، الخيار المقرمش، ا…" at bounding box center [555, 239] width 269 height 65
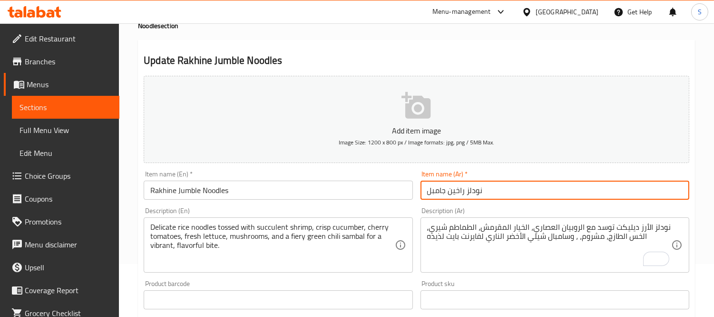
click at [554, 191] on input "نودلز راخين جامبل" at bounding box center [555, 189] width 269 height 19
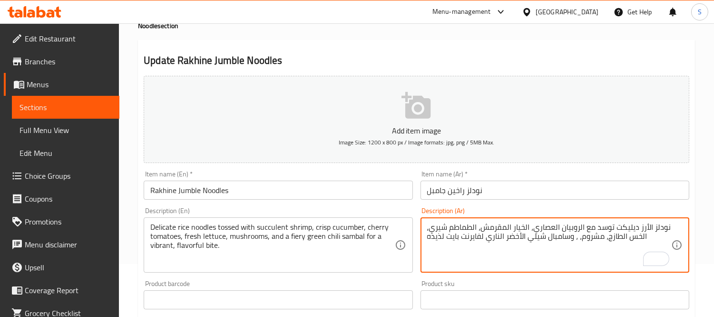
click at [538, 236] on textarea "نودلز الأرز ديليكت توسد مع الروبيان العصاري، الخيار المقرمش، الطماطم شيري، الخس…" at bounding box center [549, 244] width 244 height 45
paste textarea "فلفل الحار"
type textarea "نودلز الأرز ديليكت توسد مع الروبيان العصاري، الخيار المقرمش، الطماطم شيري، الخس…"
click at [541, 185] on input "نودلز راخين جامبل" at bounding box center [555, 189] width 269 height 19
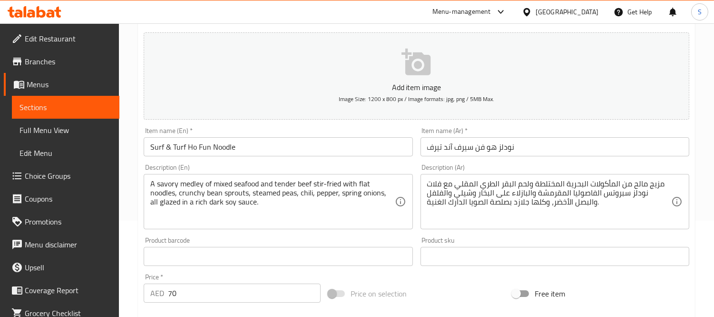
scroll to position [106, 0]
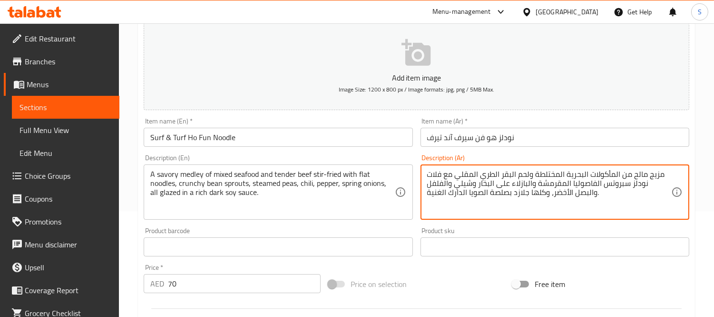
click at [488, 179] on textarea "مزيج مالح من المأكولات البحرية المختلطة ولحم البقر الطري المقلي مع فلات نودلز س…" at bounding box center [549, 191] width 244 height 45
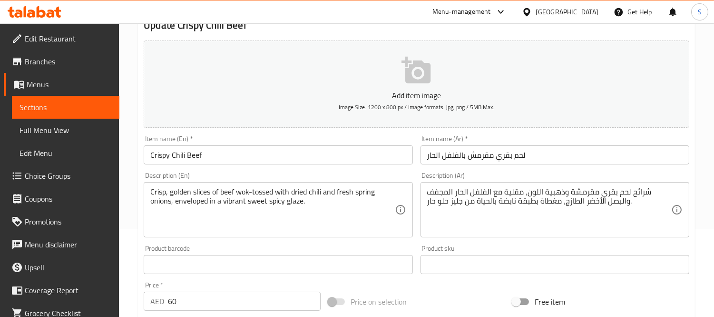
scroll to position [106, 0]
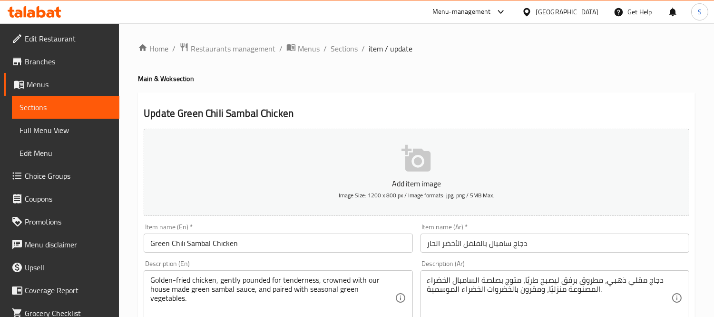
scroll to position [53, 0]
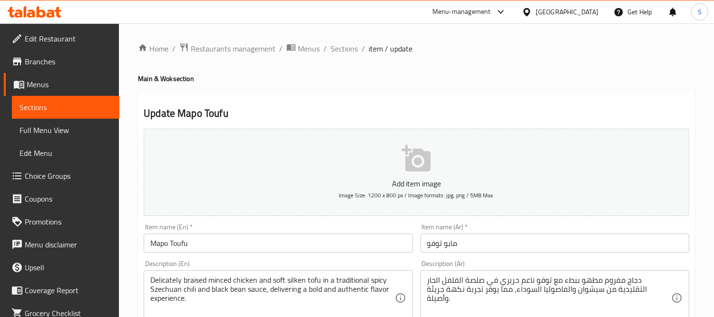
scroll to position [53, 0]
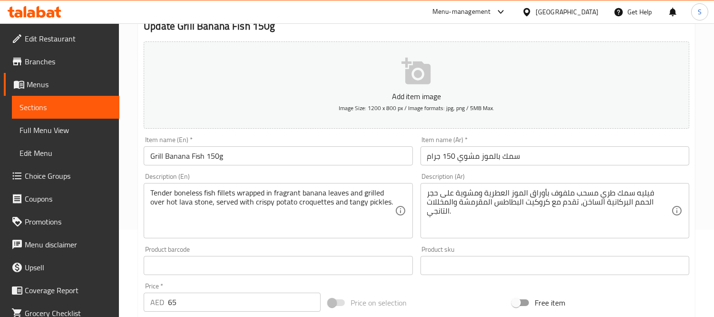
scroll to position [106, 0]
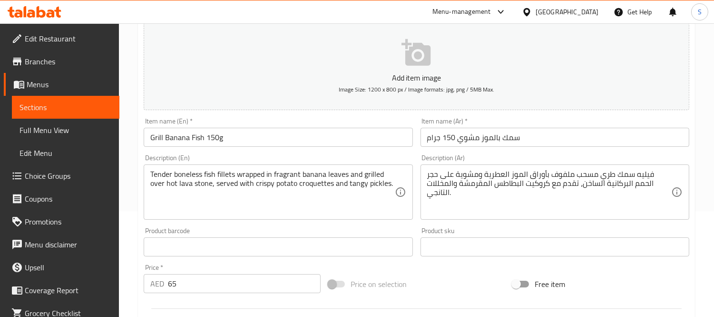
click at [435, 176] on textarea "فيليه سمك طري مسحب ملفوف بأوراق الموز العطرية ومشوية على حجر الحمم البركانية ال…" at bounding box center [549, 191] width 244 height 45
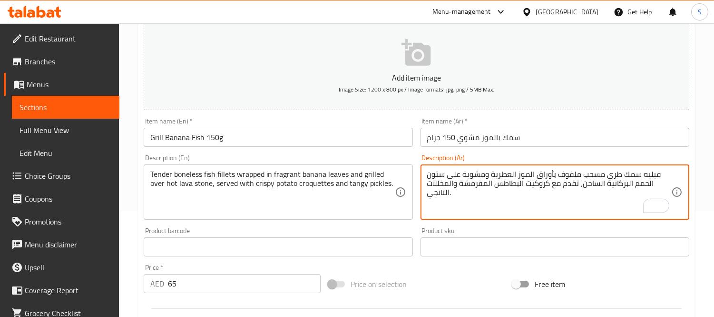
click at [640, 186] on textarea "فيليه سمك طري مسحب ملفوف بأوراق الموز العطرية ومشوية على ستون الحمم البركانية ا…" at bounding box center [549, 191] width 244 height 45
click at [623, 187] on textarea "فيليه سمك طري مسحب ملفوف بأوراق الموز العطرية ومشوية على ستون لافا البركانية ال…" at bounding box center [549, 191] width 244 height 45
type textarea "فيليه سمك طري مسحب ملفوف بأوراق الموز العطرية ومشوية على ستون لافا الساخن، تقدم…"
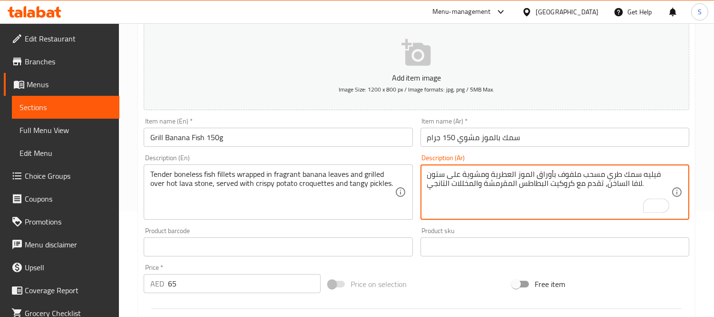
click at [614, 142] on input "سمك بالموز مشوي 150 جرام" at bounding box center [555, 137] width 269 height 19
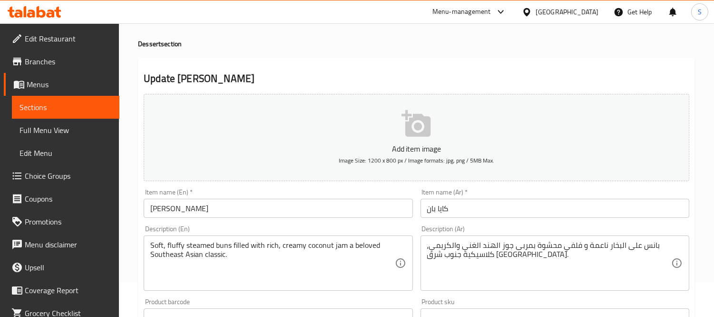
scroll to position [53, 0]
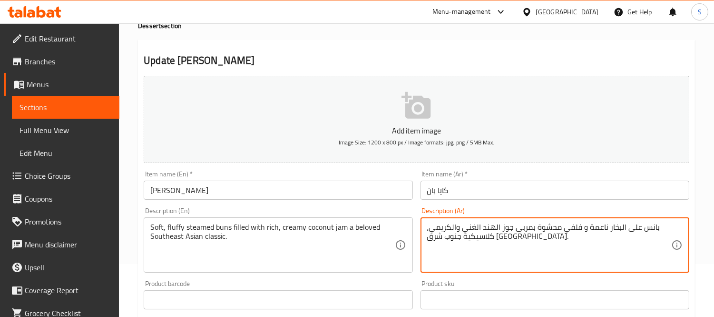
drag, startPoint x: 571, startPoint y: 229, endPoint x: 576, endPoint y: 246, distance: 17.3
click at [572, 229] on textarea "بانس على البخار ناعمة و فلفي محشوة بمربى جوز الهند الغني والكريمي، كلاسيكية جنو…" at bounding box center [549, 244] width 244 height 45
click at [572, 228] on textarea "بانس على البخار ناعمة و فلفي محشوة بمربى جوز الهند الغني والكريمي، كلاسيكية جنو…" at bounding box center [549, 244] width 244 height 45
click at [574, 229] on textarea "بانس على البخار ناعمة و فلافي محشوة بمربى جوز الهند الغني والكريمي، كلاسيكية جن…" at bounding box center [549, 244] width 244 height 45
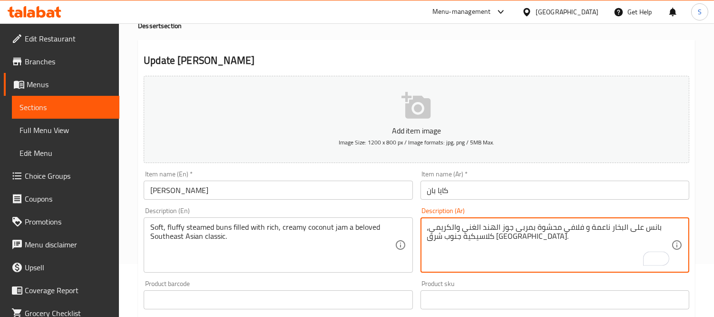
type textarea "بانس على البخار ناعمة و فلافي محشوة بمربى جوز الهند الغني والكريمي، كلاسيكية جن…"
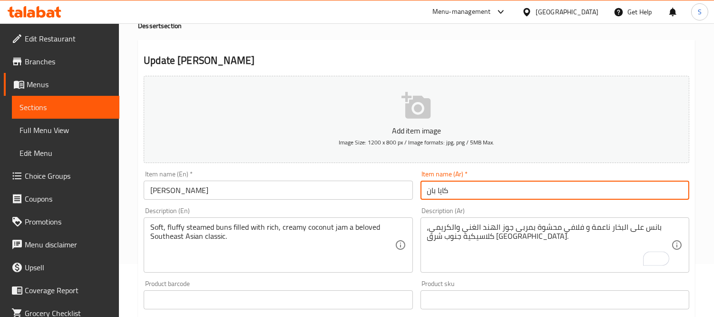
click at [548, 189] on input "كايا بان" at bounding box center [555, 189] width 269 height 19
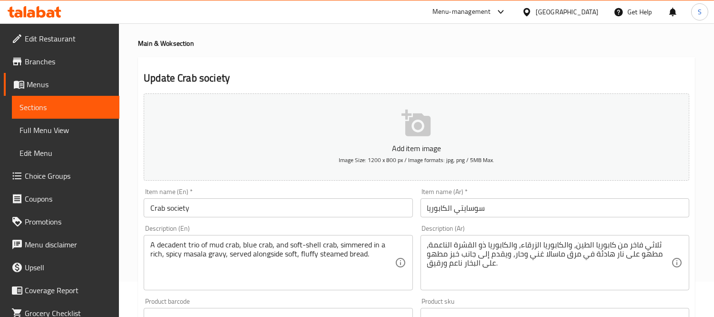
scroll to position [53, 0]
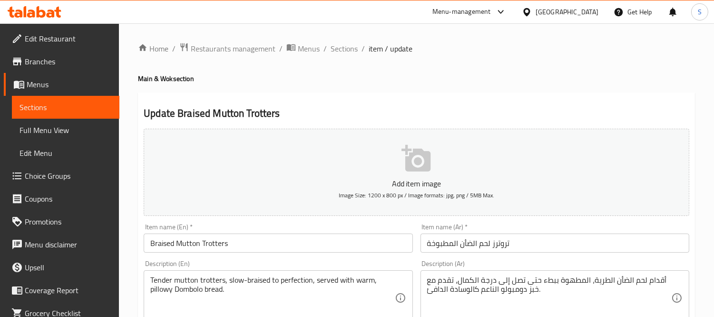
scroll to position [53, 0]
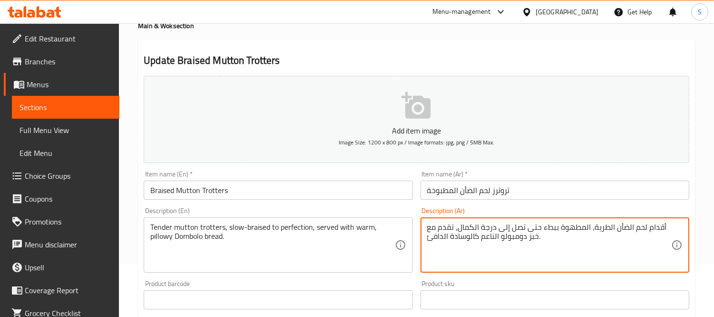
click at [467, 239] on textarea "أقدام لحم الضأن الطرية، المطهوة ببطء حتى تصل إلى درجة الكمال، تقدم مع خبز دومبو…" at bounding box center [549, 244] width 244 height 45
click at [476, 239] on textarea "أقدام لحم الضأن الطرية، المطهوة ببطء حتى تصل إلى درجة الكمال، تقدم مع خبز دومبو…" at bounding box center [549, 244] width 244 height 45
type textarea "أقدام لحم الضأن الطرية، المطهوة ببطء حتى تصل إلى درجة الكمال، تقدم مع خبز دومبو…"
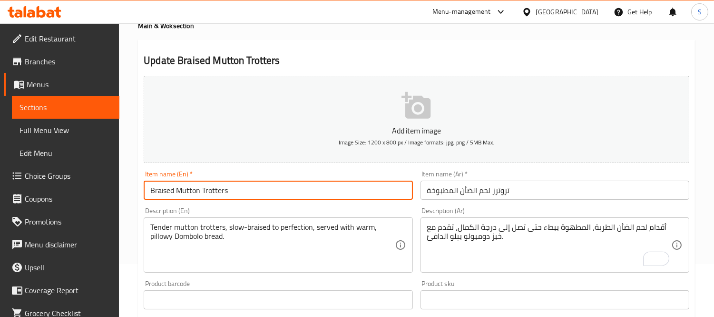
click at [350, 195] on input "Braised Mutton Trotters" at bounding box center [278, 189] width 269 height 19
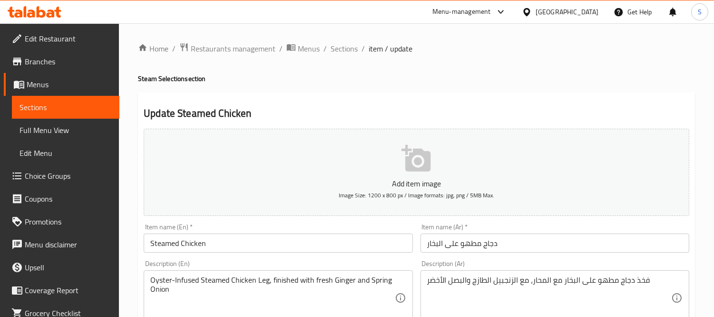
scroll to position [53, 0]
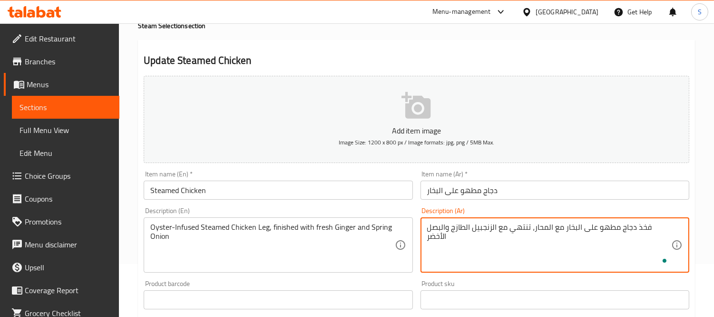
click at [513, 226] on textarea "فخذ دجاج مطهو على البخار مع المحار، تنتهي مع الزنجبيل الطازج والبصل الأخضر" at bounding box center [549, 244] width 244 height 45
type textarea "فخذ دجاج مطهو على البخار مع المحار، تنتهي مع الزنجبيل الطازج والبصل الأخضر"
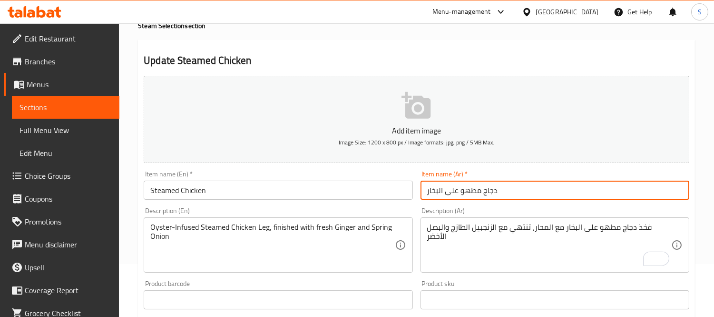
click at [482, 188] on input "دجاج مطهو على البخار" at bounding box center [555, 189] width 269 height 19
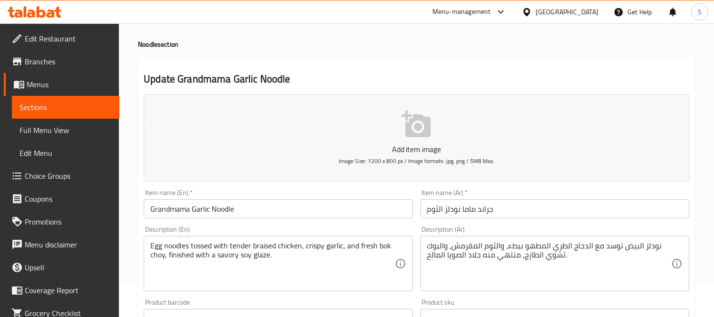
scroll to position [53, 0]
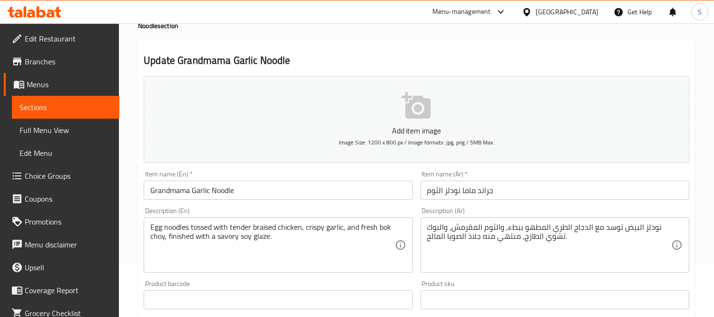
click at [506, 237] on textarea "نودلز البيض توسد مع الدجاج الطري المطهو ببطء، والثوم المقرمش، والبوك تشوي الطاز…" at bounding box center [549, 244] width 244 height 45
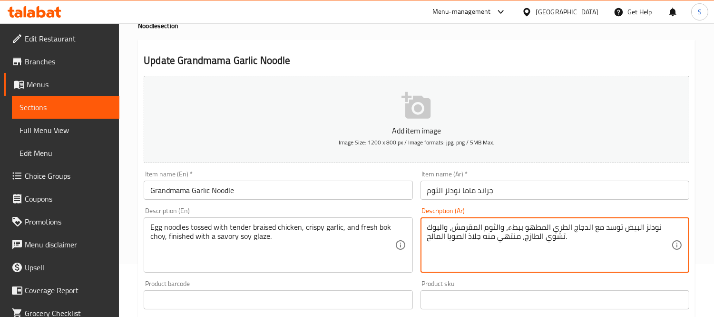
paste textarea "ت"
type textarea "نودلز البيض توسد مع الدجاج الطري المطهو ببطء، والثوم المقرمش، والبوك تشوي الطاز…"
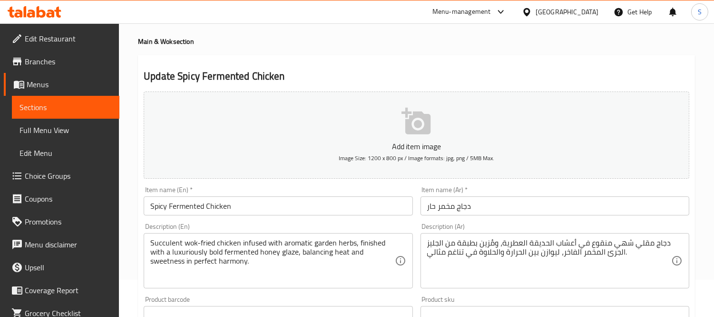
scroll to position [53, 0]
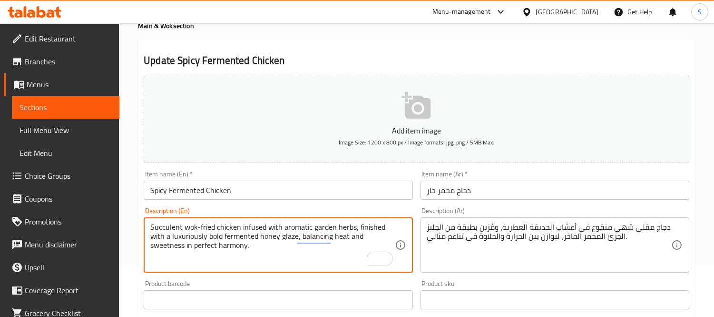
drag, startPoint x: 261, startPoint y: 244, endPoint x: 251, endPoint y: 252, distance: 12.9
click at [249, 241] on textarea "Succulent wok-fried chicken infused with aromatic garden herbs, finished with a…" at bounding box center [272, 244] width 244 height 45
click at [254, 257] on textarea "Succulent wok-fried chicken infused with aromatic garden herbs, finished with a…" at bounding box center [272, 244] width 244 height 45
click at [189, 260] on textarea "Succulent wok-fried chicken infused with aromatic garden herbs, finished with a…" at bounding box center [272, 244] width 244 height 45
click at [258, 253] on textarea "Succulent wok-fried chicken infused with aromatic garden herbs, finished with a…" at bounding box center [272, 244] width 244 height 45
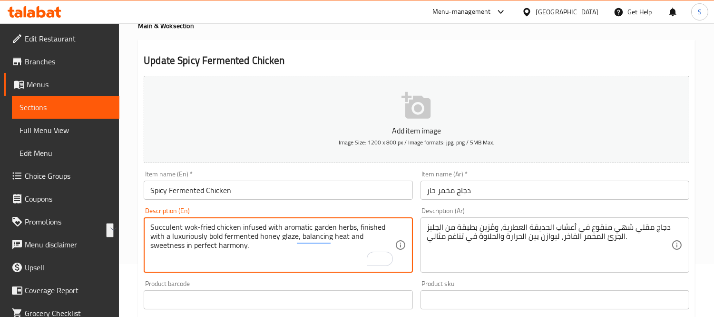
drag, startPoint x: 246, startPoint y: 245, endPoint x: 186, endPoint y: 253, distance: 60.0
click at [186, 253] on textarea "Succulent wok-fried chicken infused with aromatic garden herbs, finished with a…" at bounding box center [272, 244] width 244 height 45
type textarea "Succulent wok-fried chicken infused with aromatic garden herbs, finished with a…"
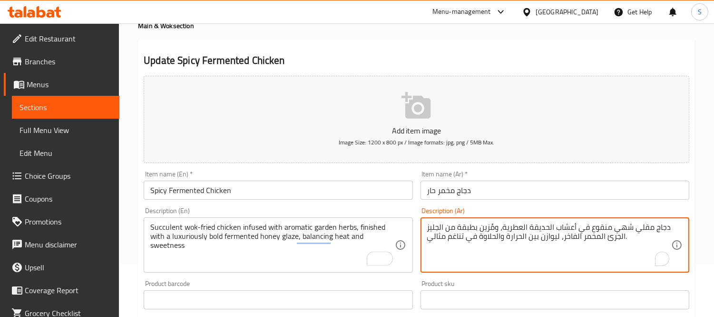
click at [455, 243] on textarea "دجاج مقلي شهي منقوع في أعشاب الحديقة العطرية، ومُزين بطبقة من الجليز الجرئ المخ…" at bounding box center [549, 244] width 244 height 45
click at [442, 239] on textarea "دجاج مقلي شهي منقوع في أعشاب الحديقة العطرية، ومُزين بطبقة من الجليز الجرئ المخ…" at bounding box center [549, 244] width 244 height 45
click at [441, 239] on textarea "دجاج مقلي شهي منقوع في أعشاب الحديقة العطرية، ومُزين بطبقة من الجليز الجرئ المخ…" at bounding box center [549, 244] width 244 height 45
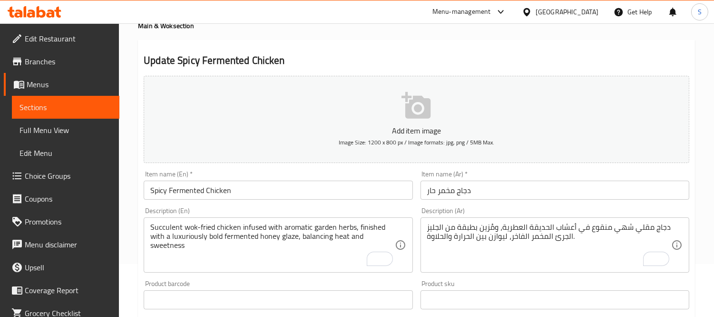
click at [485, 228] on textarea "دجاج مقلي شهي منقوع في أعشاب الحديقة العطرية، ومُزين بطبقة من الجليز الجرئ المخ…" at bounding box center [549, 244] width 244 height 45
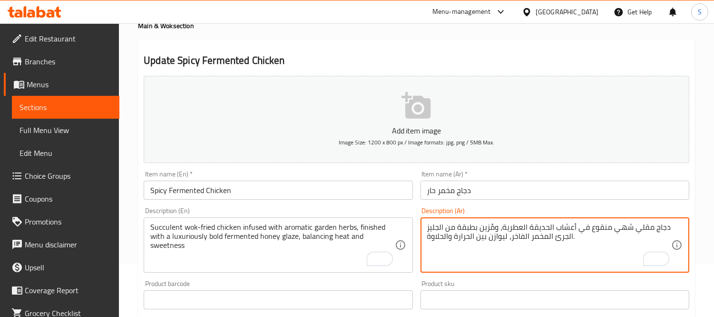
click at [485, 228] on textarea "دجاج مقلي شهي منقوع في أعشاب الحديقة العطرية، ومُزين بطبقة من الجليز الجرئ المخ…" at bounding box center [549, 244] width 244 height 45
paste textarea "تنتهي"
type textarea "دجاج مقلي شهي منقوع في أعشاب الحديقة العطرية، تنتهي بطبقة من الجليز الجرئ المخم…"
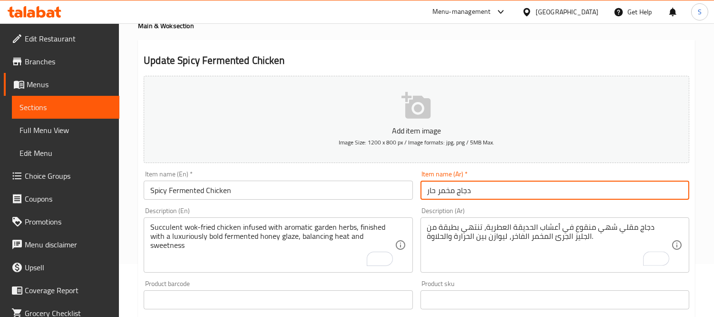
click at [485, 182] on input "دجاج مخمر حار" at bounding box center [555, 189] width 269 height 19
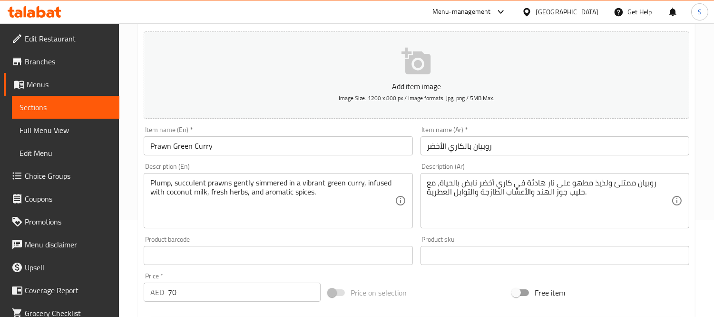
scroll to position [106, 0]
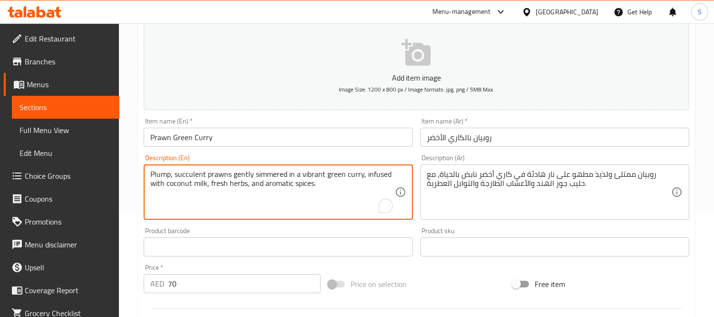
click at [310, 176] on textarea "Plump, succulent prawns gently simmered in a vibrant green curry, infused with …" at bounding box center [272, 191] width 244 height 45
type textarea "Plump, succulent prawns gently simmered in green curry, infused with coconut mi…"
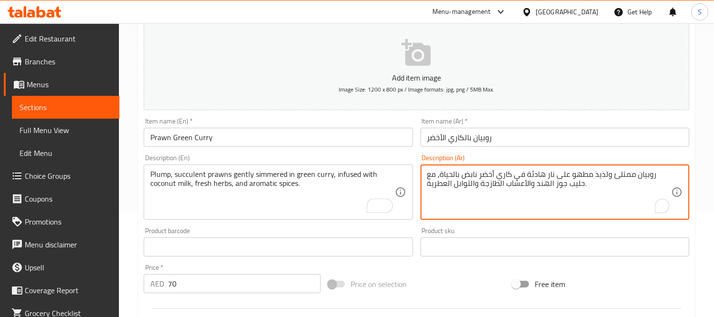
click at [495, 174] on textarea "روبيان ممتلئ ولذيذ مطهو على نار هادئة في كاري أخضر نابض بالحياة، مع حليب جوز ال…" at bounding box center [549, 191] width 244 height 45
click at [479, 175] on textarea "روبيان ممتلئ ولذيذ مطهو على نار هادئة في كاري أخضر بالحياة، مع حليب جوز الهند و…" at bounding box center [549, 191] width 244 height 45
click at [480, 174] on textarea "روبيان ممتلئ ولذيذ مطهو على نار هادئة في كاري أخضر بالحياة، مع حليب جوز الهند و…" at bounding box center [549, 191] width 244 height 45
type textarea "روبيان ممتلئ ولذيذ مطهو على نار هادئة في كاري أخضر، مع حليب جوز الهند والأعشاب …"
click at [490, 141] on input "روبيان بالكاري الأخضر" at bounding box center [555, 137] width 269 height 19
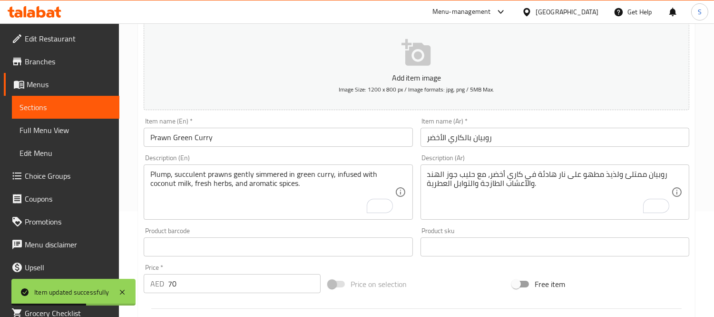
click at [48, 108] on span "Sections" at bounding box center [66, 106] width 92 height 11
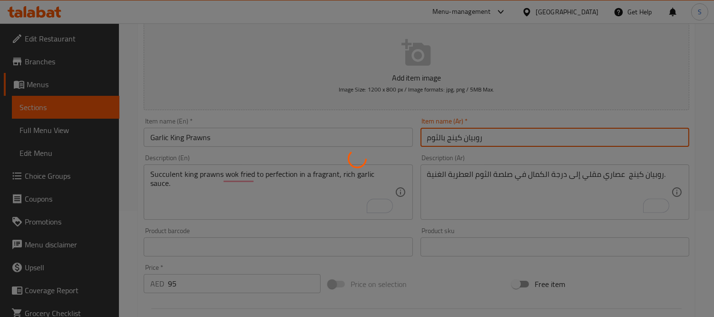
scroll to position [106, 0]
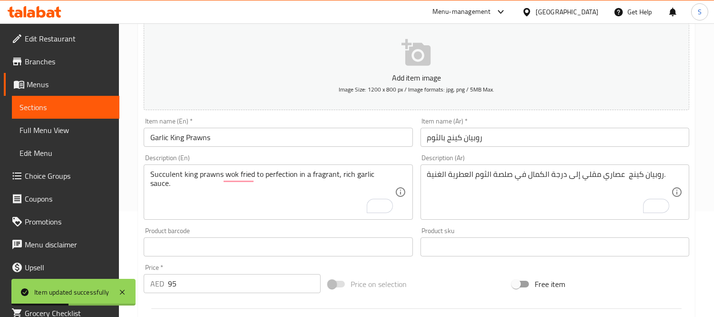
click at [38, 108] on span "Sections" at bounding box center [66, 106] width 92 height 11
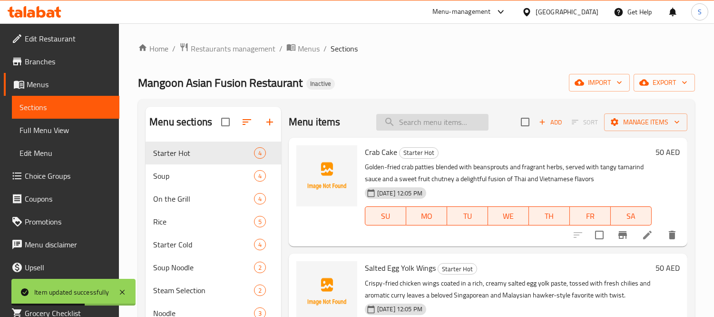
click at [472, 127] on input "search" at bounding box center [432, 122] width 112 height 17
paste input "creating a vibrant and flavorful side."
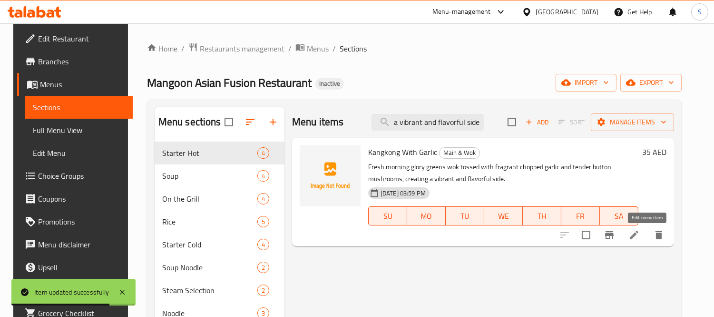
type input "creating a vibrant and flavorful side."
click at [640, 235] on icon at bounding box center [634, 234] width 11 height 11
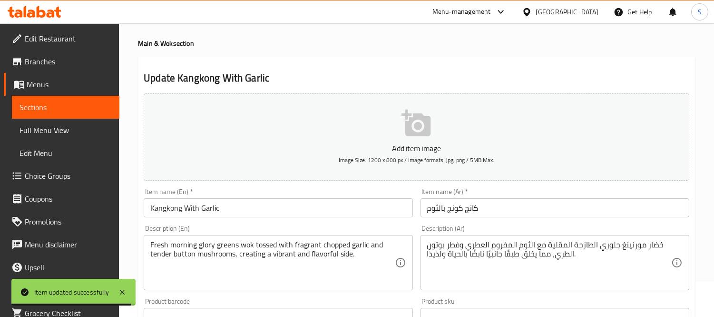
scroll to position [106, 0]
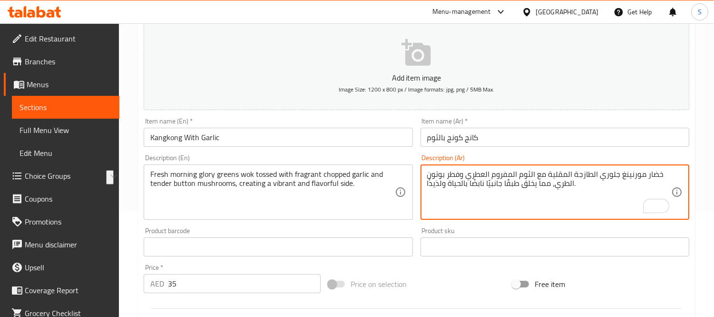
drag, startPoint x: 552, startPoint y: 182, endPoint x: 427, endPoint y: 187, distance: 124.8
click at [427, 187] on textarea "خضار مورنينغ جلوري الطازجة المقلية مع الثوم المفروم العطري وفطر بوتون الطري، مم…" at bounding box center [549, 191] width 244 height 45
type textarea "خضار مورنينغ جلوري الطازجة المقلية مع الثوم المفروم العطري وفطر بوتون الطري،."
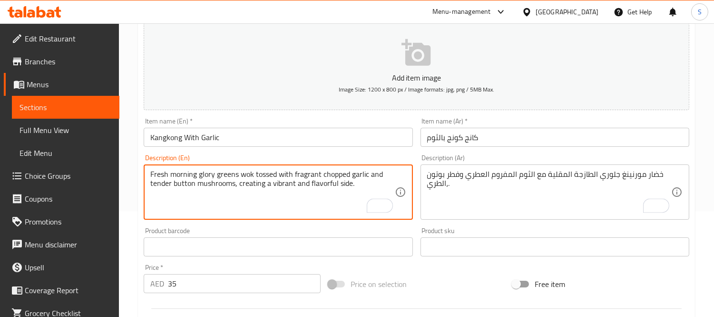
drag, startPoint x: 332, startPoint y: 181, endPoint x: 238, endPoint y: 187, distance: 93.5
click at [238, 187] on textarea "Fresh morning glory greens wok tossed with fragrant chopped garlic and tender b…" at bounding box center [272, 191] width 244 height 45
type textarea "Fresh morning glory greens wok tossed with fragrant chopped garlic and tender b…"
click at [273, 138] on input "Kangkong With Garlic" at bounding box center [278, 137] width 269 height 19
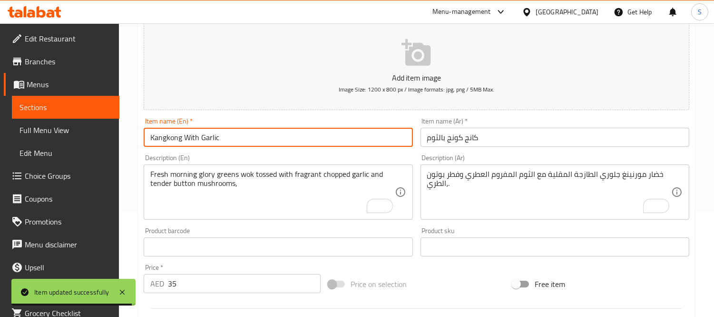
click at [264, 137] on input "Kangkong With Garlic" at bounding box center [278, 137] width 269 height 19
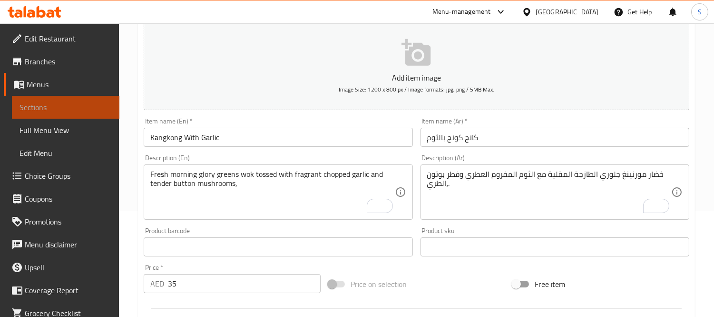
click at [68, 103] on span "Sections" at bounding box center [66, 106] width 92 height 11
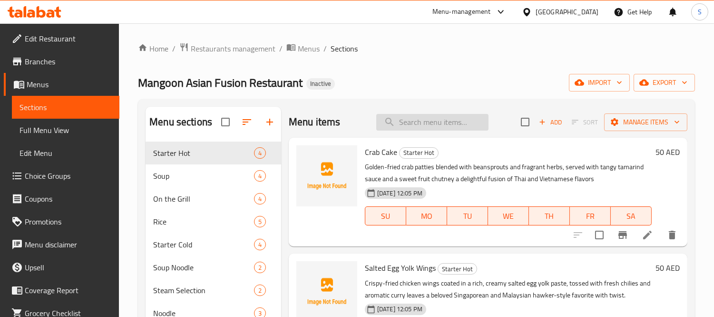
click at [450, 122] on input "search" at bounding box center [432, 122] width 112 height 17
paste input "طبق شعبي من الباعة الجائلين في سنغافورة وماليزيا مع تويست مفضلة."
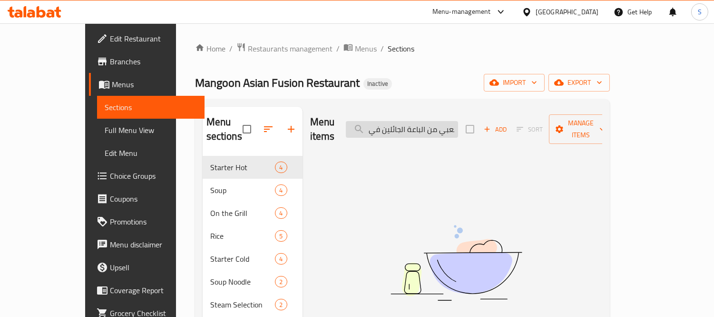
click at [458, 121] on input "طبق شعبي من الباعة الجائلين في سنغافورة وماليزيا مع تويست مفضلة." at bounding box center [402, 129] width 112 height 17
paste input "Salted Egg Yolk Wings"
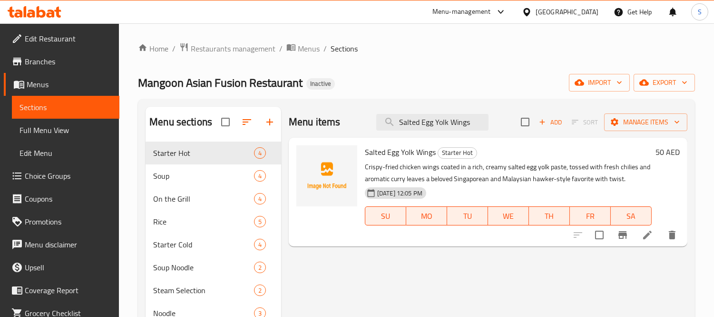
type input "Salted Egg Yolk Wings"
click at [645, 232] on icon at bounding box center [647, 234] width 11 height 11
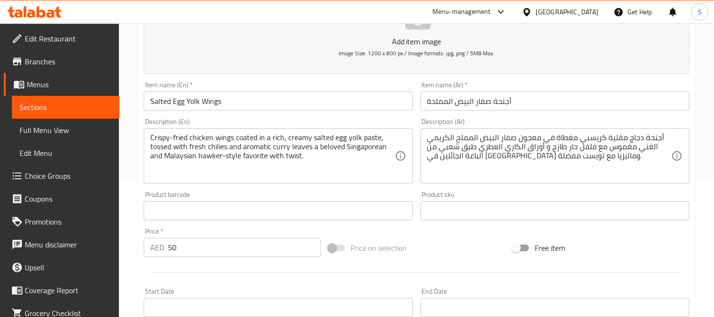
scroll to position [158, 0]
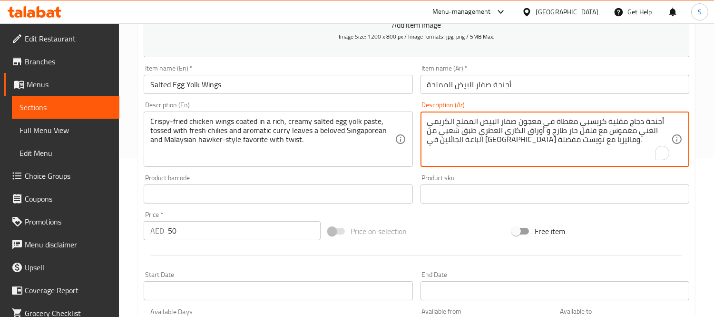
drag, startPoint x: 479, startPoint y: 133, endPoint x: 426, endPoint y: 145, distance: 54.1
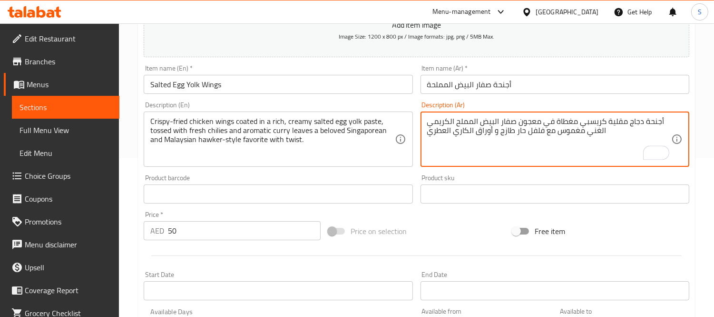
type textarea "أجنحة دجاج مقلية كريسبي مغطاة في معجون صفار البيض المملح الكريمي الغني مغموس مع…"
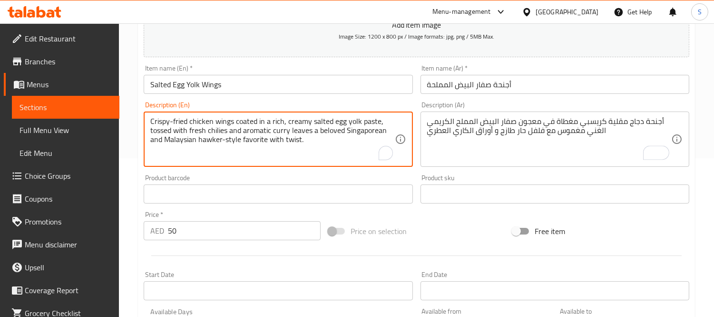
drag, startPoint x: 313, startPoint y: 130, endPoint x: 324, endPoint y: 143, distance: 16.8
type textarea "Crispy-fried chicken wings coated in a rich, creamy salted egg yolk paste, toss…"
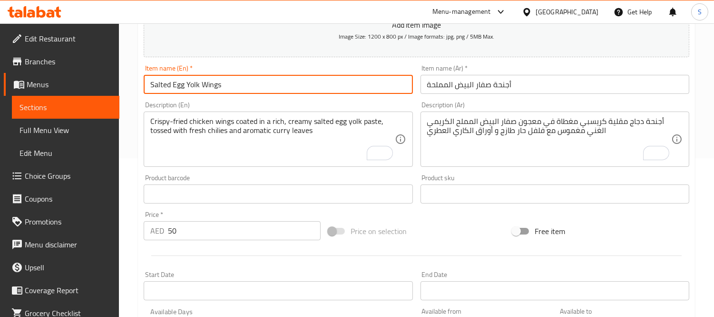
click at [296, 77] on input "Salted Egg Yolk Wings" at bounding box center [278, 84] width 269 height 19
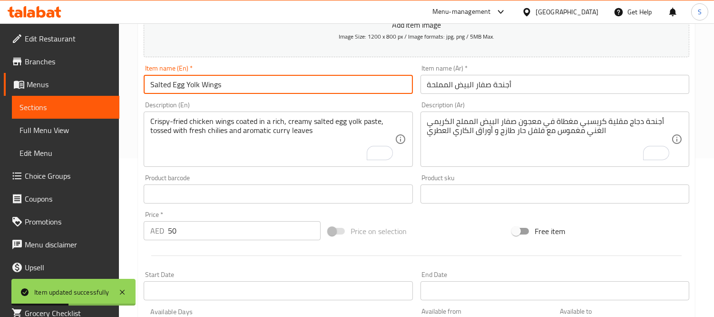
click at [44, 113] on span "Sections" at bounding box center [66, 106] width 92 height 11
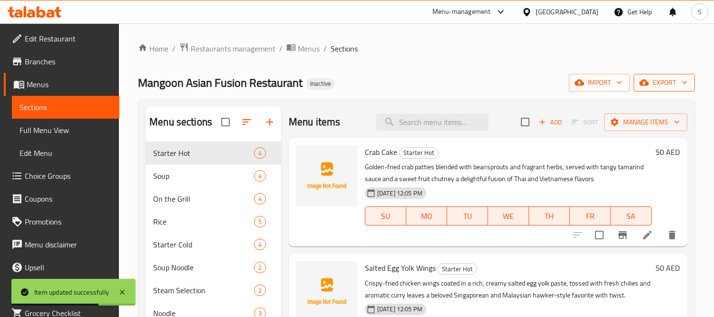
click at [678, 86] on span "export" at bounding box center [665, 83] width 46 height 12
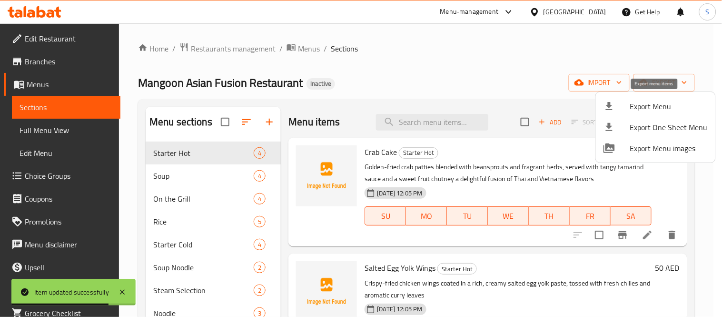
click at [652, 107] on span "Export Menu" at bounding box center [669, 105] width 78 height 11
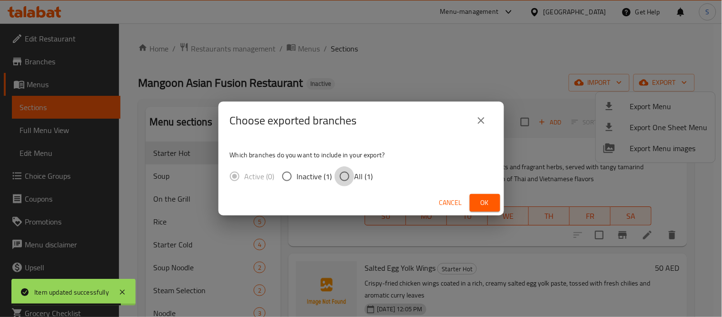
click at [346, 178] on input "All (1)" at bounding box center [345, 176] width 20 height 20
radio input "true"
click at [482, 197] on span "Ok" at bounding box center [484, 203] width 15 height 12
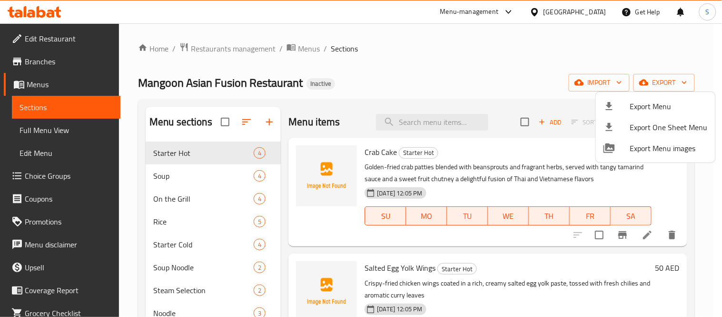
drag, startPoint x: 454, startPoint y: 73, endPoint x: 458, endPoint y: 59, distance: 15.4
click at [454, 73] on div at bounding box center [361, 158] width 722 height 317
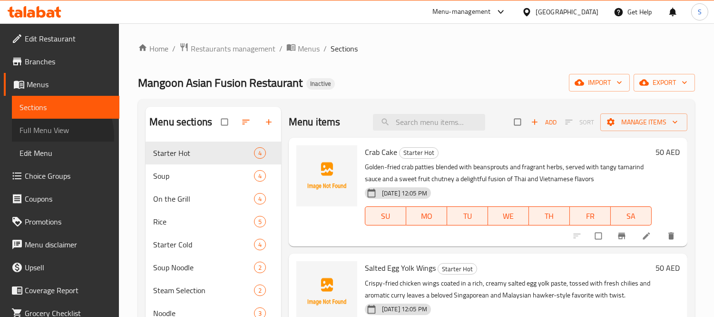
click at [49, 136] on span "Full Menu View" at bounding box center [66, 129] width 92 height 11
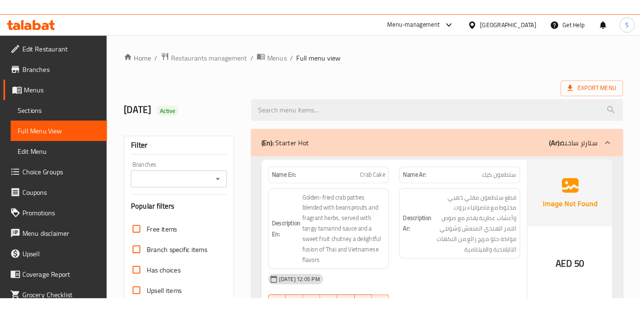
scroll to position [293, 0]
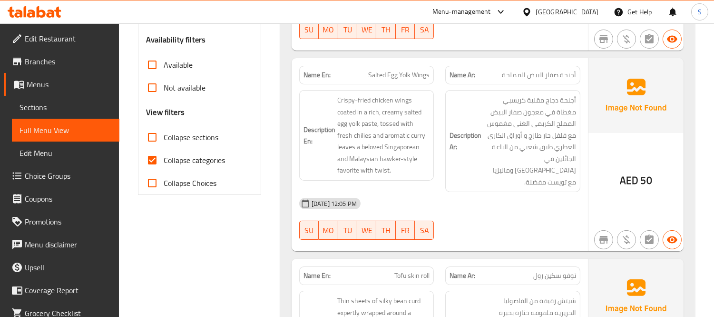
click at [406, 67] on div "Name En: Salted Egg Yolk Wings" at bounding box center [366, 75] width 135 height 19
click at [407, 67] on div "Name En: Salted Egg Yolk Wings" at bounding box center [366, 75] width 135 height 19
copy span "Salted Egg Yolk Wings"
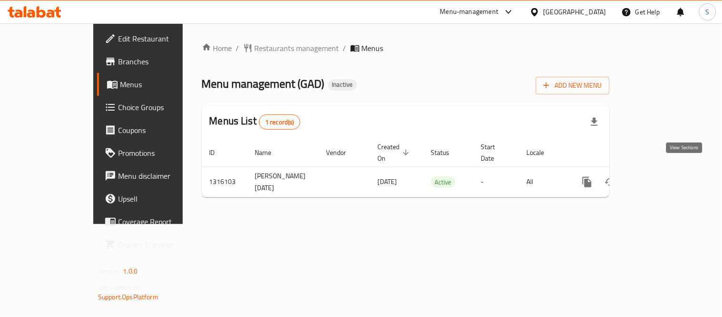
click at [662, 176] on icon "enhanced table" at bounding box center [655, 181] width 11 height 11
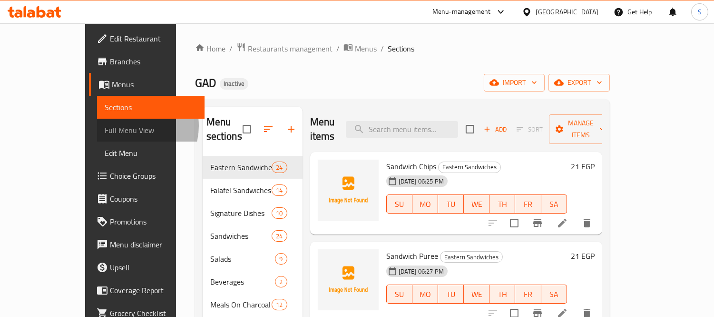
drag, startPoint x: 45, startPoint y: 126, endPoint x: 80, endPoint y: 13, distance: 118.0
click at [105, 126] on span "Full Menu View" at bounding box center [151, 129] width 92 height 11
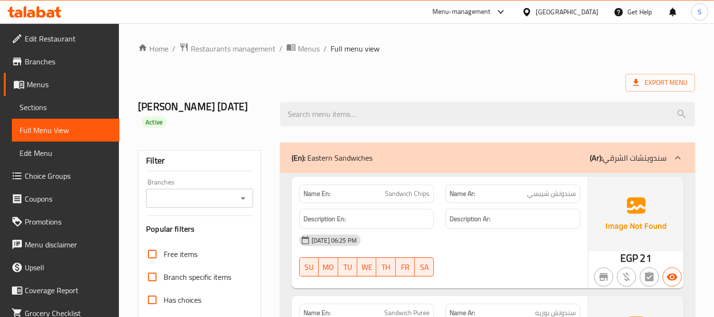
click at [448, 50] on ol "Home / Restaurants management / Menus / Full menu view" at bounding box center [416, 48] width 557 height 12
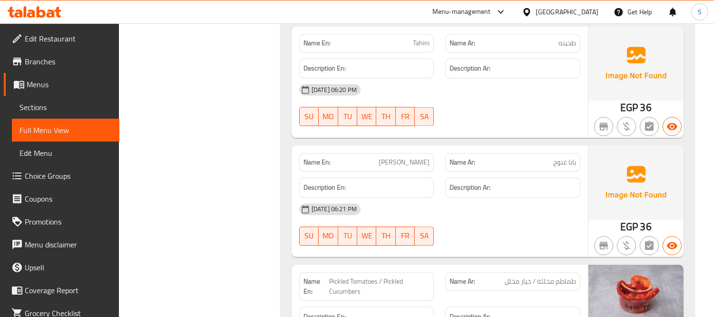
scroll to position [10464, 0]
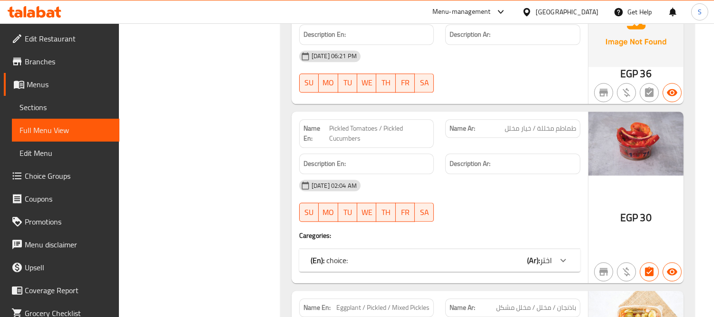
click at [555, 248] on div at bounding box center [563, 259] width 23 height 23
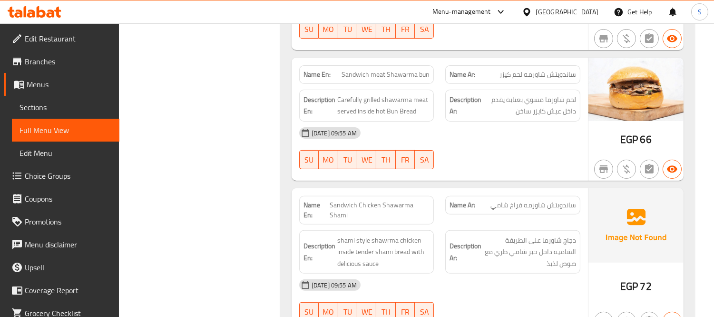
scroll to position [15502, 0]
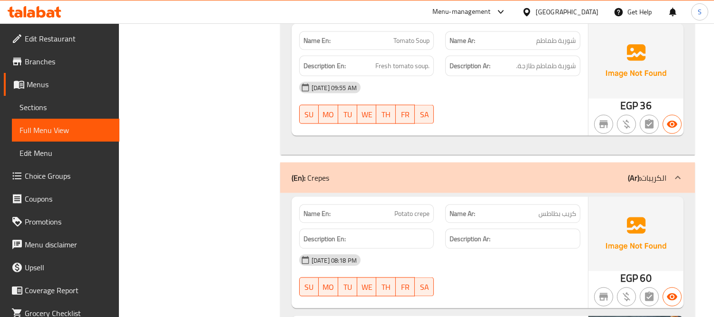
click at [66, 103] on span "Sections" at bounding box center [66, 106] width 92 height 11
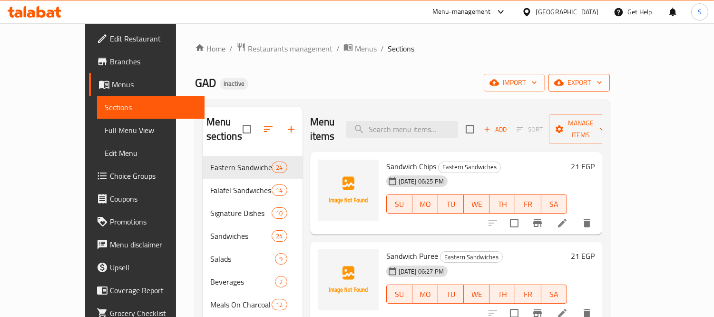
click at [603, 81] on span "export" at bounding box center [579, 83] width 46 height 12
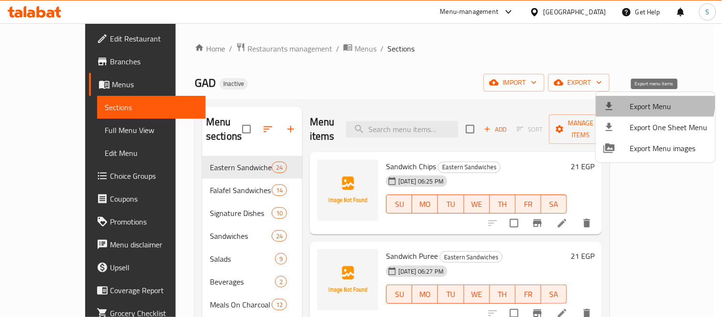
click at [633, 100] on span "Export Menu" at bounding box center [669, 105] width 78 height 11
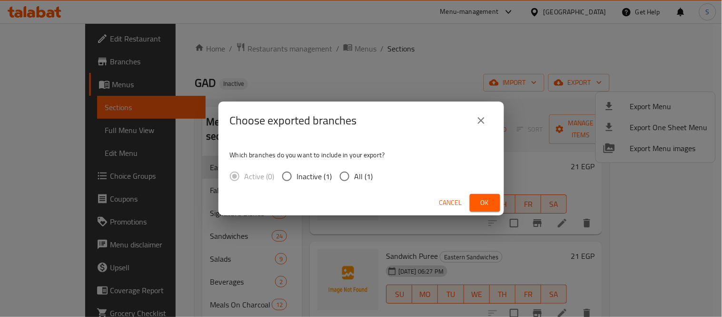
click at [366, 176] on span "All (1)" at bounding box center [364, 175] width 19 height 11
click at [355, 176] on input "All (1)" at bounding box center [345, 176] width 20 height 20
radio input "true"
click at [481, 206] on span "Ok" at bounding box center [484, 203] width 15 height 12
